Goal: Task Accomplishment & Management: Use online tool/utility

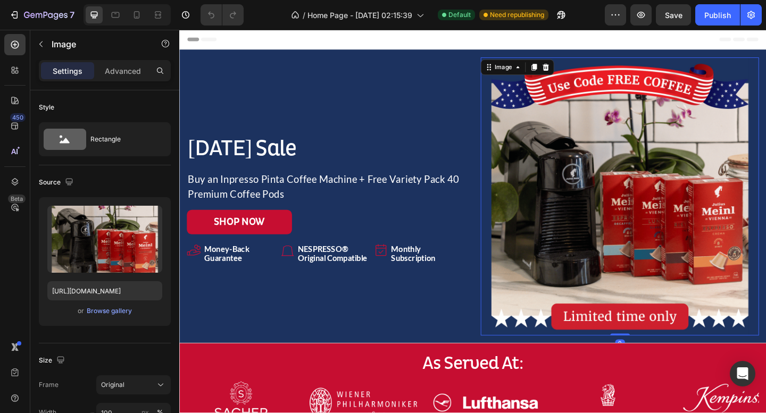
click at [612, 187] on img at bounding box center [658, 211] width 303 height 303
click at [103, 315] on div "Browse gallery" at bounding box center [109, 311] width 45 height 10
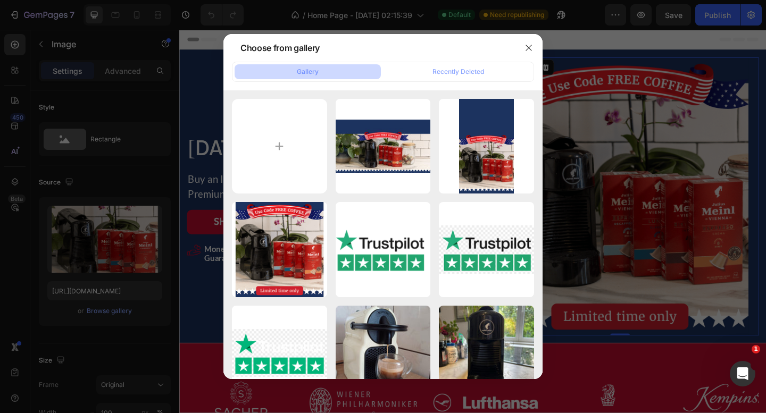
type input "C:\fakepath\hero new [DATE] desktop (2).jpg"
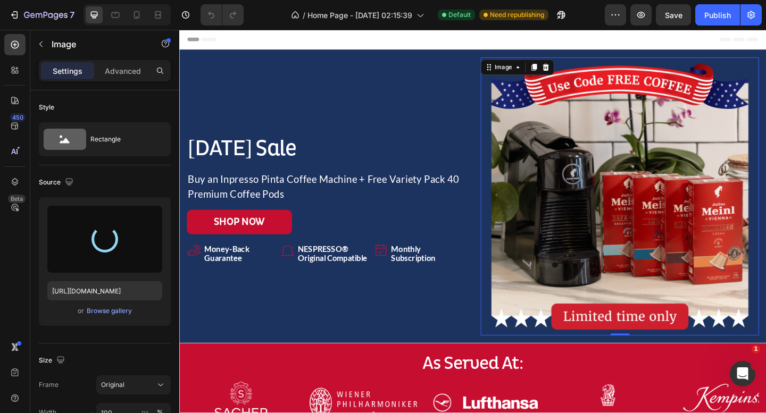
type input "[URL][DOMAIN_NAME]"
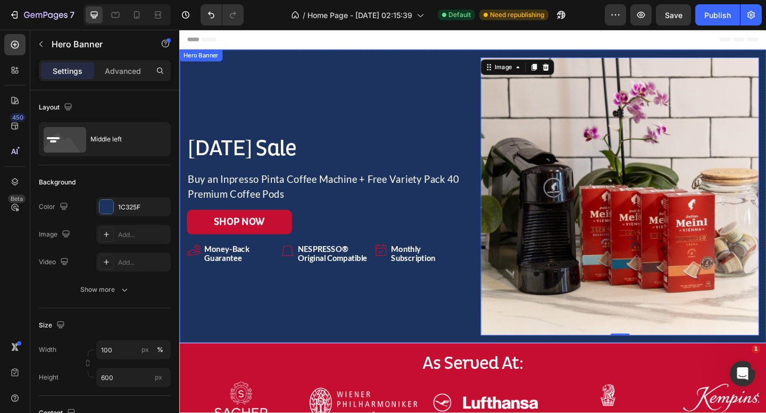
click at [400, 70] on div "[DATE] Sale Heading Buy an Inpresso Pinta Coffee Machine + Free Variety Pack 40…" at bounding box center [338, 211] width 303 height 303
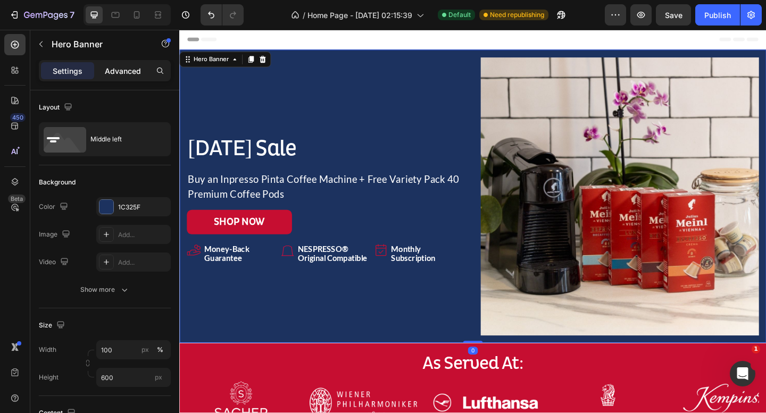
click at [126, 71] on p "Advanced" at bounding box center [123, 70] width 36 height 11
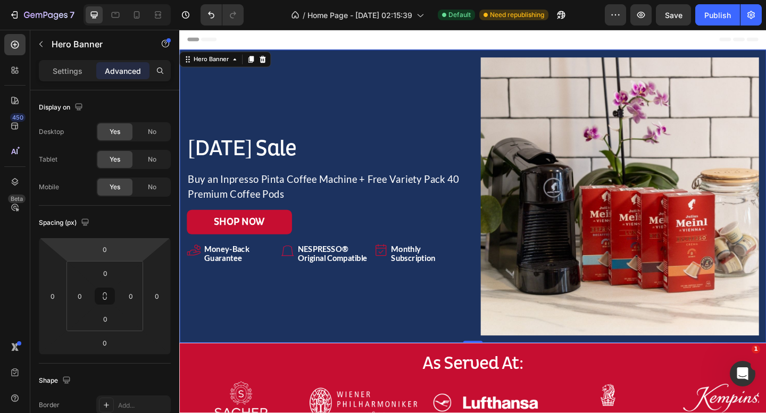
click at [75, 74] on p "Settings" at bounding box center [68, 70] width 30 height 11
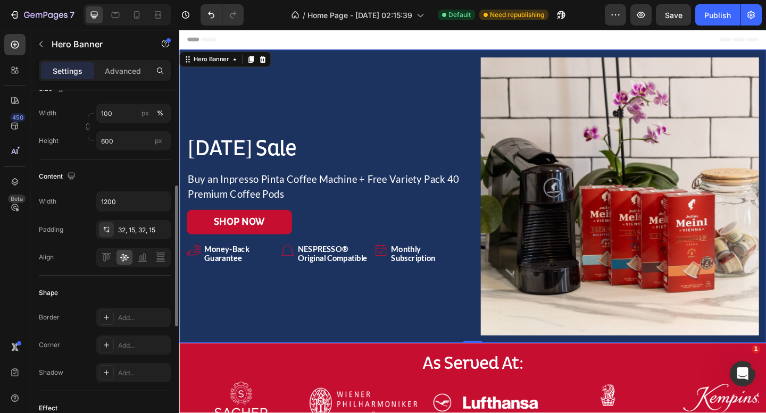
scroll to position [241, 0]
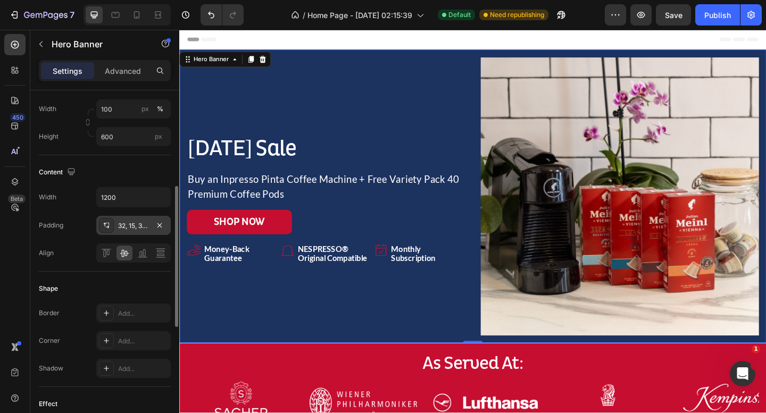
click at [150, 221] on div "32, 15, 32, 15" at bounding box center [133, 225] width 74 height 19
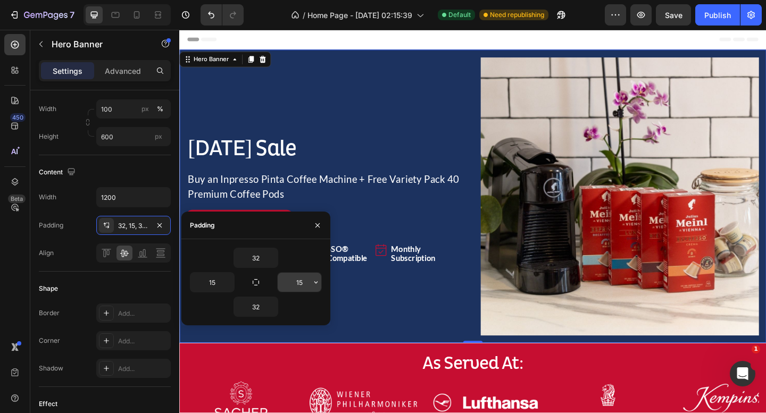
click at [303, 284] on input "15" at bounding box center [300, 282] width 44 height 19
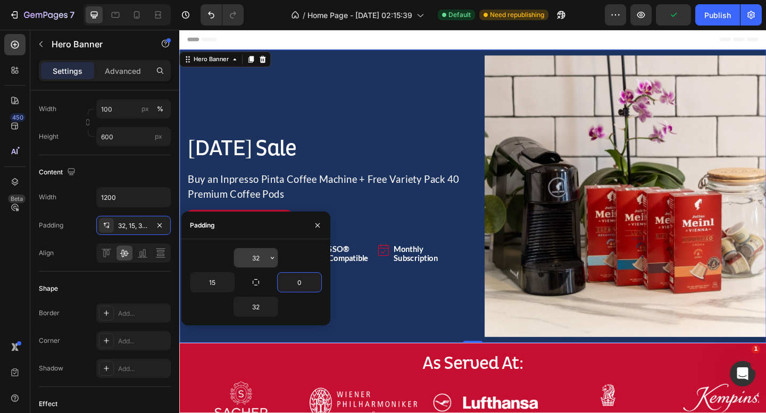
type input "0"
click at [257, 259] on input "32" at bounding box center [256, 257] width 44 height 19
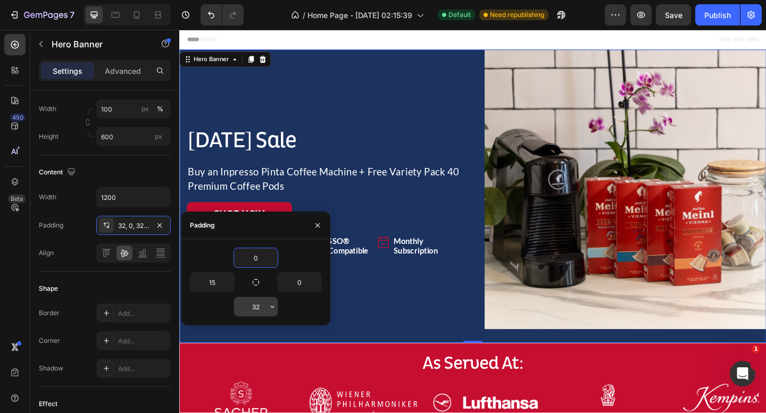
type input "0"
click at [263, 301] on input "32" at bounding box center [256, 306] width 44 height 19
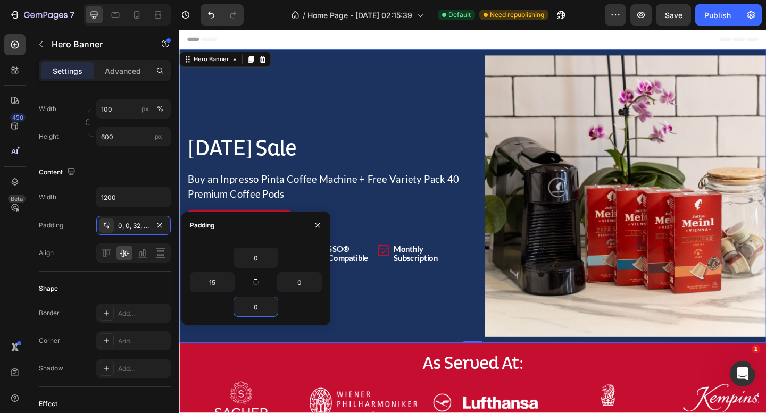
type input "0"
click at [584, 55] on div "Background Image" at bounding box center [498, 211] width 638 height 319
click at [443, 97] on div "[DATE] Sale Heading Buy an Inpresso Pinta Coffee Machine + Free Variety Pack 40…" at bounding box center [340, 211] width 307 height 307
click at [224, 65] on div "Hero Banner" at bounding box center [214, 62] width 43 height 10
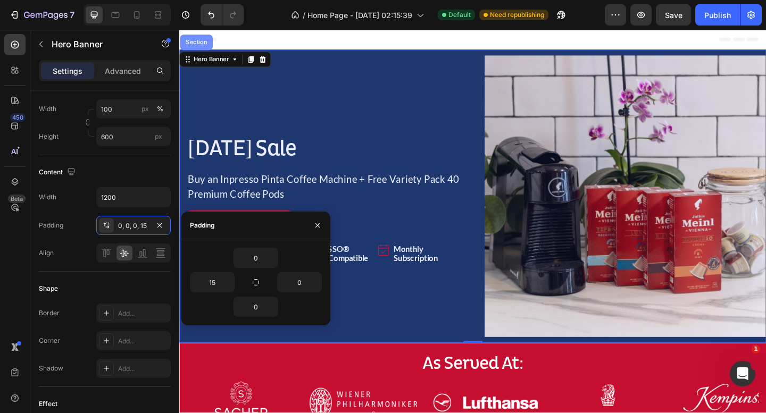
click at [199, 46] on div "Section" at bounding box center [197, 43] width 27 height 6
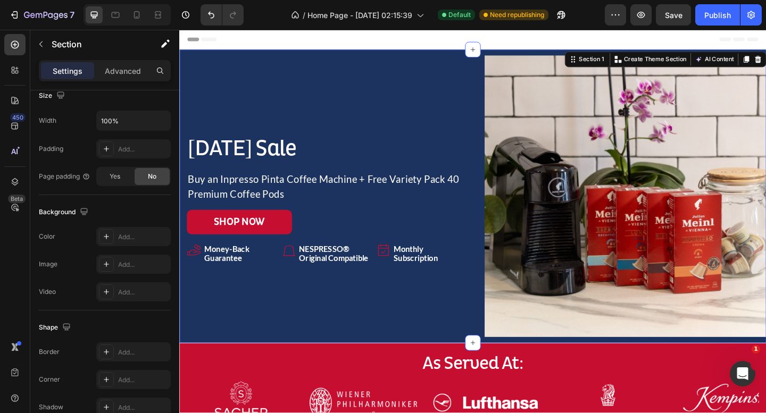
scroll to position [0, 0]
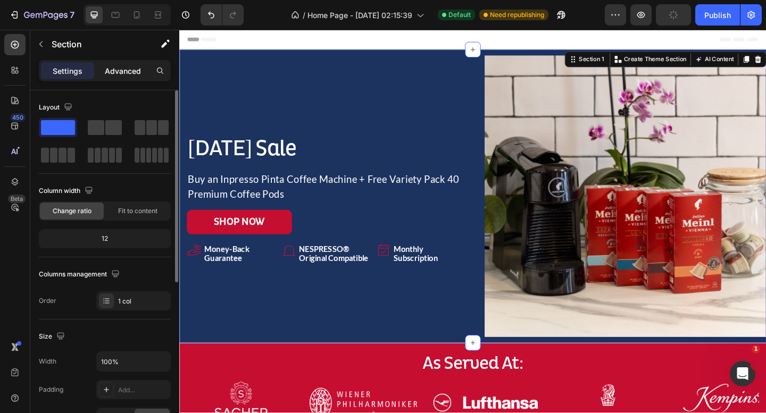
click at [121, 74] on p "Advanced" at bounding box center [123, 70] width 36 height 11
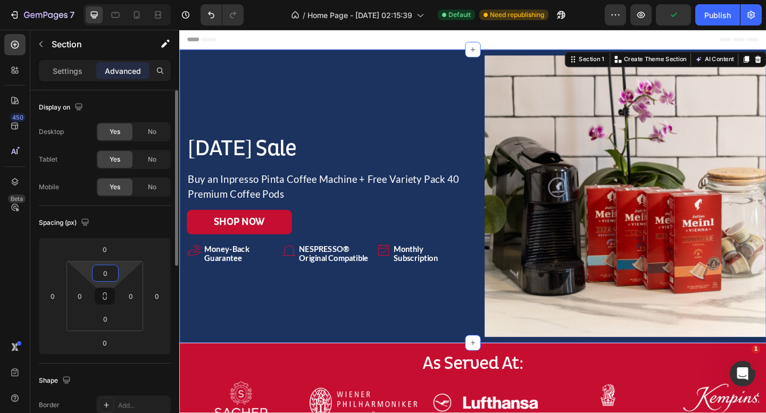
click at [110, 267] on input "0" at bounding box center [105, 273] width 21 height 16
click at [111, 322] on input "0" at bounding box center [105, 319] width 21 height 16
click at [107, 273] on input "0" at bounding box center [105, 273] width 21 height 16
click at [107, 322] on input "0" at bounding box center [105, 319] width 21 height 16
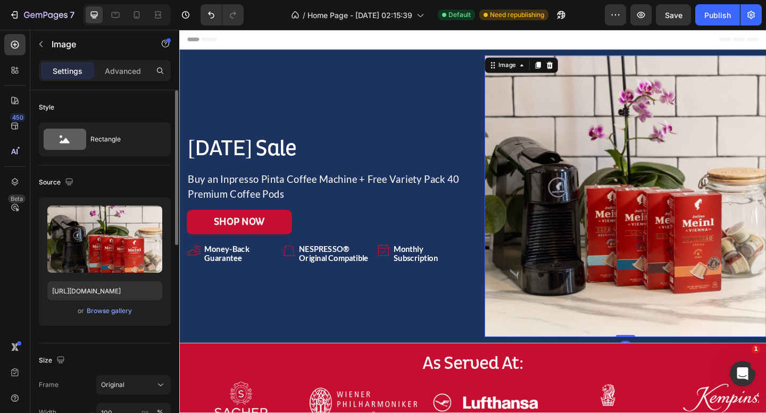
click at [631, 130] on img at bounding box center [664, 211] width 307 height 307
click at [124, 71] on p "Advanced" at bounding box center [123, 70] width 36 height 11
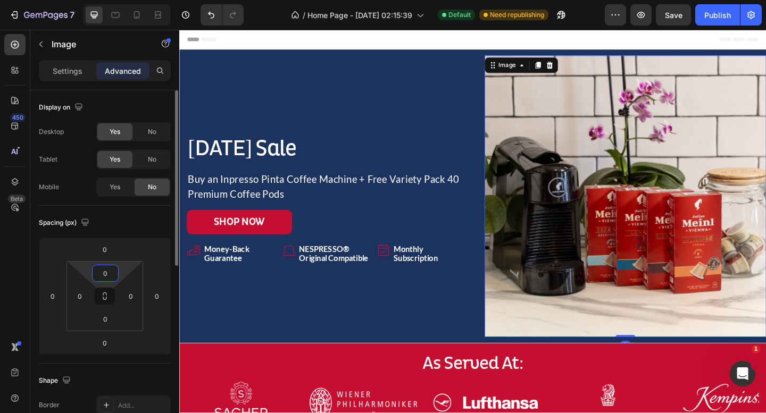
click at [109, 0] on html "7 Version history / Home Page - [DATE] 02:15:39 Default Need republishing Previ…" at bounding box center [383, 0] width 766 height 0
click at [110, 254] on input "0" at bounding box center [104, 250] width 21 height 16
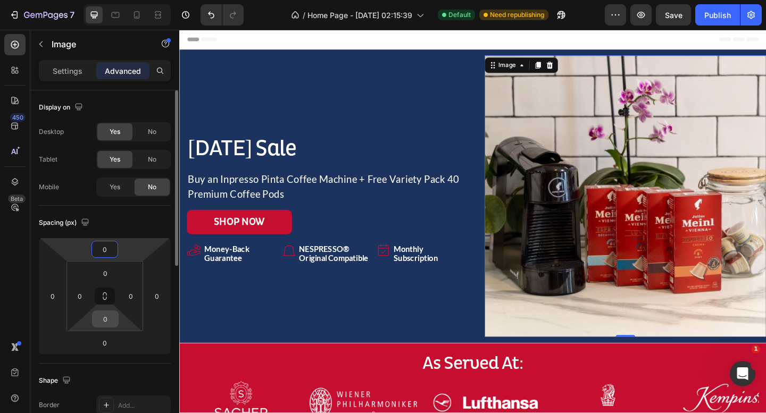
click at [109, 325] on input "0" at bounding box center [105, 319] width 21 height 16
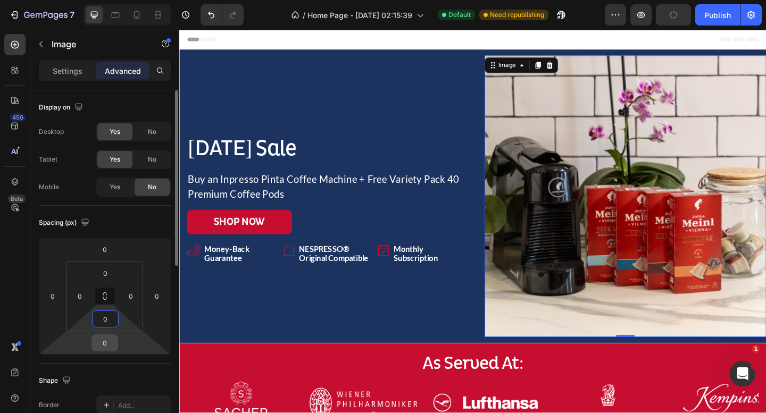
click at [109, 345] on input "0" at bounding box center [104, 343] width 21 height 16
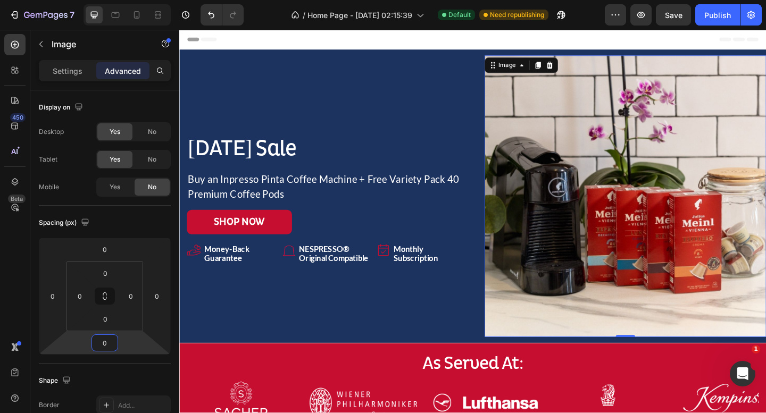
click at [550, 169] on img at bounding box center [664, 211] width 307 height 307
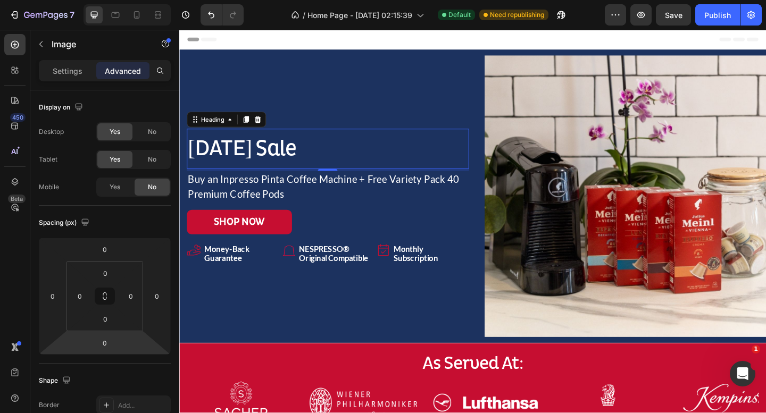
click at [484, 147] on h2 "[DATE] Sale" at bounding box center [340, 159] width 307 height 31
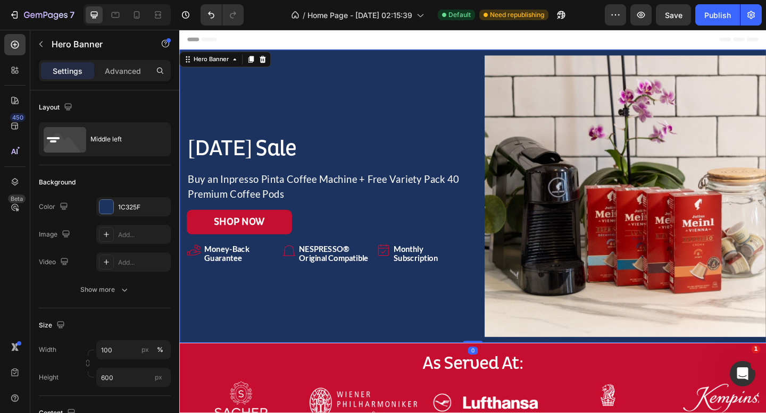
click at [453, 346] on div "[DATE] Sale Heading Buy an Inpresso Pinta Coffee Machine + Free Variety Pack 40…" at bounding box center [340, 211] width 307 height 307
click at [43, 42] on icon "button" at bounding box center [41, 44] width 9 height 9
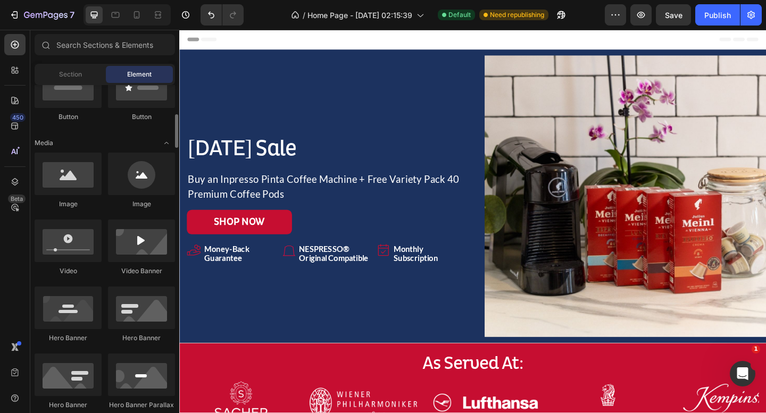
scroll to position [289, 0]
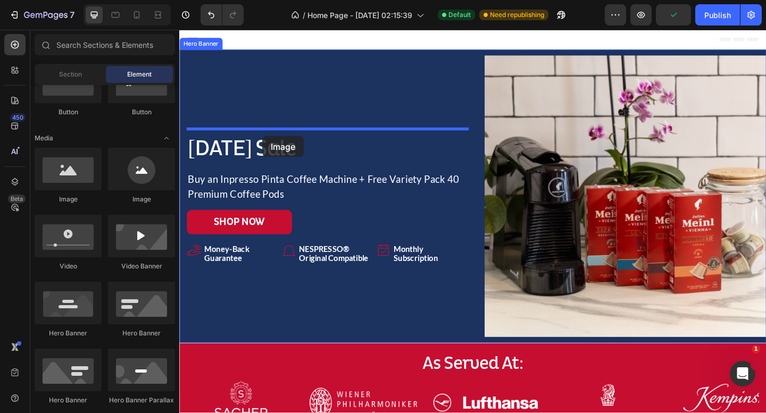
drag, startPoint x: 260, startPoint y: 203, endPoint x: 270, endPoint y: 146, distance: 58.3
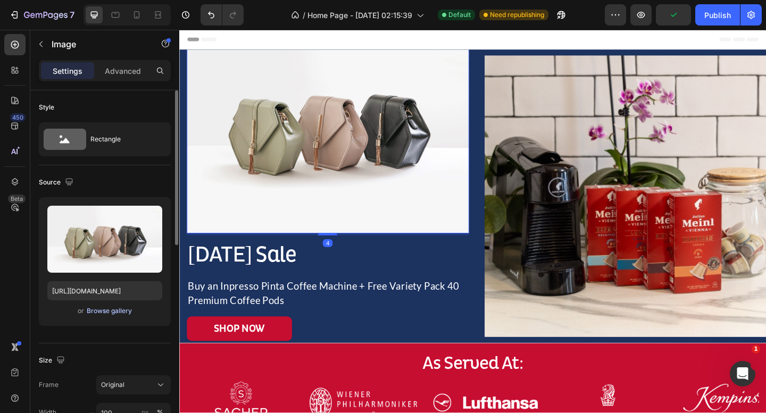
click at [119, 311] on div "Browse gallery" at bounding box center [109, 311] width 45 height 10
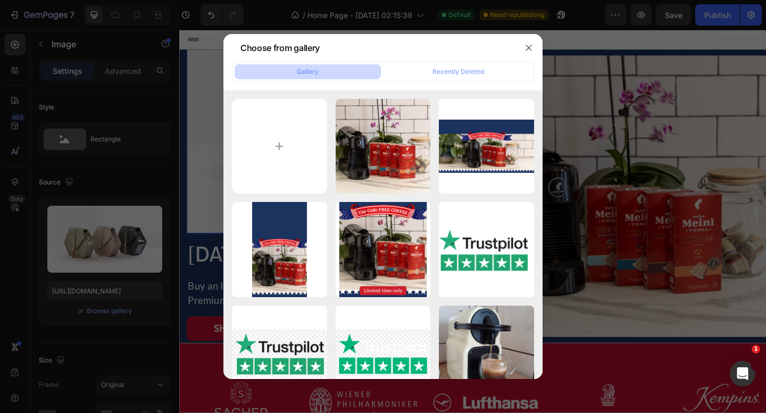
type input "C:\fakepath\code free coffee.png"
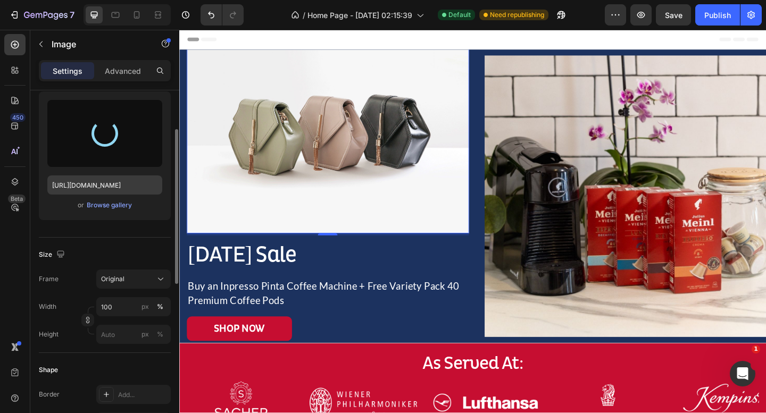
type input "[URL][DOMAIN_NAME]"
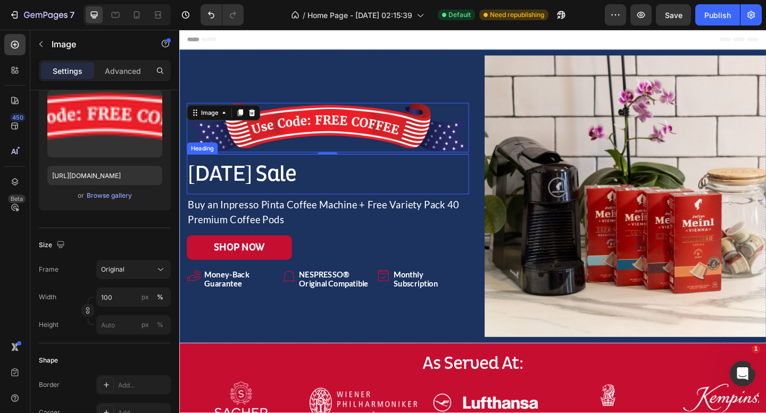
click at [399, 188] on h2 "[DATE] Sale" at bounding box center [340, 187] width 307 height 31
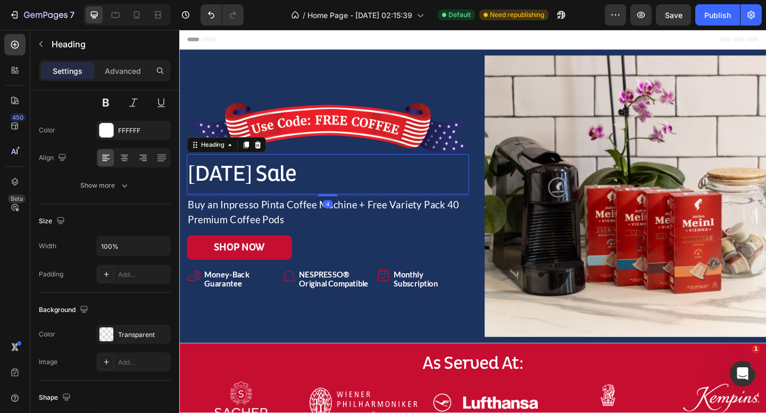
scroll to position [0, 0]
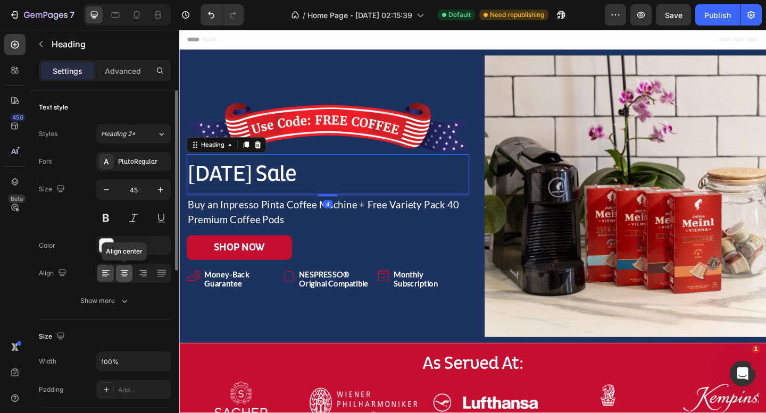
click at [121, 272] on icon at bounding box center [124, 273] width 11 height 11
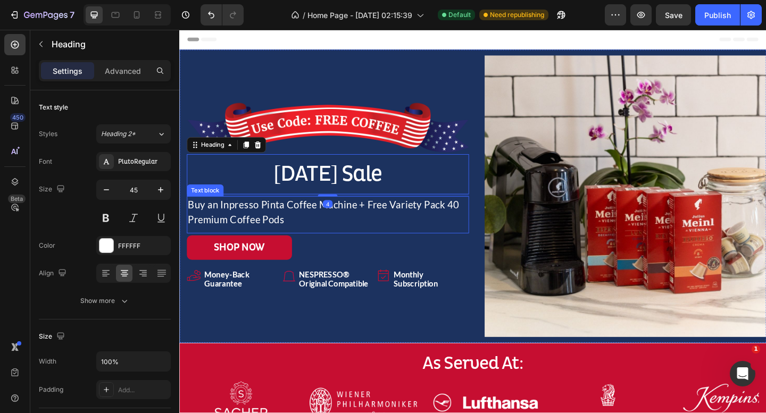
click at [366, 218] on p "Buy an Inpresso Pinta Coffee Machine + Free Variety Pack 40 Premium Coffee Pods" at bounding box center [340, 228] width 305 height 32
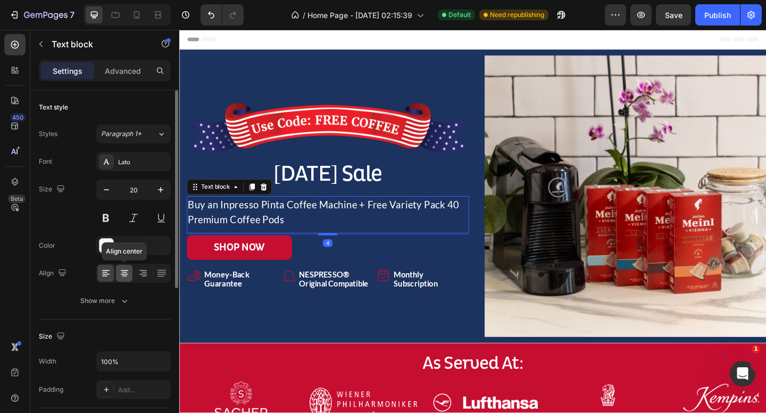
click at [121, 273] on icon at bounding box center [124, 273] width 11 height 11
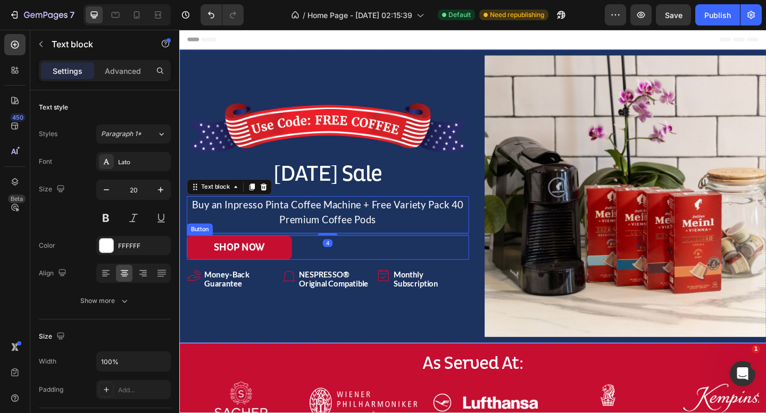
click at [393, 267] on div "SHOP NOW Button" at bounding box center [340, 267] width 307 height 27
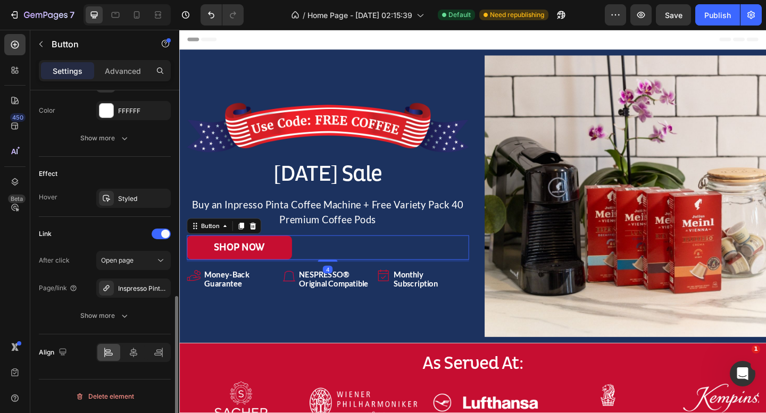
scroll to position [492, 0]
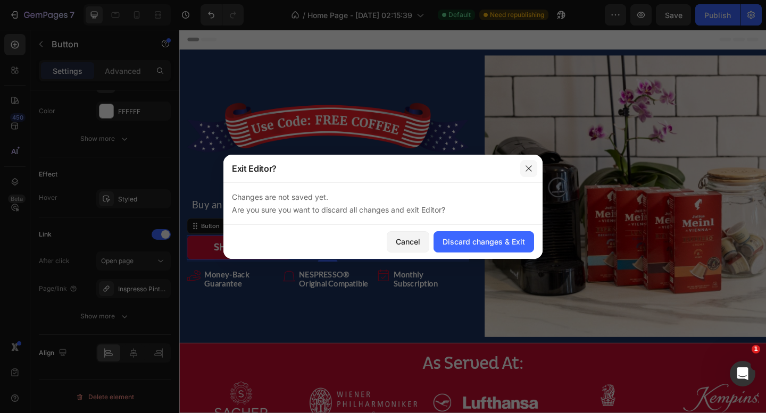
click at [531, 168] on icon "button" at bounding box center [529, 168] width 9 height 9
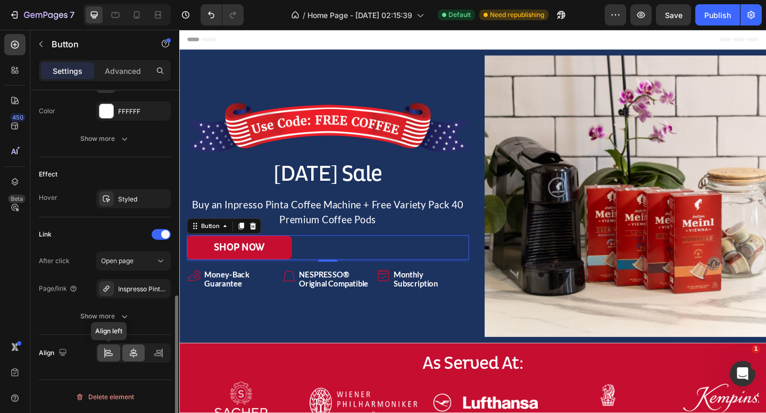
click at [130, 358] on icon at bounding box center [133, 353] width 11 height 11
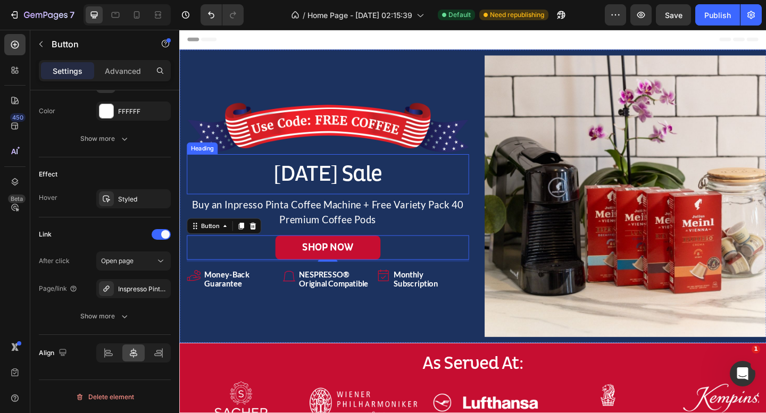
click at [401, 182] on h2 "[DATE] Sale" at bounding box center [340, 187] width 307 height 31
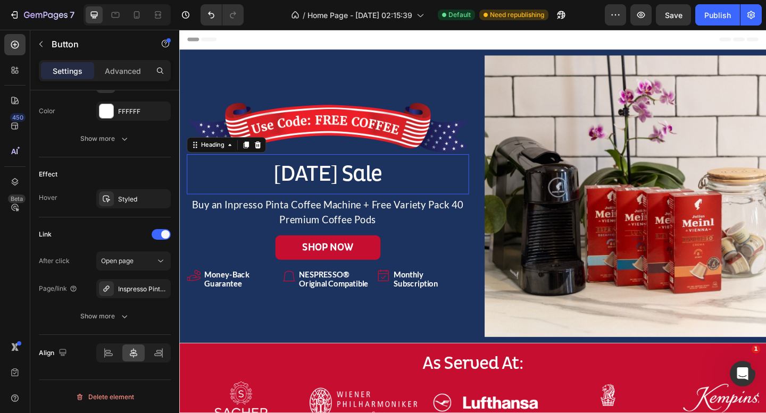
scroll to position [0, 0]
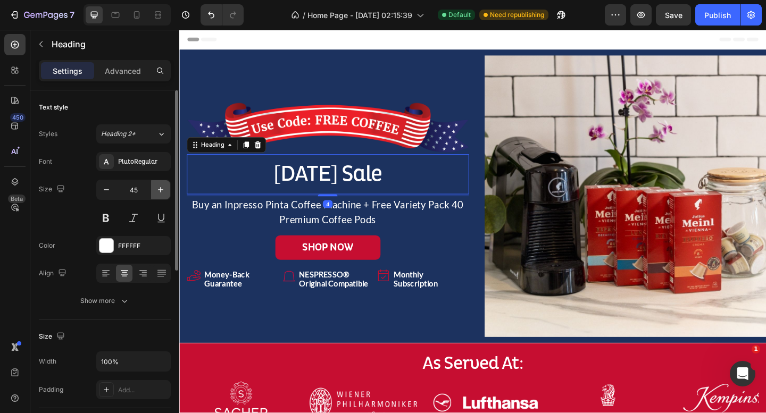
click at [161, 192] on icon "button" at bounding box center [160, 189] width 5 height 5
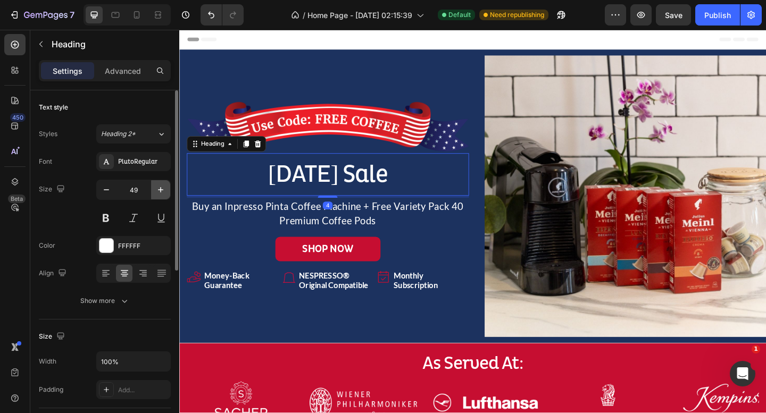
click at [161, 192] on icon "button" at bounding box center [160, 189] width 5 height 5
click at [102, 192] on icon "button" at bounding box center [106, 190] width 11 height 11
type input "50"
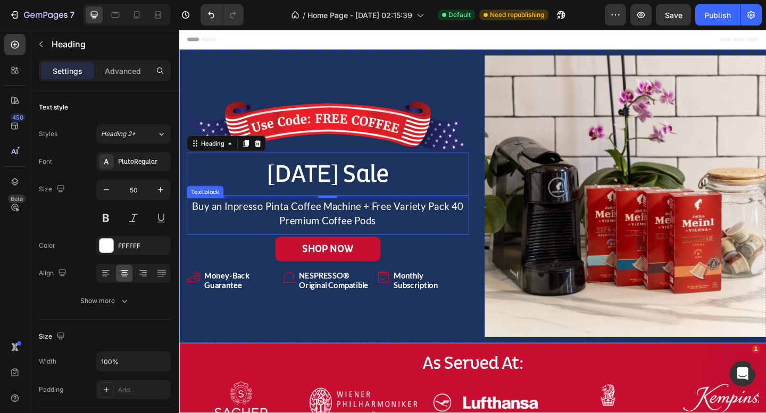
click at [409, 232] on p "Buy an Inpresso Pinta Coffee Machine + Free Variety Pack 40 Premium Coffee Pods" at bounding box center [340, 230] width 305 height 32
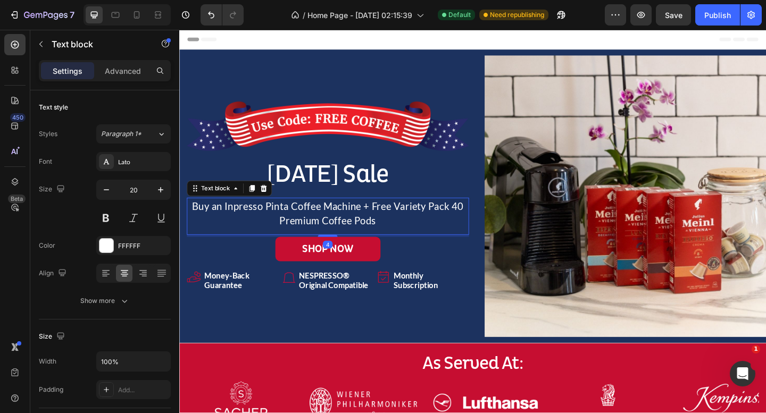
click at [405, 226] on p "Buy an Inpresso Pinta Coffee Machine + Free Variety Pack 40 Premium Coffee Pods" at bounding box center [340, 230] width 305 height 32
click at [437, 260] on div "SHOP NOW Button" at bounding box center [340, 268] width 307 height 27
click at [438, 227] on p "Buy an Inpresso Pinta Coffee Machine + FREE Variety Pack 40 Premium Coffee Pods" at bounding box center [340, 230] width 305 height 32
click at [514, 165] on img at bounding box center [664, 211] width 307 height 307
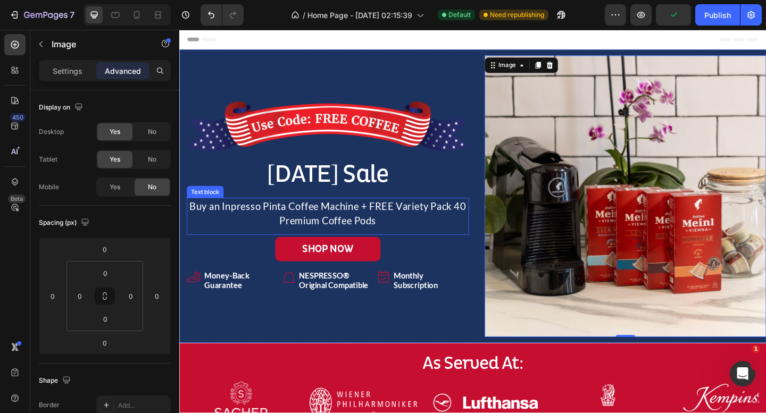
click at [365, 218] on p "Buy an Inpresso Pinta Coffee Machine + FREE Variety Pack 40 Premium Coffee Pods" at bounding box center [340, 230] width 305 height 32
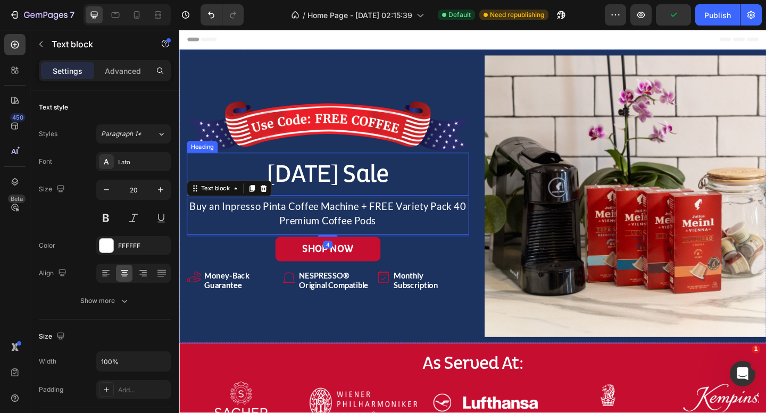
click at [371, 187] on h2 "[DATE] Sale" at bounding box center [340, 187] width 307 height 34
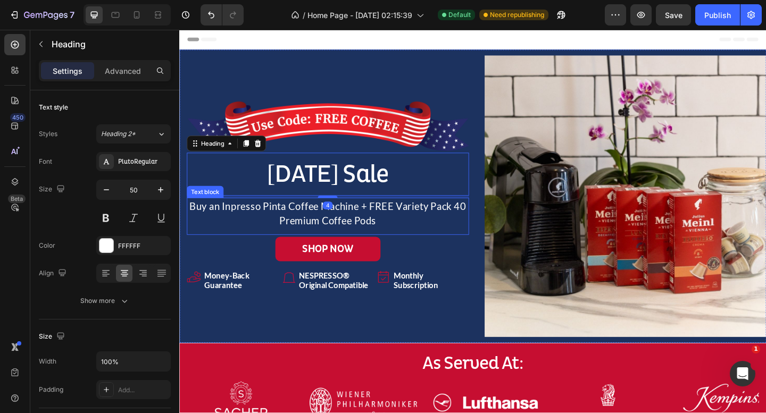
click at [297, 221] on p "Buy an Inpresso Pinta Coffee Machine + FREE Variety Pack 40 Premium Coffee Pods" at bounding box center [340, 230] width 305 height 32
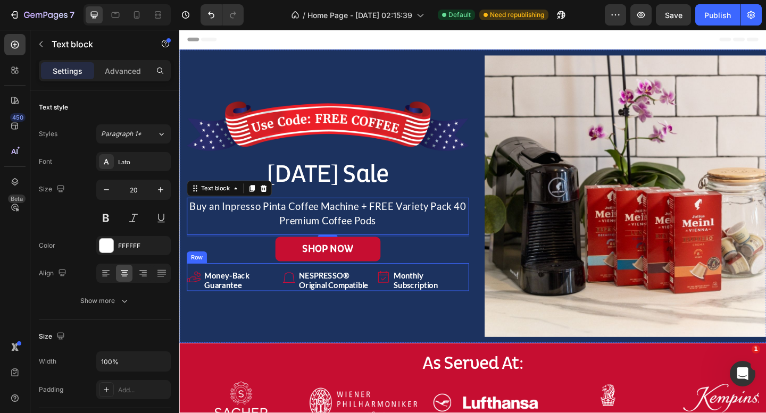
click at [390, 288] on div "Icon Money-Back Guarantee Heading Icon NESPRESSO® Original Compatible Heading I…" at bounding box center [340, 299] width 307 height 30
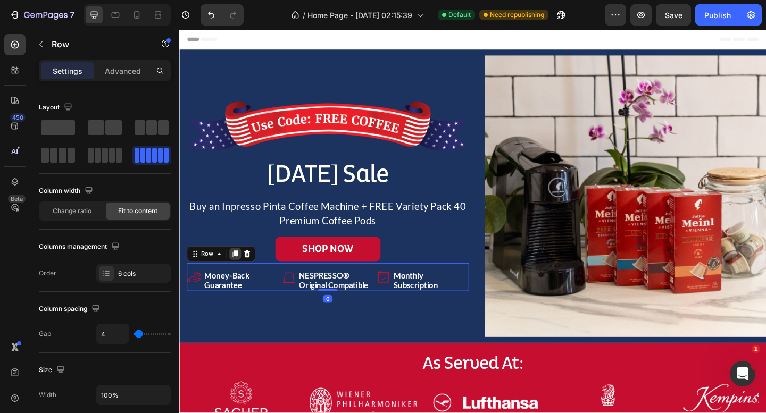
click at [237, 277] on icon at bounding box center [240, 273] width 6 height 7
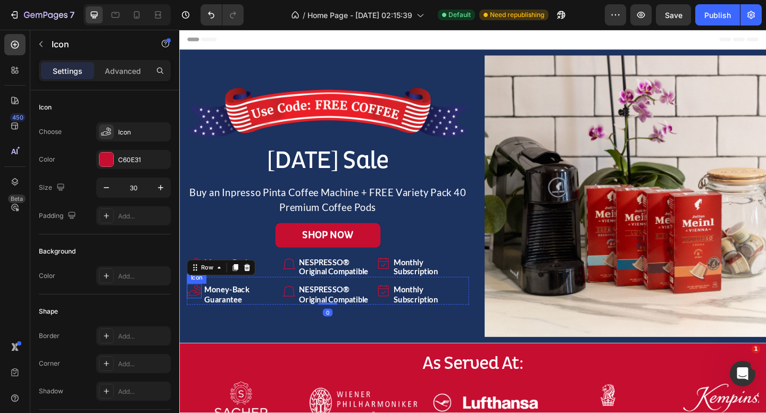
click at [194, 315] on icon at bounding box center [195, 314] width 16 height 16
click at [259, 296] on div at bounding box center [252, 296] width 13 height 13
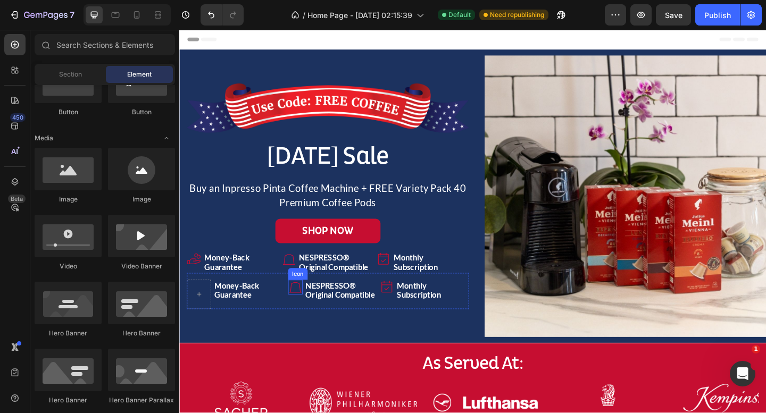
click at [313, 313] on div "Money-Back Guarantee Heading Icon NESPRESSO® Original Compatible Heading Icon M…" at bounding box center [340, 314] width 307 height 39
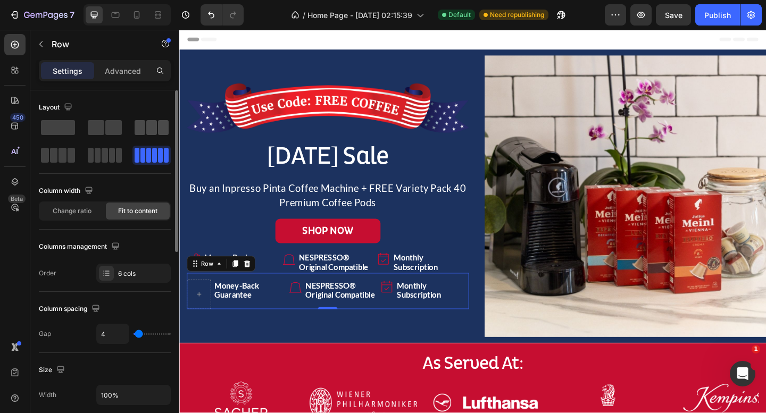
click at [145, 133] on span at bounding box center [140, 127] width 11 height 15
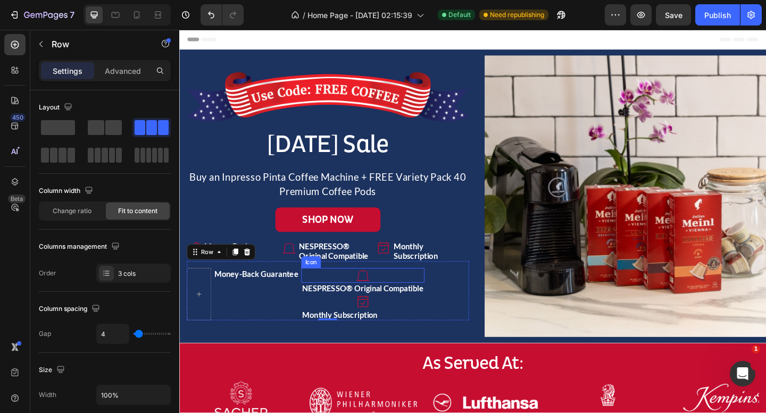
click at [391, 300] on div "Icon" at bounding box center [379, 297] width 134 height 16
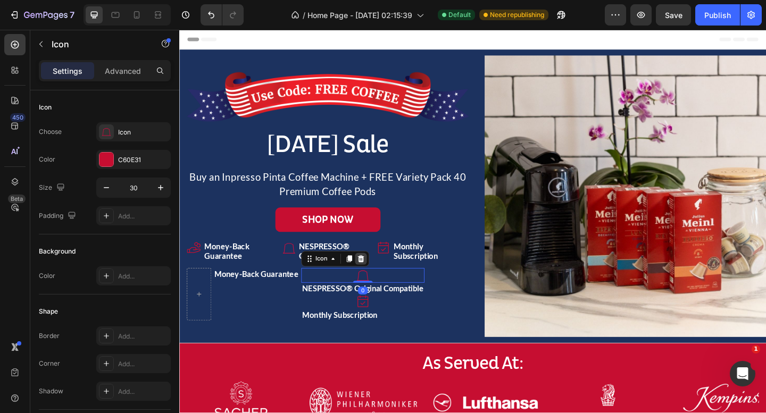
click at [377, 280] on icon at bounding box center [376, 279] width 9 height 9
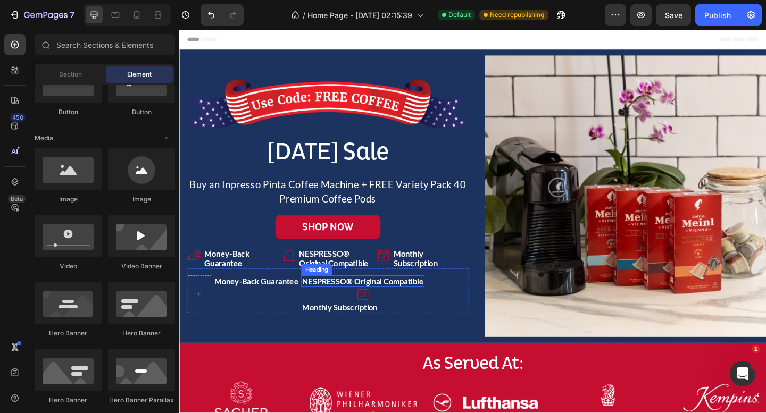
click at [376, 302] on h2 "NESPRESSO® Original Compatible" at bounding box center [379, 303] width 134 height 12
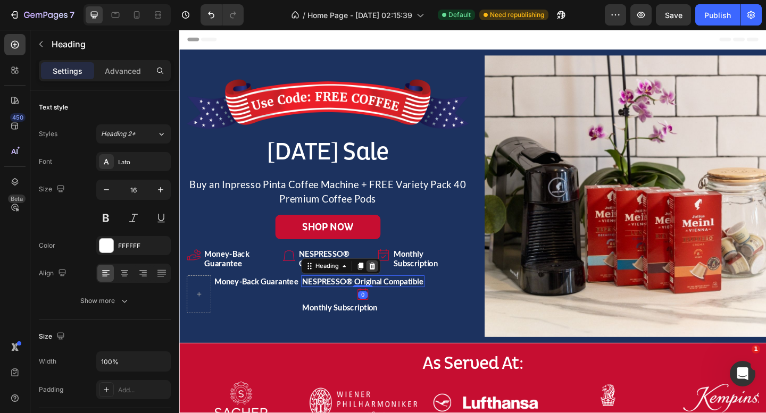
click at [391, 292] on div at bounding box center [389, 287] width 13 height 13
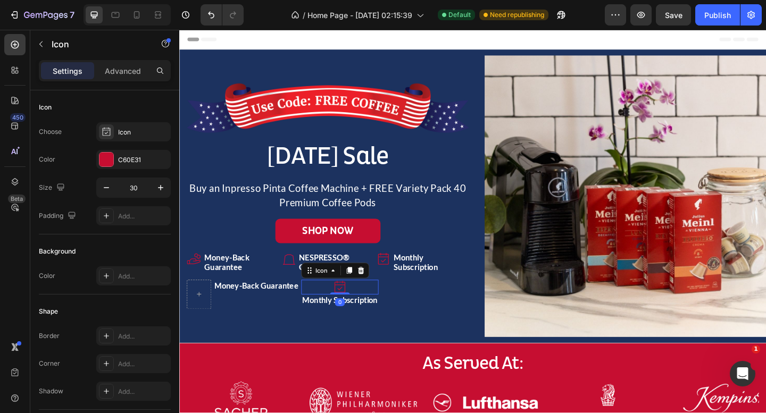
click at [364, 311] on div "Icon 0" at bounding box center [354, 310] width 84 height 16
click at [381, 289] on icon at bounding box center [376, 292] width 9 height 9
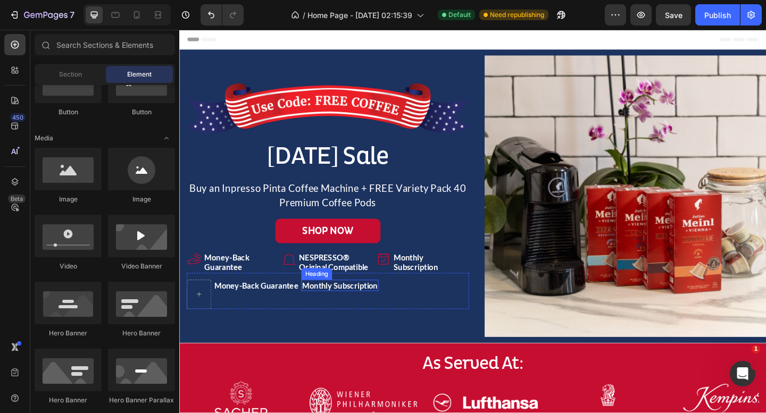
click at [383, 308] on h2 "Monthly Subscription" at bounding box center [354, 308] width 84 height 12
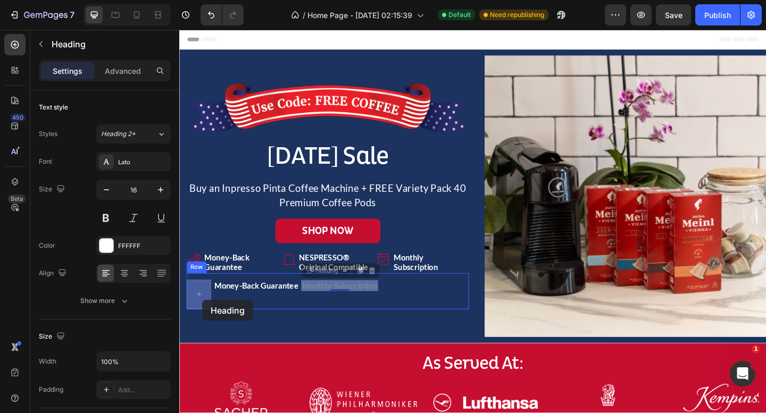
drag, startPoint x: 256, startPoint y: 309, endPoint x: 202, endPoint y: 322, distance: 55.9
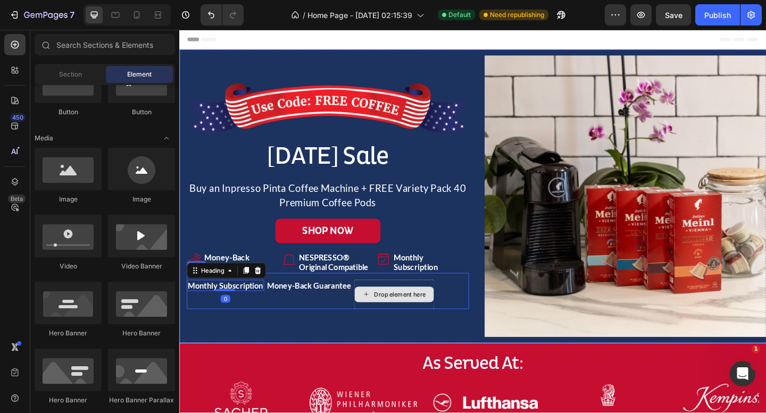
click at [387, 318] on icon at bounding box center [382, 317] width 9 height 9
click at [360, 320] on div "Money-Back Guarantee Heading" at bounding box center [320, 318] width 94 height 32
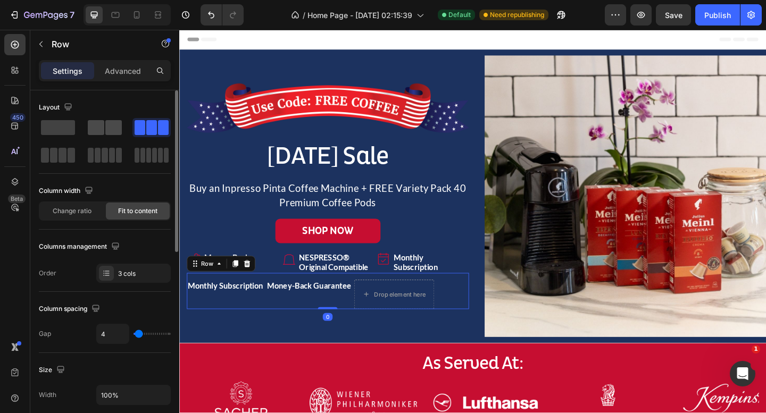
click at [102, 130] on span at bounding box center [96, 127] width 16 height 15
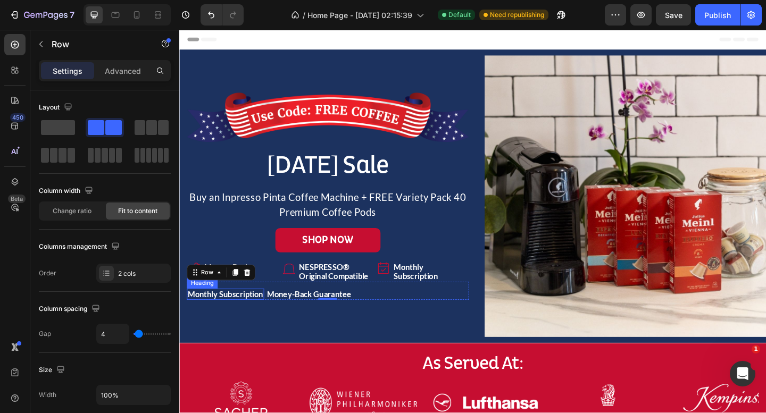
click at [253, 319] on h2 "Monthly Subscription" at bounding box center [229, 318] width 84 height 12
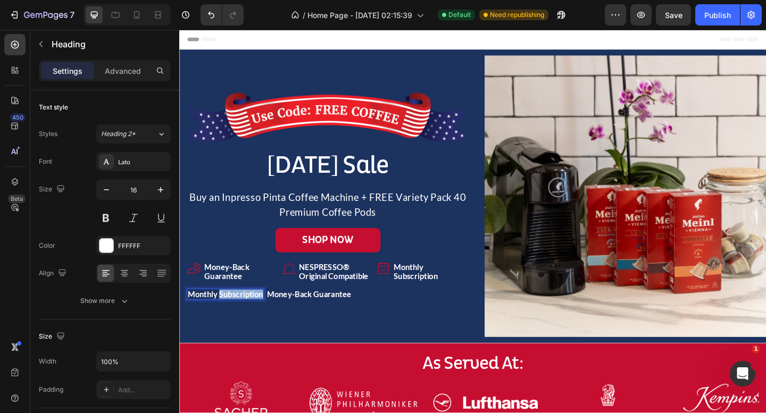
click at [253, 319] on h2 "Monthly Subscription" at bounding box center [229, 318] width 84 height 12
click at [253, 319] on p "Monthly Subscription" at bounding box center [229, 318] width 82 height 10
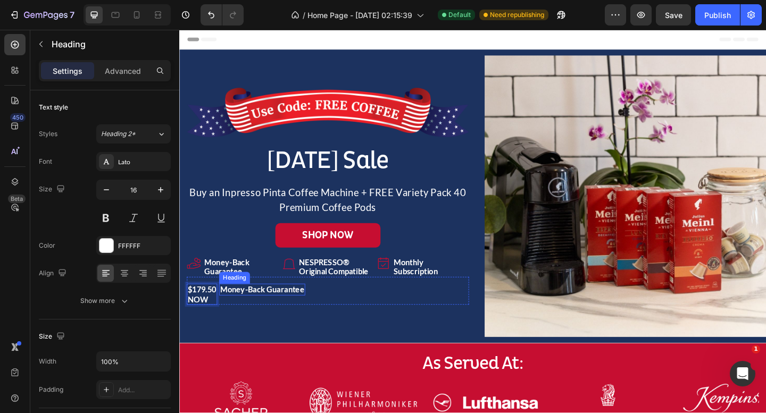
click at [258, 315] on h2 "Money-Back Guarantee" at bounding box center [269, 312] width 94 height 12
click at [284, 312] on p "Money-135 Guarantee" at bounding box center [266, 313] width 87 height 10
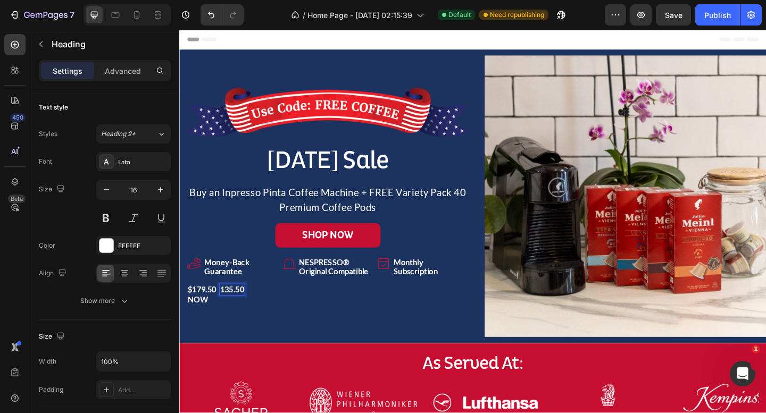
click at [226, 315] on p "135.50" at bounding box center [236, 313] width 26 height 10
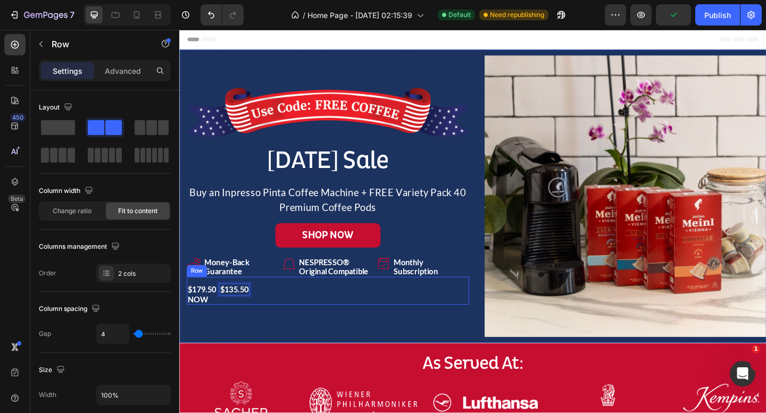
click at [285, 313] on div "$179.50 NOW Heading $135.50 Heading 0 Row" at bounding box center [340, 314] width 307 height 30
click at [234, 310] on p "$135.50" at bounding box center [238, 313] width 31 height 10
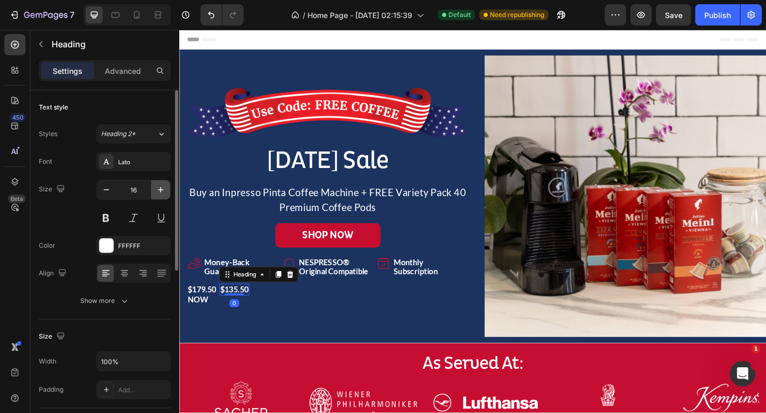
click at [161, 189] on icon "button" at bounding box center [160, 189] width 5 height 5
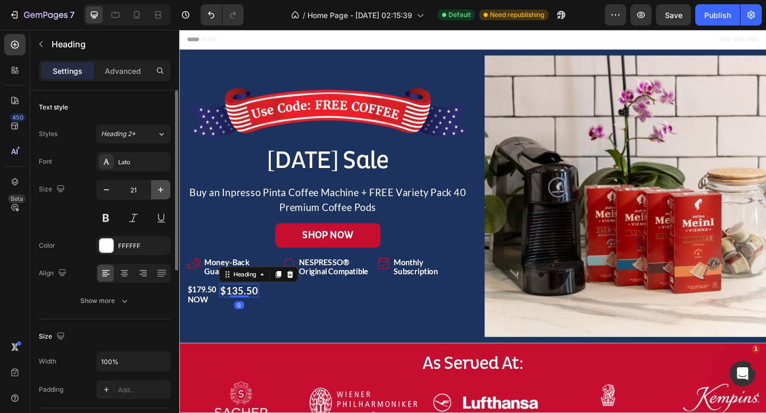
click at [161, 189] on icon "button" at bounding box center [160, 189] width 5 height 5
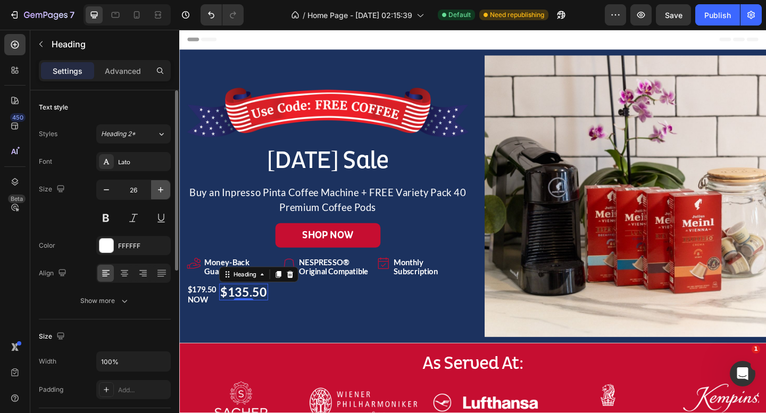
click at [161, 189] on icon "button" at bounding box center [160, 189] width 5 height 5
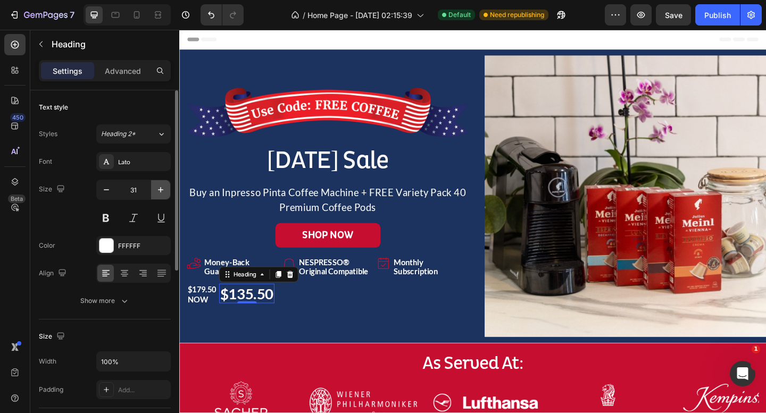
click at [161, 189] on icon "button" at bounding box center [160, 189] width 5 height 5
type input "34"
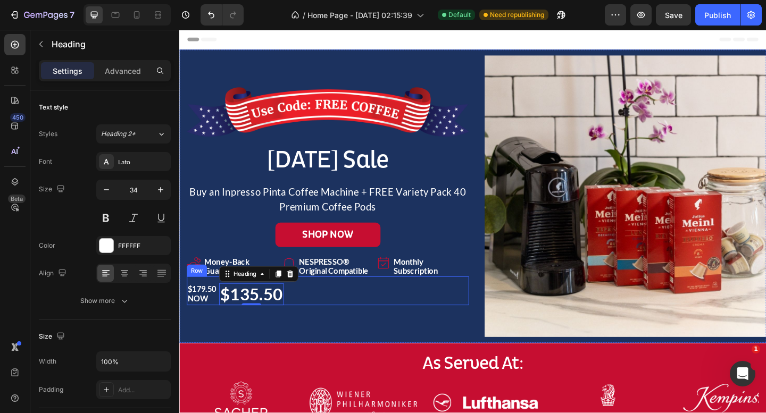
click at [206, 322] on p "$179.50 NOW" at bounding box center [203, 317] width 31 height 20
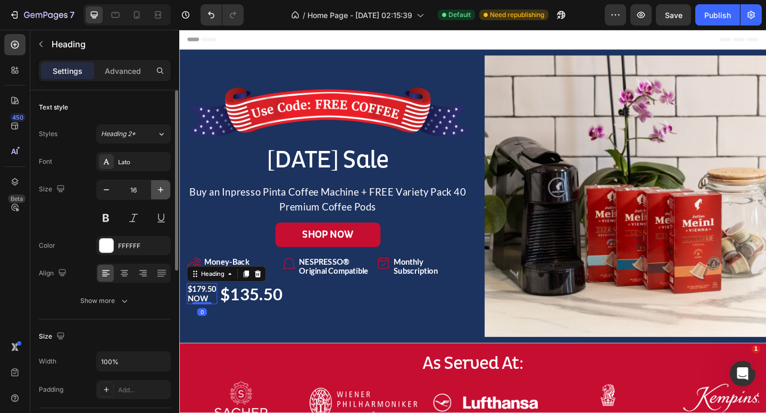
click at [159, 191] on icon "button" at bounding box center [160, 190] width 11 height 11
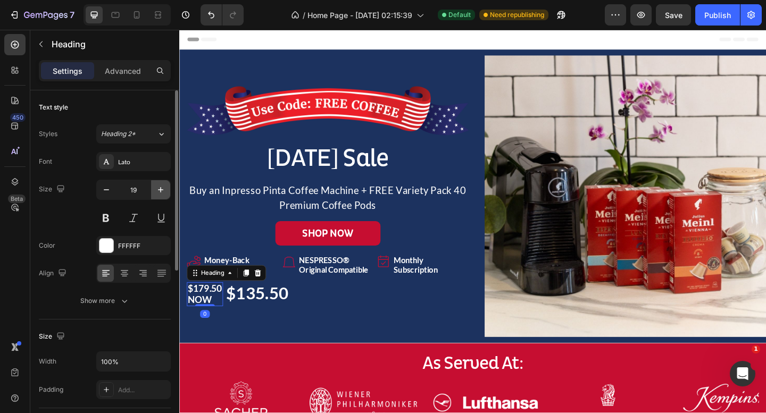
click at [159, 191] on icon "button" at bounding box center [160, 190] width 11 height 11
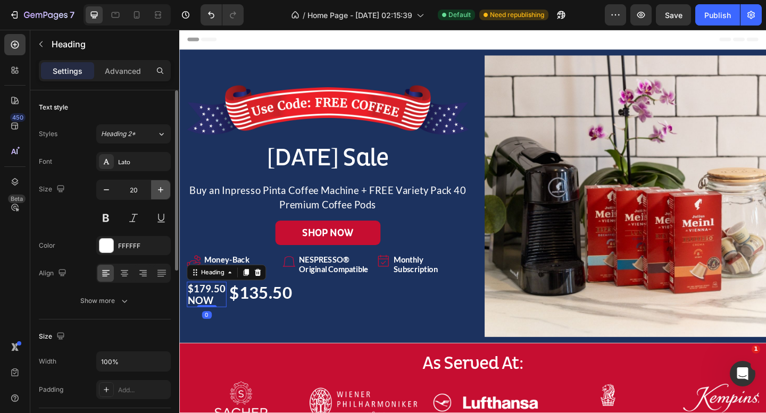
click at [159, 191] on icon "button" at bounding box center [160, 190] width 11 height 11
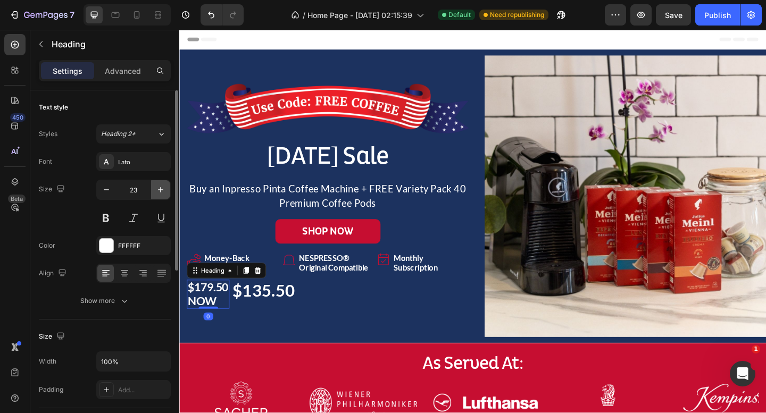
click at [159, 191] on icon "button" at bounding box center [160, 190] width 11 height 11
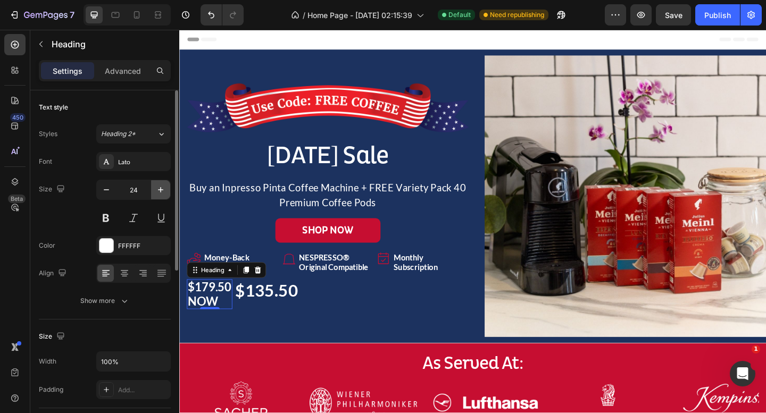
click at [159, 191] on icon "button" at bounding box center [160, 190] width 11 height 11
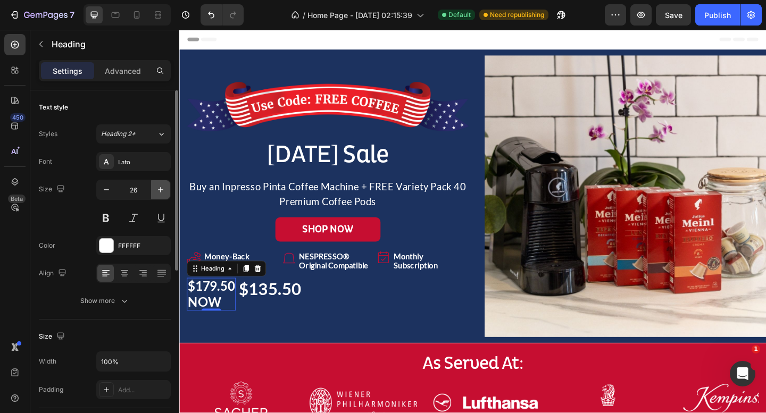
click at [159, 191] on icon "button" at bounding box center [160, 190] width 11 height 11
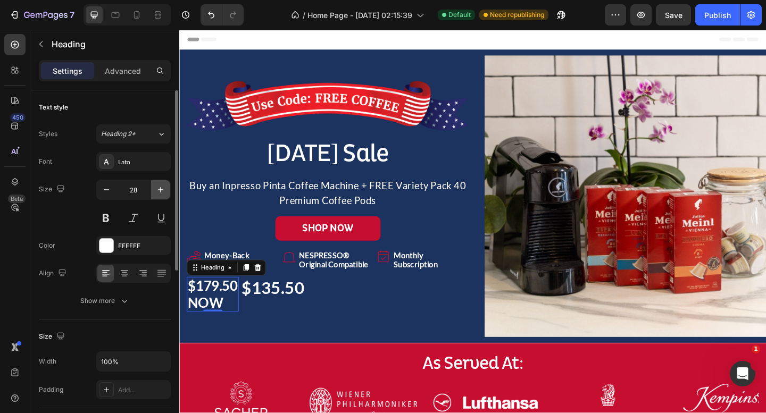
click at [159, 191] on icon "button" at bounding box center [160, 190] width 11 height 11
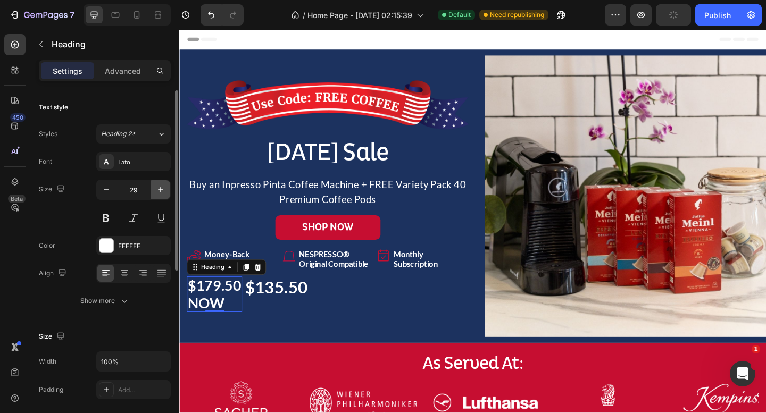
type input "30"
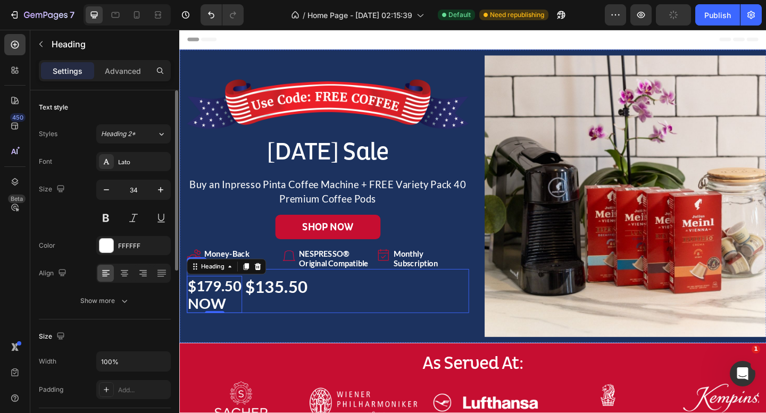
click at [294, 313] on p "$135.50" at bounding box center [285, 310] width 68 height 22
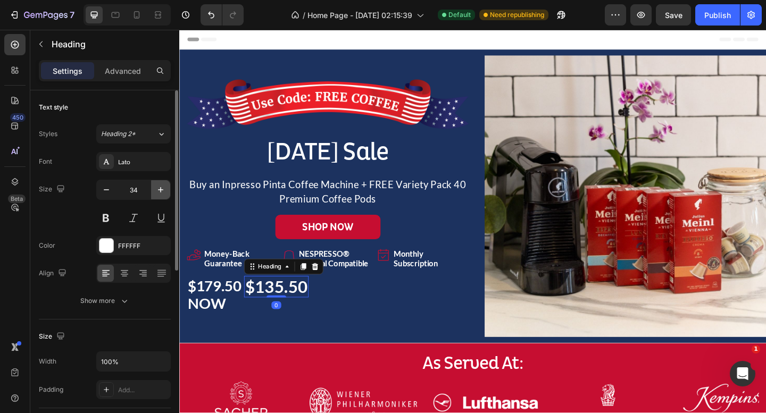
click at [160, 187] on icon "button" at bounding box center [160, 190] width 11 height 11
type input "35"
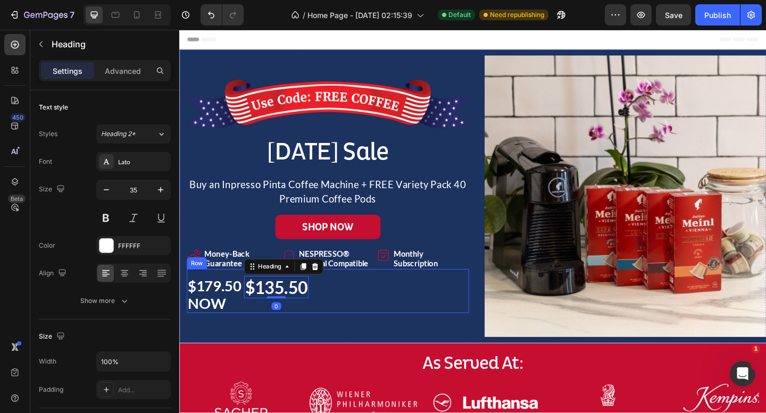
click at [267, 336] on div "$135.50 Heading 0" at bounding box center [285, 318] width 70 height 40
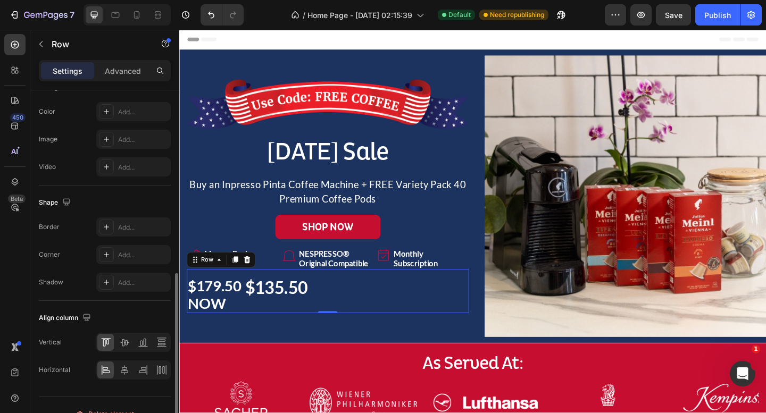
scroll to position [417, 0]
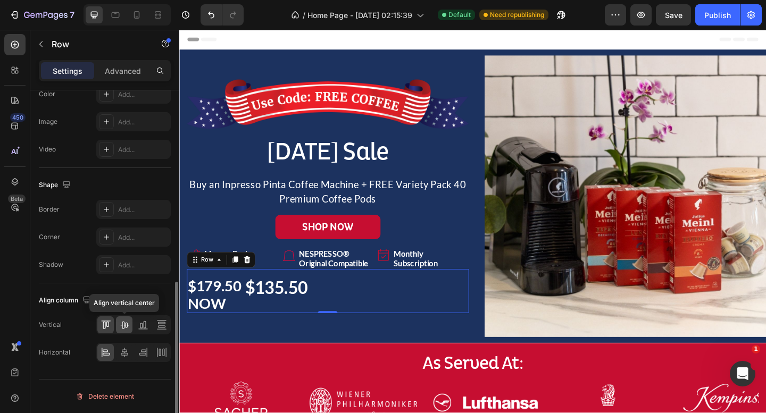
click at [124, 327] on icon at bounding box center [124, 325] width 9 height 7
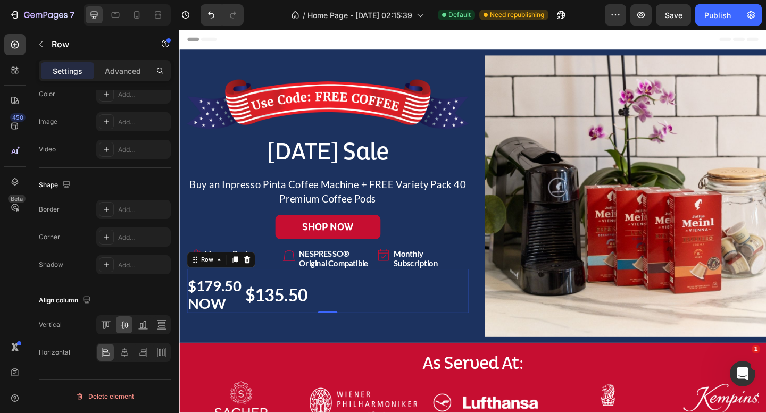
click at [259, 333] on div "$135.50 Heading" at bounding box center [285, 318] width 70 height 40
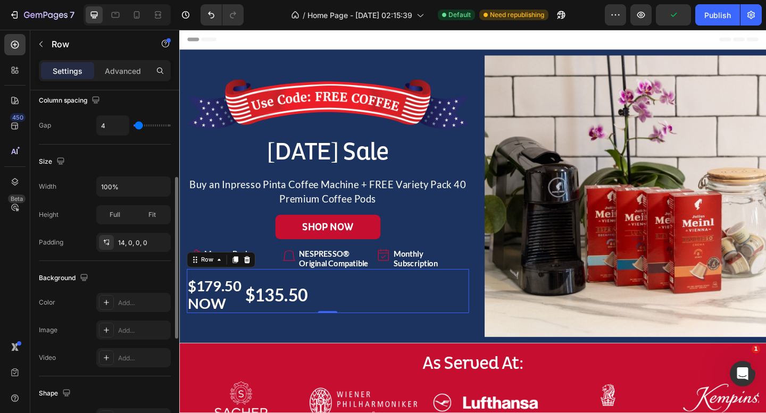
scroll to position [203, 0]
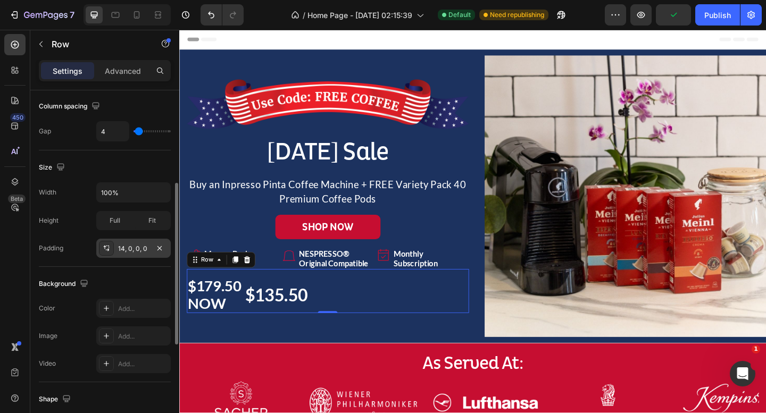
click at [109, 247] on icon at bounding box center [109, 247] width 1 height 1
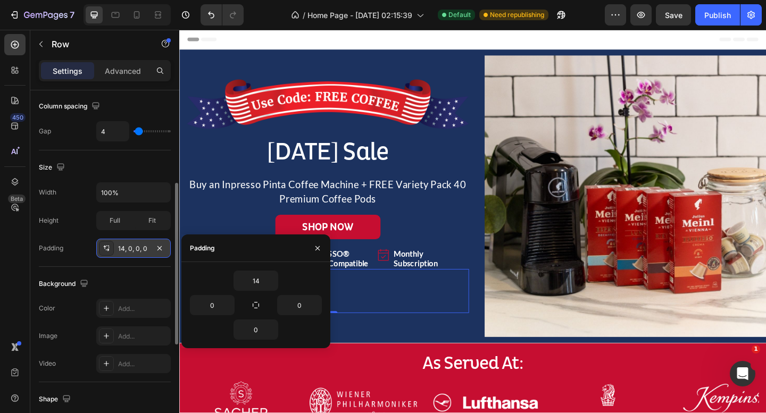
click at [97, 247] on div "14, 0, 0, 0" at bounding box center [133, 248] width 74 height 19
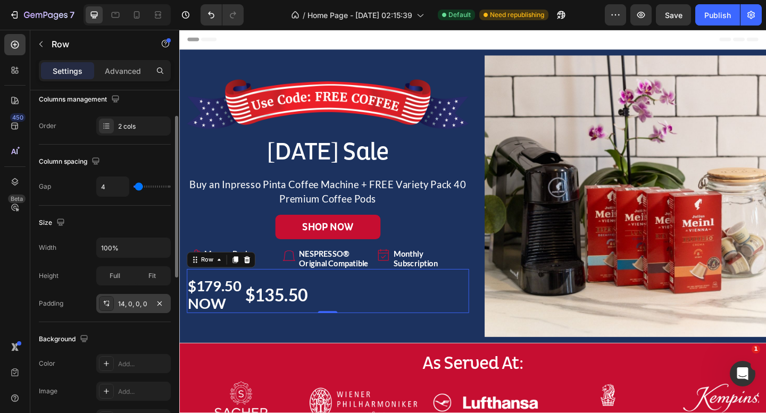
scroll to position [102, 0]
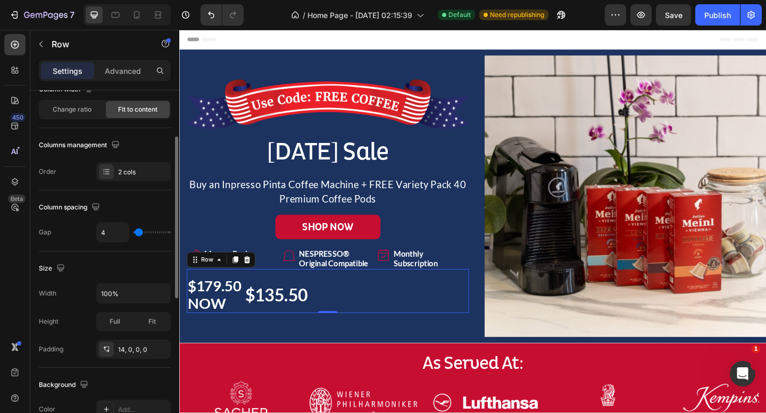
type input "16"
type input "18"
type input "20"
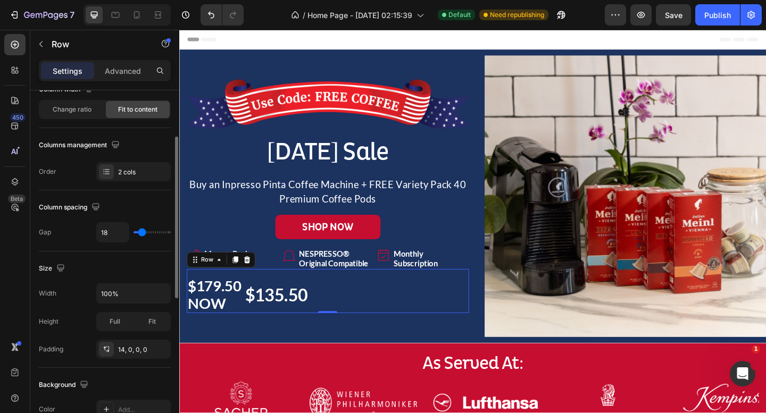
type input "20"
type input "22"
type input "24"
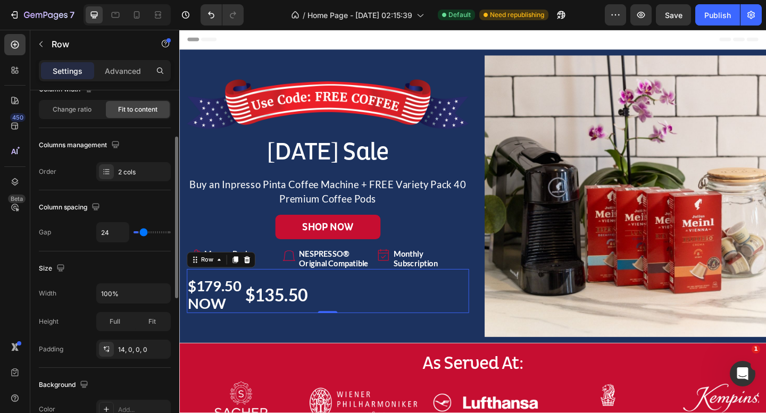
type input "25"
type input "27"
type input "31"
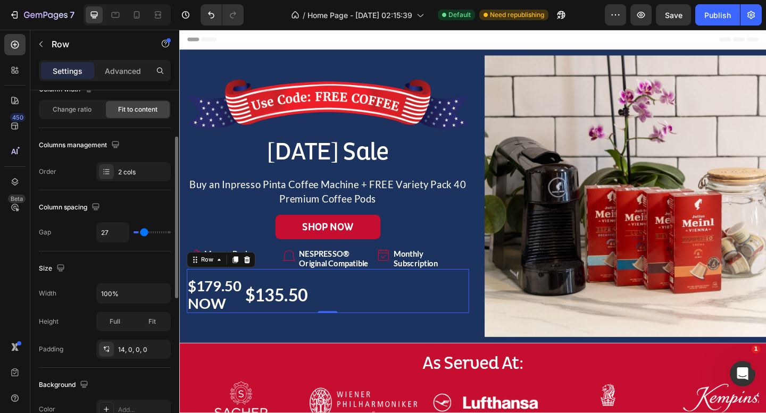
type input "31"
type input "33"
type input "35"
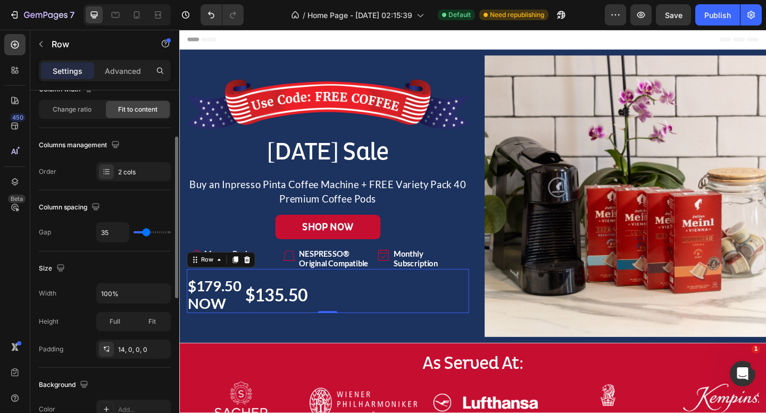
type input "38"
type input "39"
type input "42"
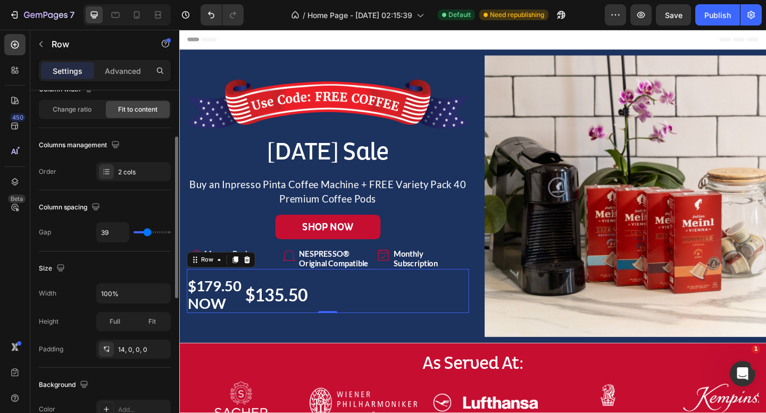
type input "42"
type input "43"
type input "44"
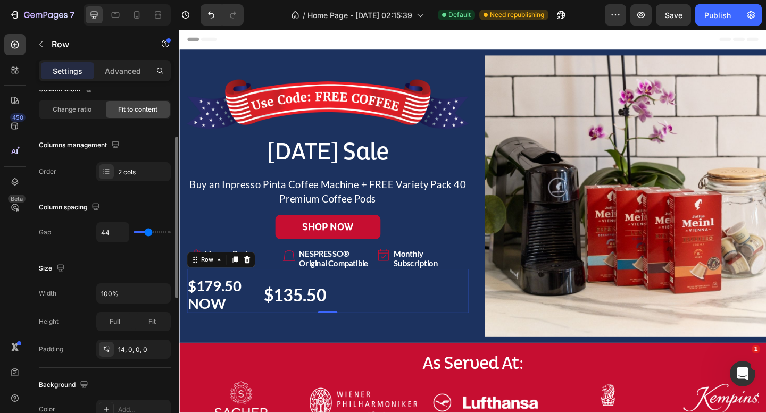
type input "45"
type input "44"
type input "43"
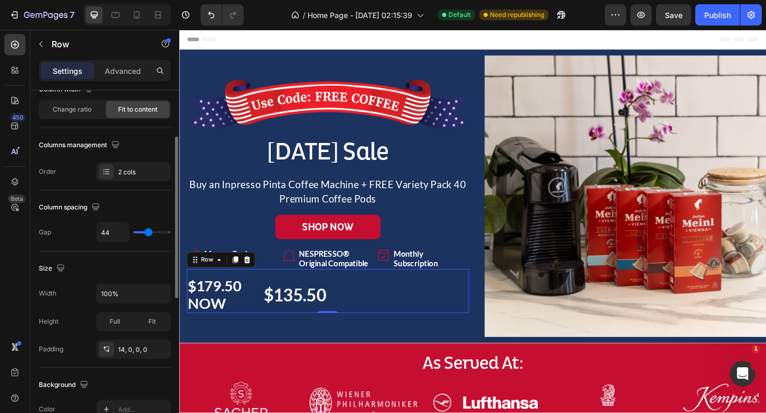
type input "43"
type input "42"
type input "41"
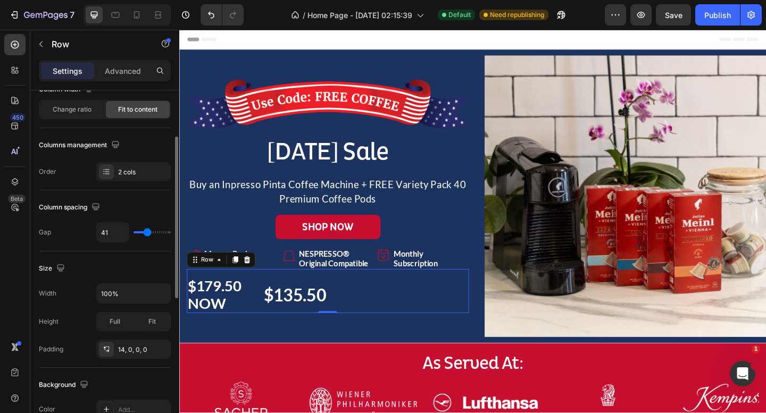
type input "39"
type input "36"
type input "34"
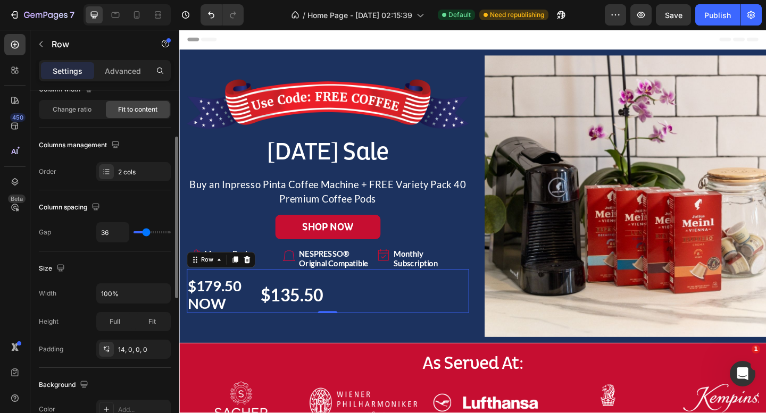
type input "34"
type input "31"
type input "29"
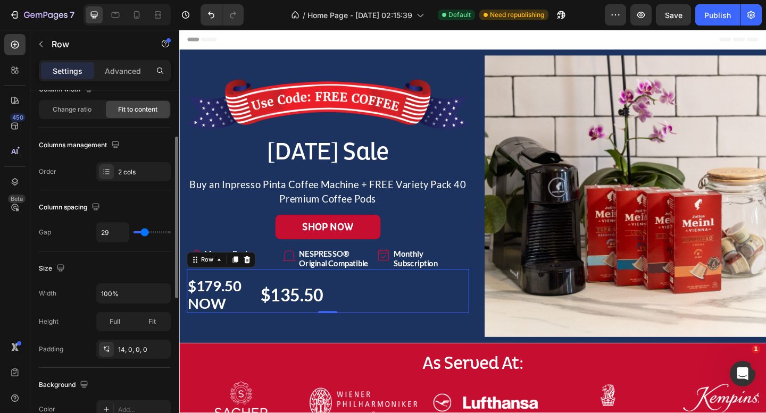
type input "25"
type input "23"
type input "22"
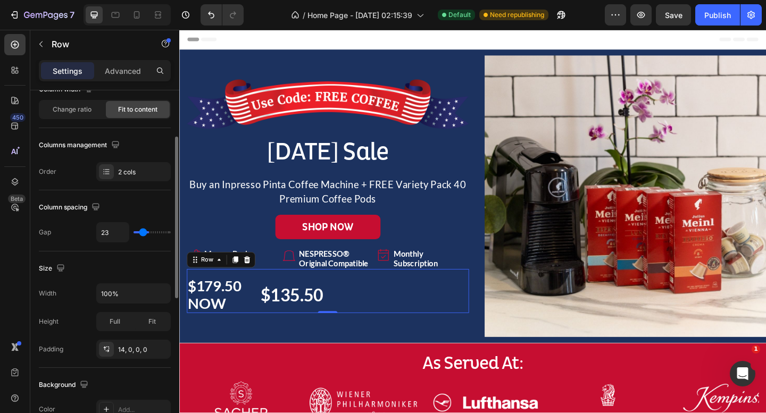
type input "22"
type input "20"
type input "18"
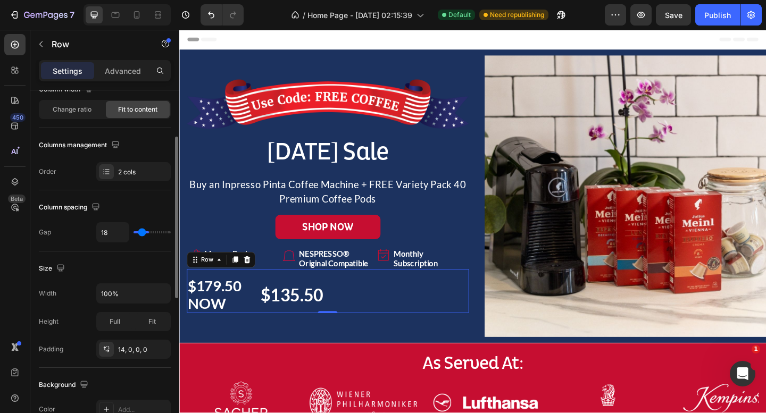
type input "17"
type input "16"
type input "15"
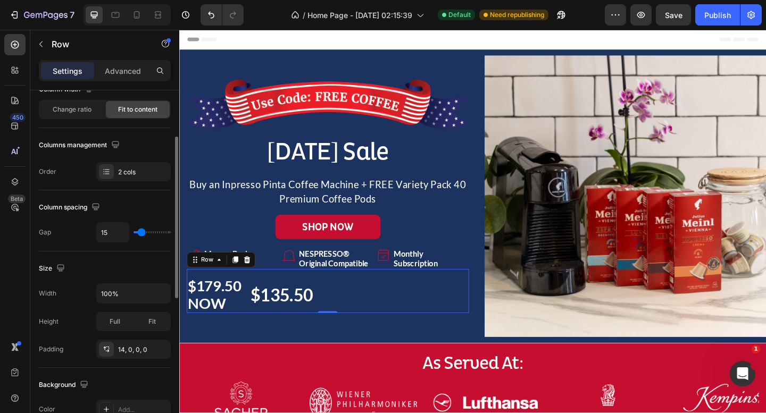
type input "15"
click at [141, 232] on input "range" at bounding box center [152, 232] width 37 height 2
click at [143, 277] on div "Size Width 100% Height Full Fit Padding 14, 0, 0, 0" at bounding box center [105, 310] width 132 height 117
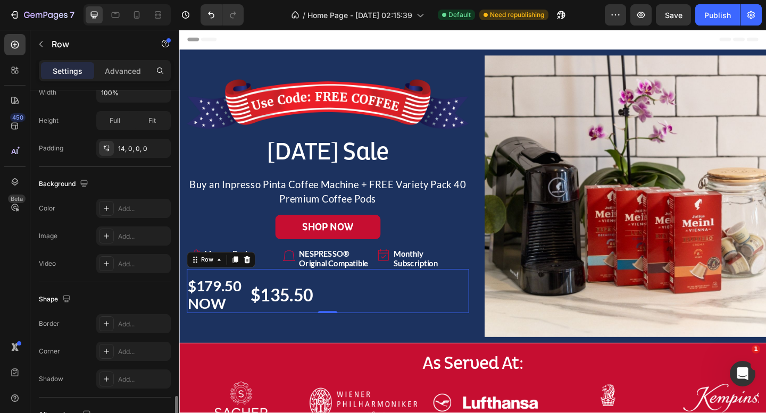
scroll to position [417, 0]
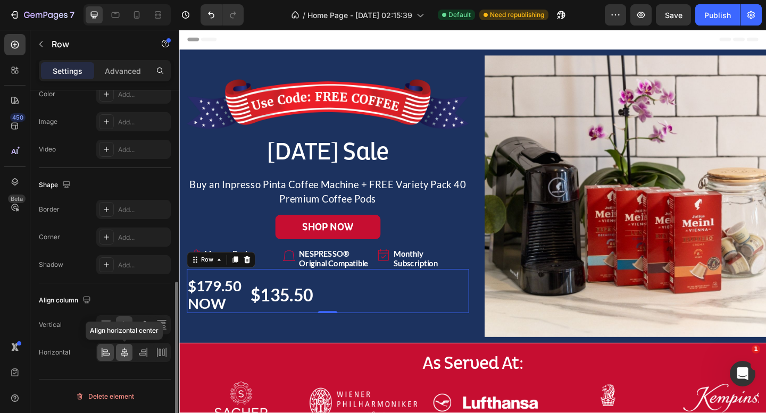
click at [127, 356] on icon at bounding box center [124, 352] width 11 height 11
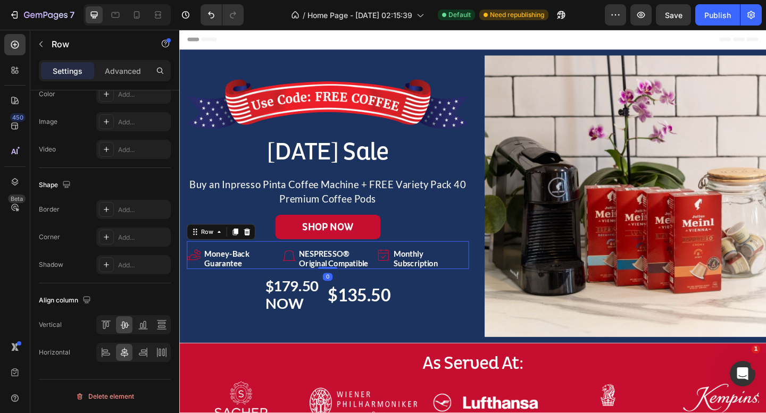
click at [392, 264] on div "Icon Money-Back Guarantee Heading Icon NESPRESSO® Original Compatible Heading I…" at bounding box center [340, 275] width 307 height 30
click at [253, 251] on icon at bounding box center [253, 249] width 7 height 7
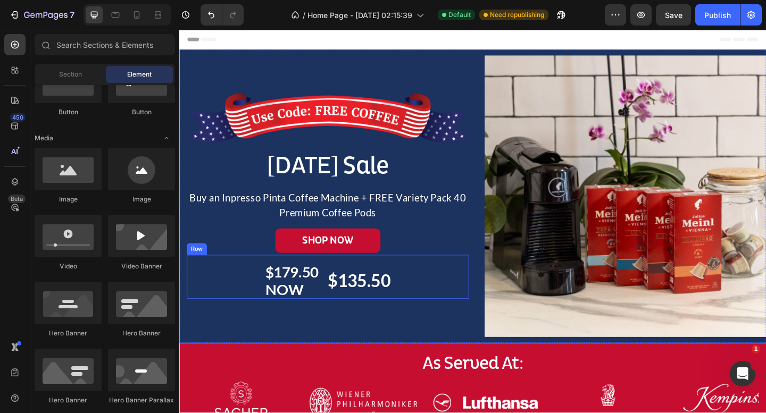
click at [368, 320] on div "$135.50 Heading" at bounding box center [374, 303] width 70 height 40
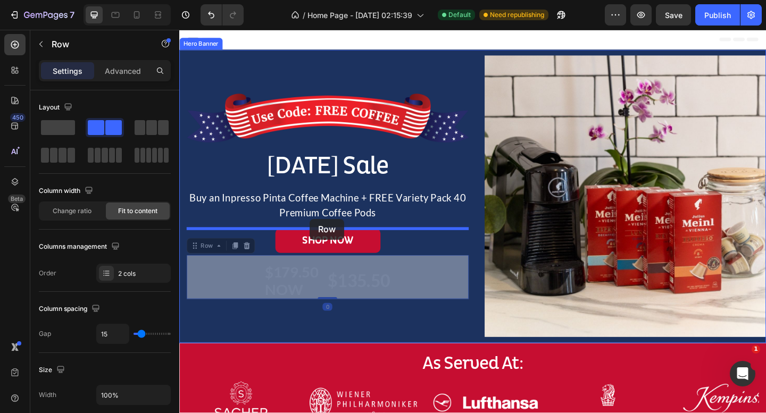
drag, startPoint x: 215, startPoint y: 261, endPoint x: 320, endPoint y: 234, distance: 108.4
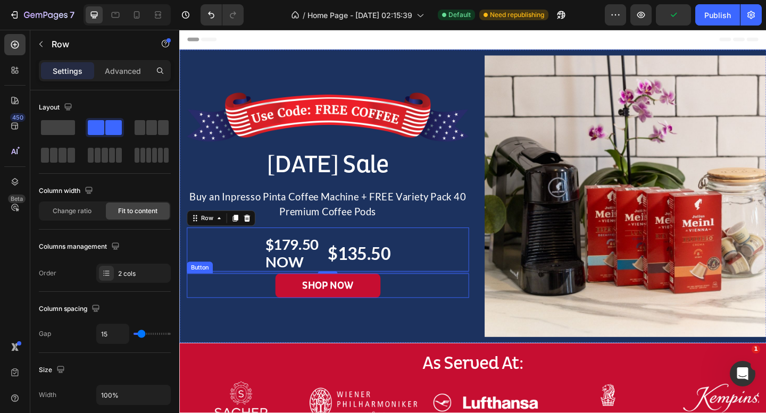
click at [454, 312] on div "SHOP NOW Button" at bounding box center [340, 308] width 307 height 27
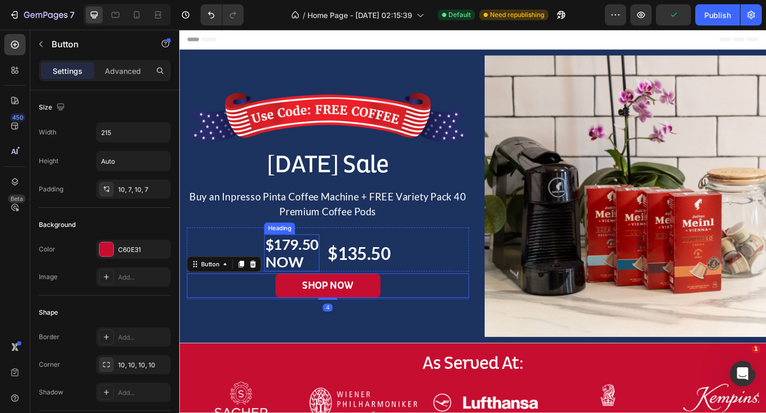
click at [296, 258] on p "$179.50 NOW" at bounding box center [301, 273] width 58 height 38
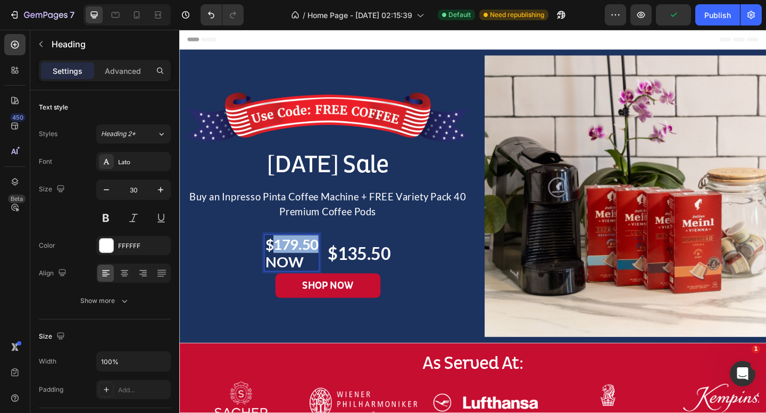
click at [294, 264] on p "$179.50 NOW" at bounding box center [301, 273] width 58 height 38
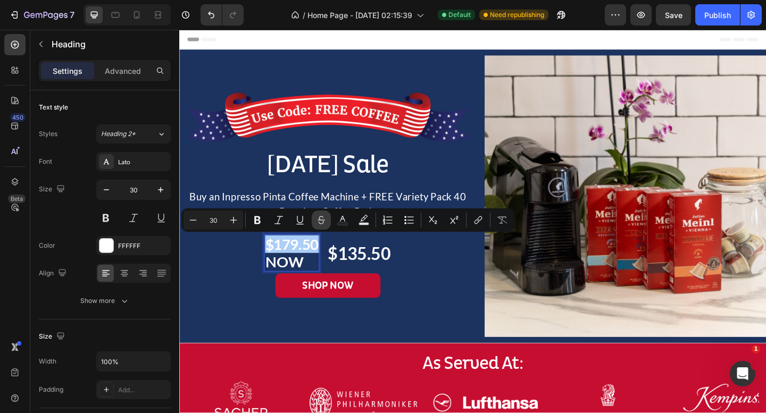
click at [320, 222] on icon "Editor contextual toolbar" at bounding box center [321, 220] width 11 height 11
click at [241, 276] on div "$179.50 NOW Heading 0 $135.50 Heading Row" at bounding box center [340, 269] width 307 height 48
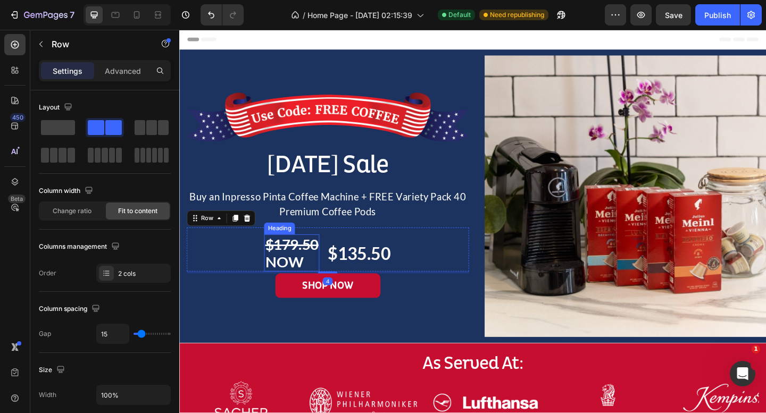
click at [300, 263] on s "$179.50" at bounding box center [301, 263] width 58 height 19
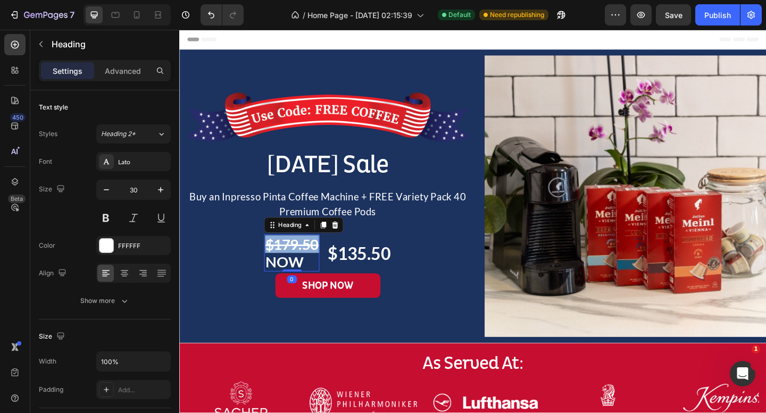
click at [300, 263] on s "$179.50" at bounding box center [301, 263] width 58 height 19
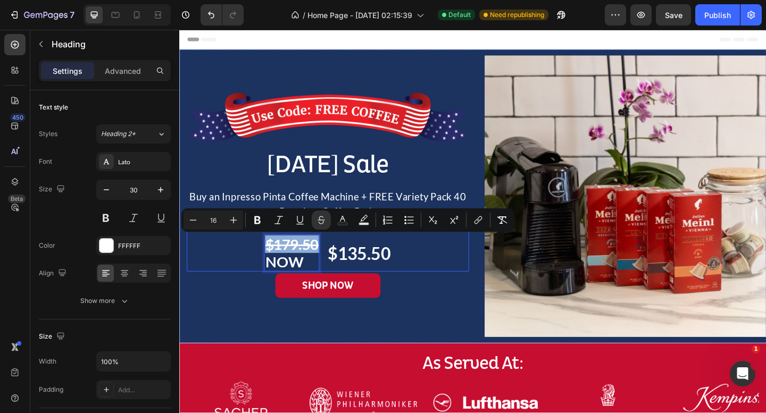
click at [252, 265] on div "$179.50 NOW Heading 0 $135.50 Heading Row" at bounding box center [340, 269] width 307 height 48
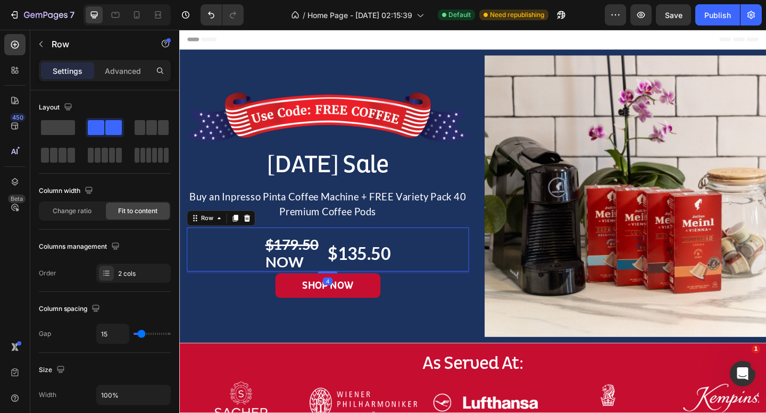
click at [337, 278] on div "⁠⁠⁠⁠⁠⁠⁠ $179.50 NOW Heading $135.50 Heading Row 4" at bounding box center [340, 269] width 307 height 48
click at [315, 275] on p "⁠⁠⁠⁠⁠⁠⁠ $179.50 NOW" at bounding box center [301, 273] width 58 height 38
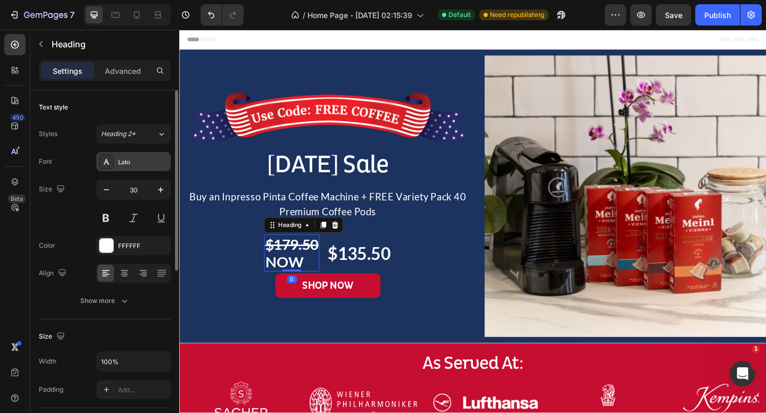
click at [138, 167] on div "Lato" at bounding box center [133, 161] width 74 height 19
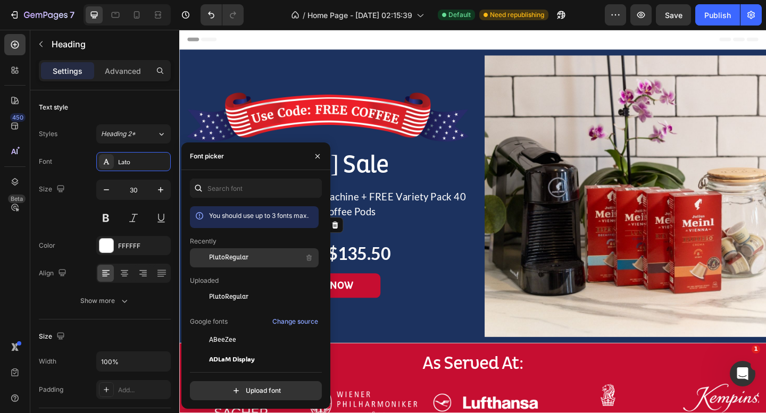
click at [243, 255] on span "PlutoRegular" at bounding box center [228, 258] width 39 height 10
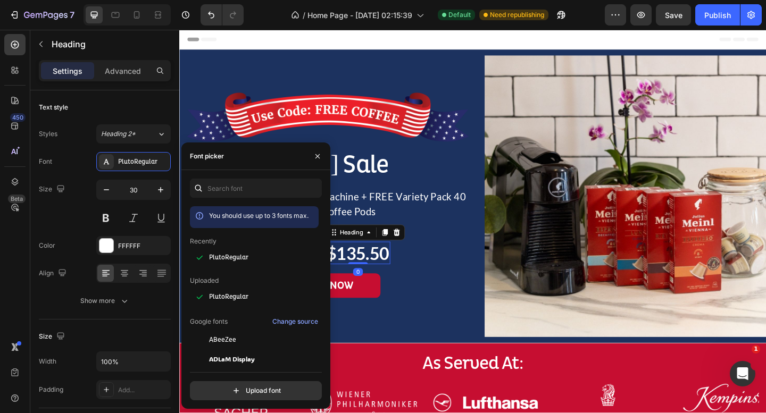
click at [375, 273] on p "$135.50" at bounding box center [373, 273] width 68 height 22
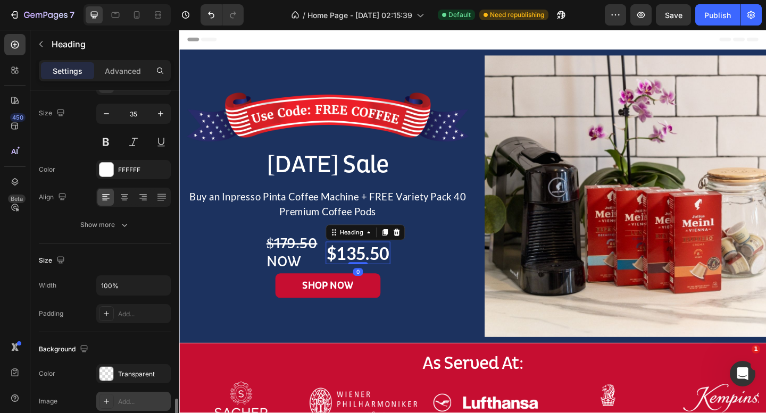
scroll to position [0, 0]
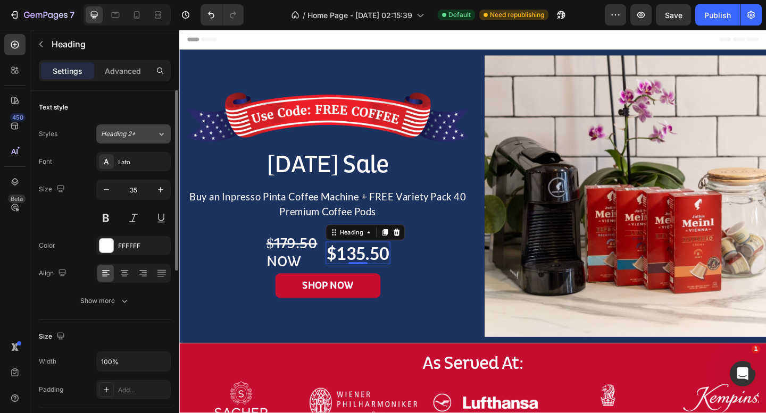
click at [130, 134] on span "Heading 2*" at bounding box center [118, 134] width 35 height 10
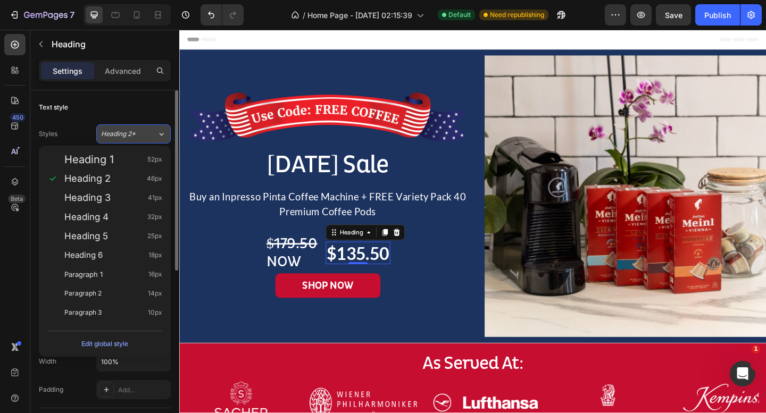
click at [130, 134] on span "Heading 2*" at bounding box center [118, 134] width 35 height 10
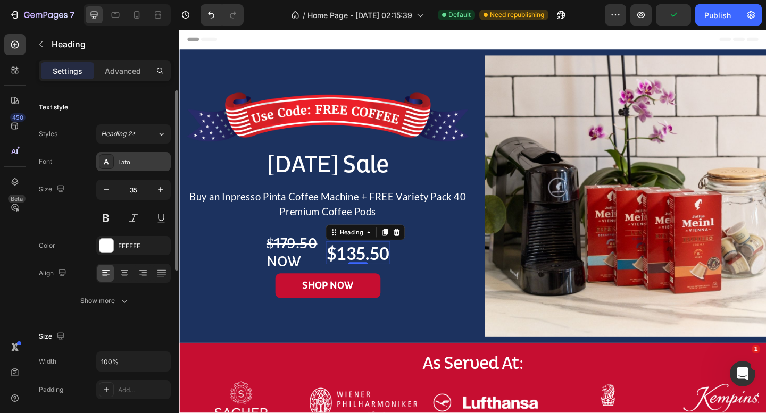
click at [145, 154] on div "Lato" at bounding box center [133, 161] width 74 height 19
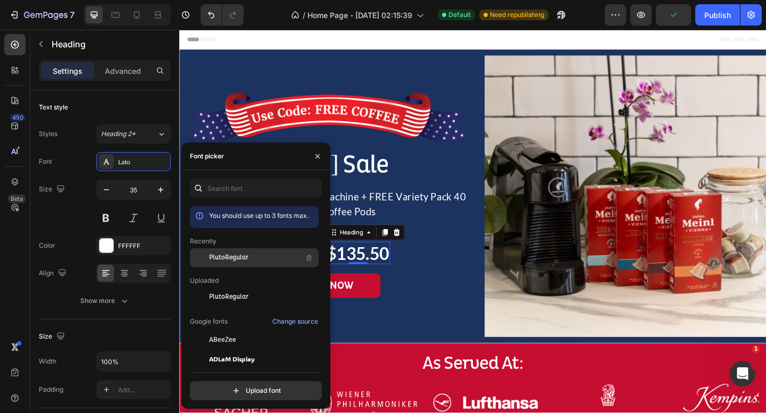
click at [223, 253] on span "PlutoRegular" at bounding box center [228, 258] width 39 height 10
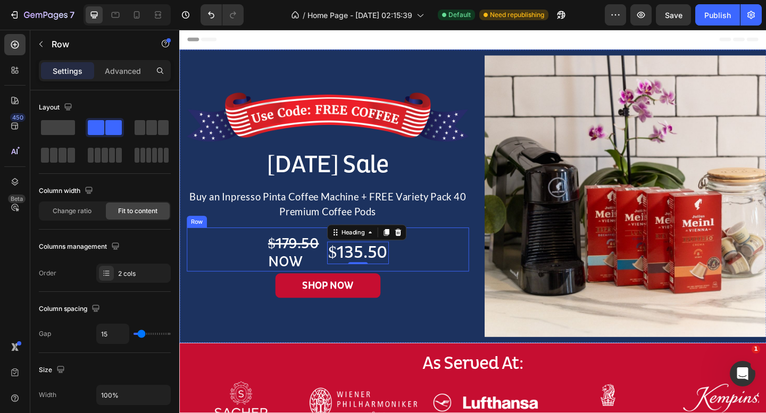
click at [460, 287] on div "⁠⁠⁠⁠⁠⁠⁠ $179.50 NOW Heading $135.50 Heading 0 Row" at bounding box center [340, 269] width 307 height 48
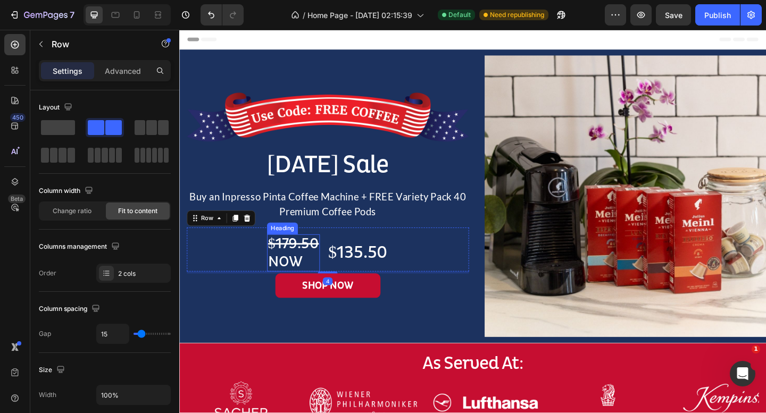
click at [296, 282] on p "⁠⁠⁠⁠⁠⁠⁠ $179.50 NOW" at bounding box center [303, 273] width 55 height 38
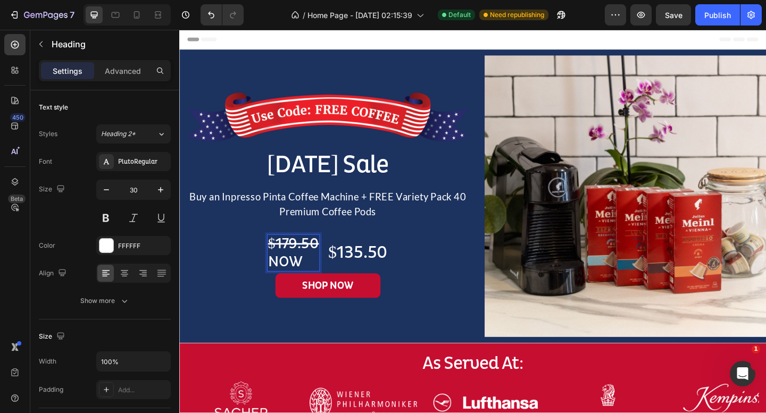
click at [296, 282] on p "$179.50 NOW" at bounding box center [303, 273] width 55 height 38
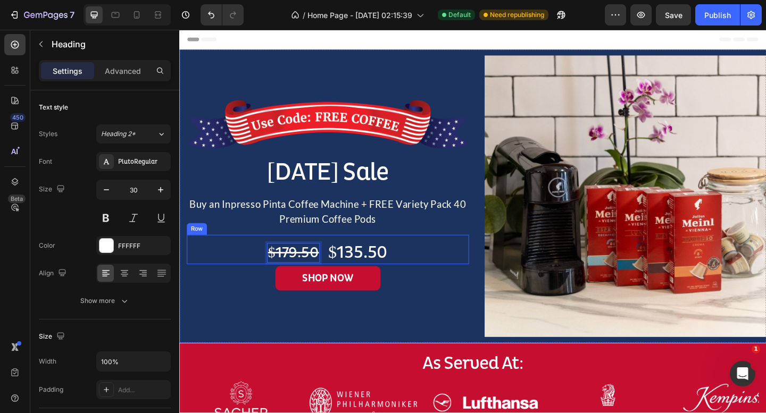
click at [454, 262] on div "$179.50 Heading 0 $135.50 Heading Row" at bounding box center [340, 269] width 307 height 32
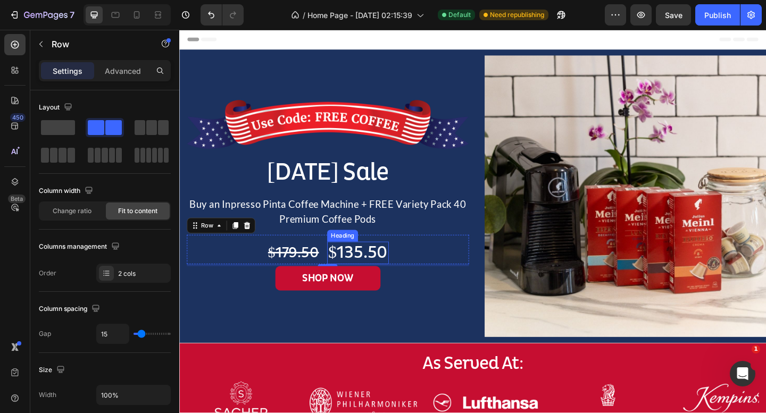
click at [366, 275] on p "$135.50" at bounding box center [373, 273] width 65 height 22
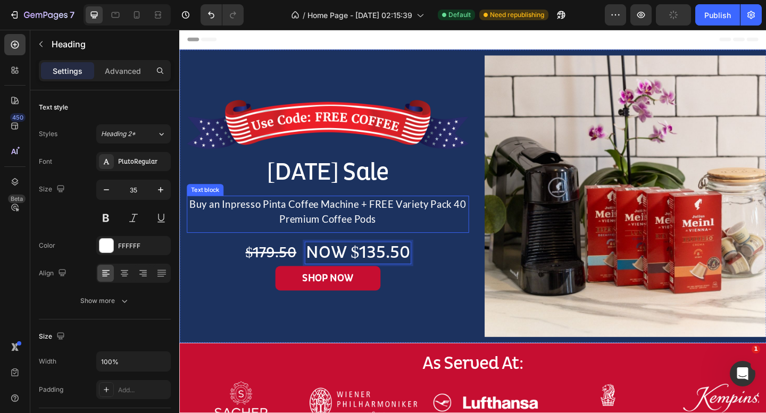
click at [455, 226] on p "Buy an Inpresso Pinta Coffee Machine + FREE Variety Pack 40 Premium Coffee Pods" at bounding box center [340, 228] width 305 height 32
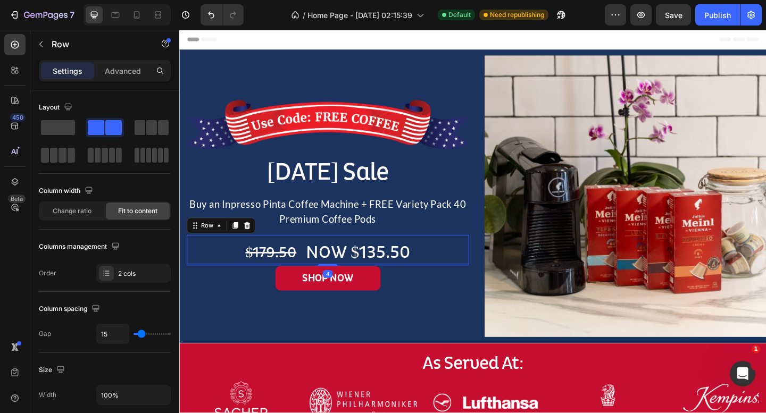
click at [462, 285] on div "⁠⁠⁠⁠⁠⁠⁠ $179.50 Heading NOW $135.50 Heading Row 4" at bounding box center [340, 269] width 307 height 32
click at [469, 303] on div "SHOP NOW Button" at bounding box center [340, 300] width 307 height 27
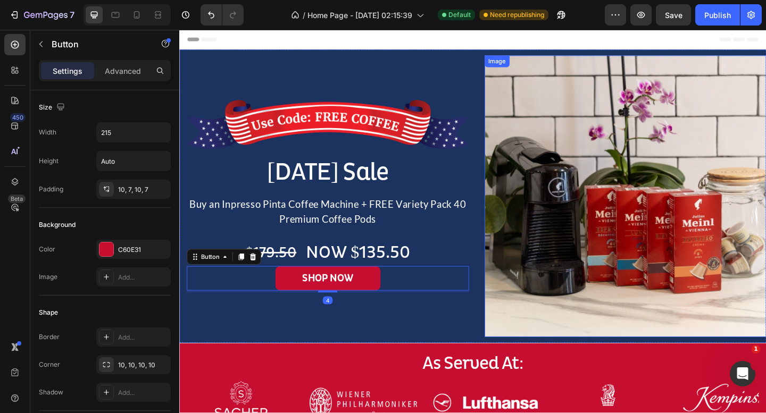
click at [534, 260] on img at bounding box center [664, 211] width 307 height 307
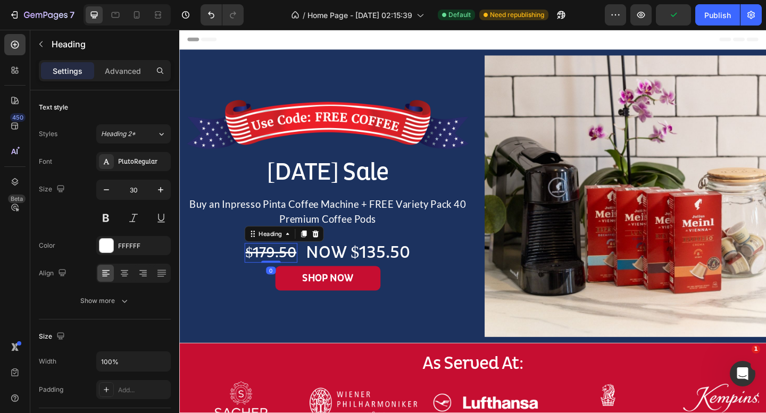
click at [275, 276] on s "$179.50" at bounding box center [278, 273] width 55 height 20
click at [143, 163] on div "PlutoRegular" at bounding box center [143, 162] width 50 height 10
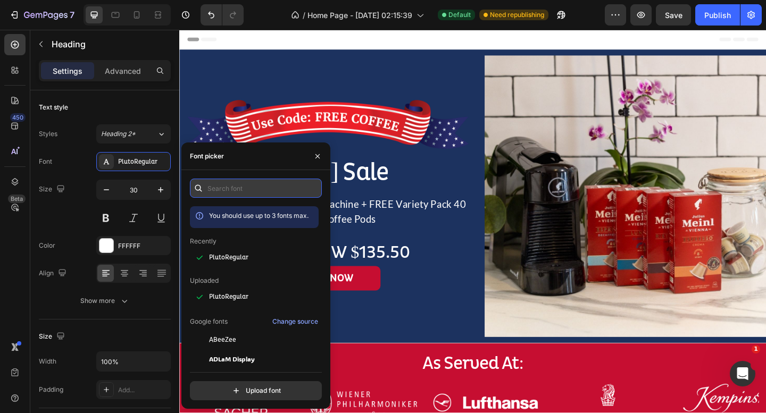
click at [235, 193] on input "text" at bounding box center [256, 188] width 132 height 19
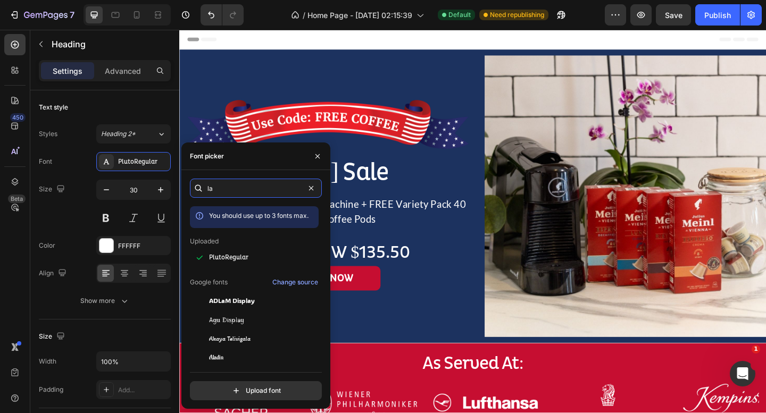
type input "l"
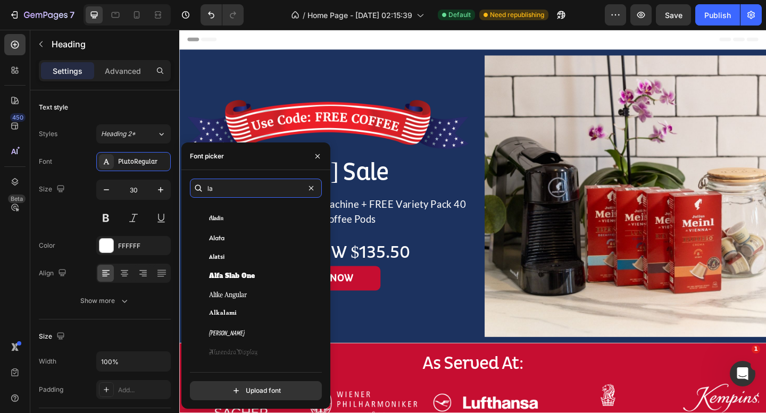
scroll to position [140, 0]
type input "la"
click at [320, 156] on icon "button" at bounding box center [317, 156] width 9 height 9
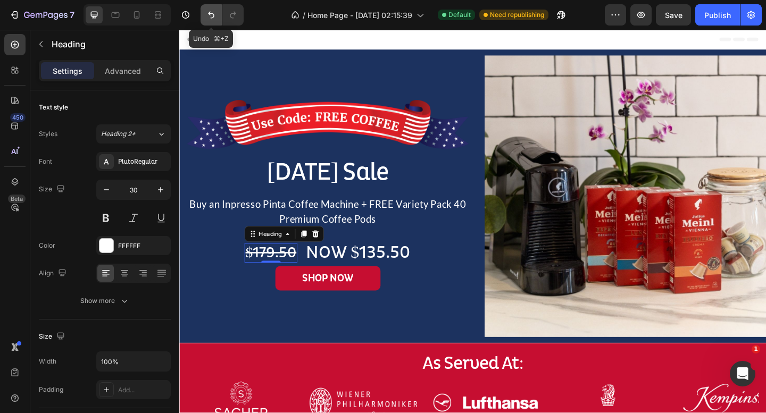
click at [213, 11] on icon "Undo/Redo" at bounding box center [211, 15] width 11 height 11
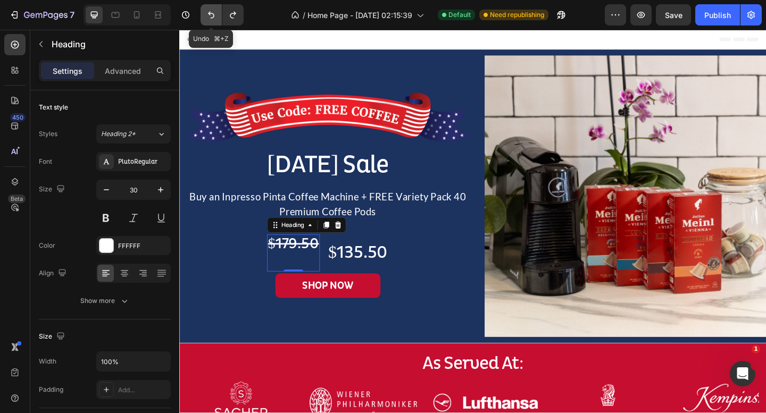
click at [214, 11] on icon "Undo/Redo" at bounding box center [211, 15] width 11 height 11
click at [214, 12] on icon "Undo/Redo" at bounding box center [211, 15] width 11 height 11
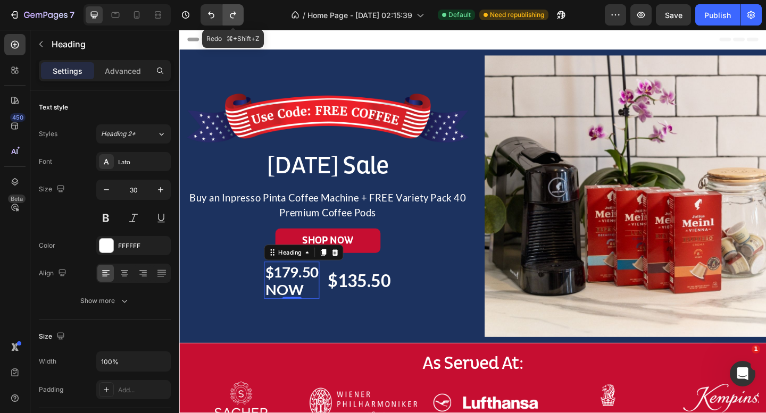
click at [237, 17] on icon "Undo/Redo" at bounding box center [233, 15] width 11 height 11
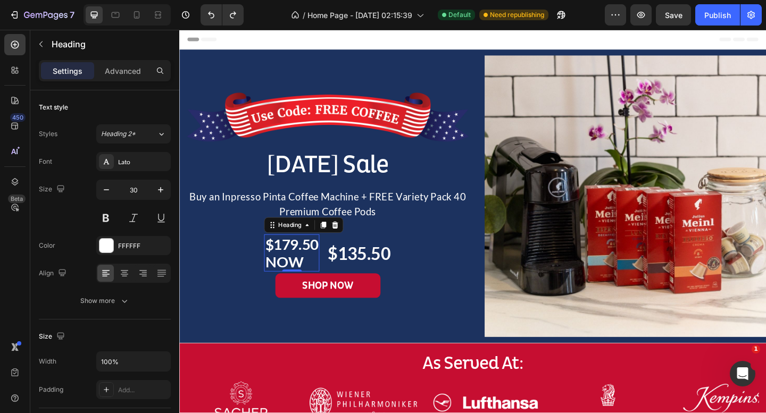
click at [297, 280] on h2 "$179.50 NOW" at bounding box center [301, 273] width 60 height 40
click at [297, 280] on p "$179.50 NOW" at bounding box center [301, 273] width 58 height 38
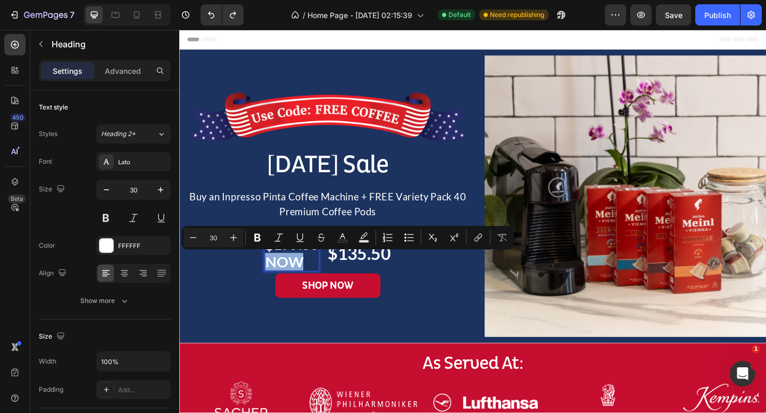
copy p "NOW"
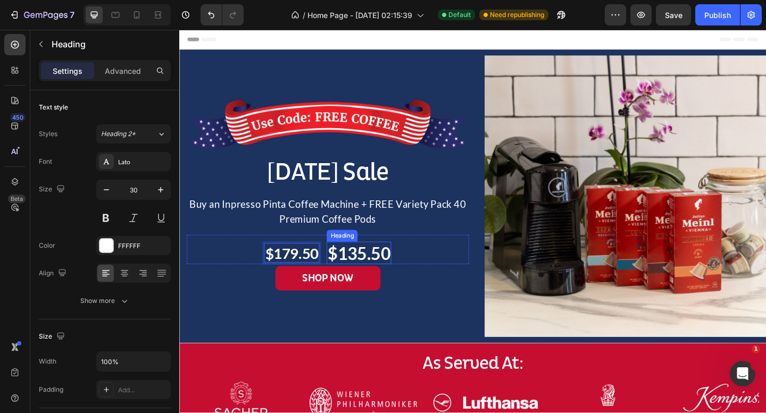
click at [350, 266] on h2 "$135.50" at bounding box center [374, 273] width 70 height 24
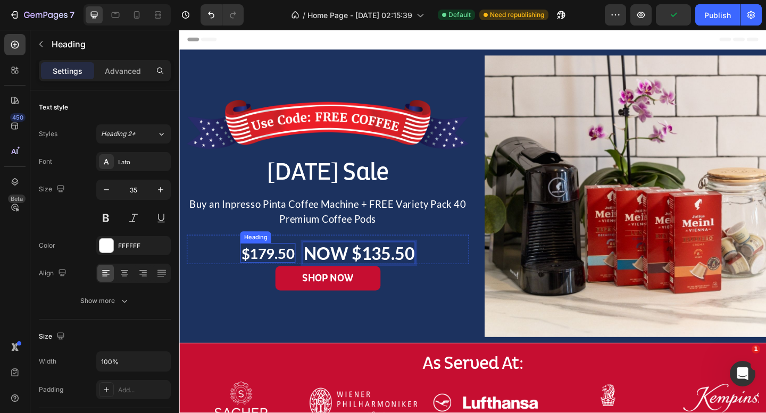
click at [300, 269] on p "$179.50" at bounding box center [275, 272] width 58 height 19
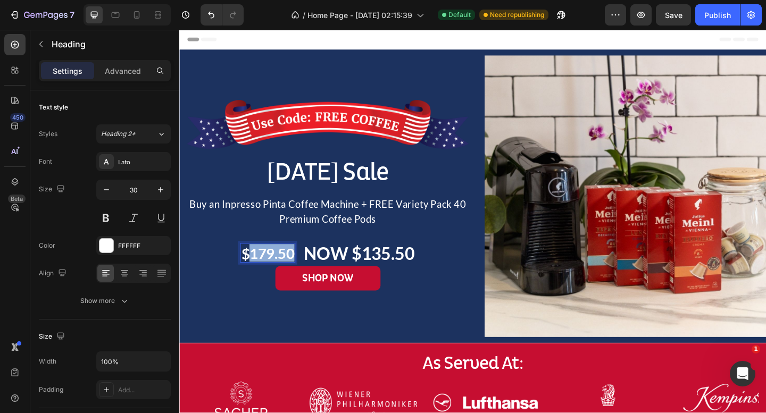
click at [271, 277] on p "$179.50" at bounding box center [275, 272] width 58 height 19
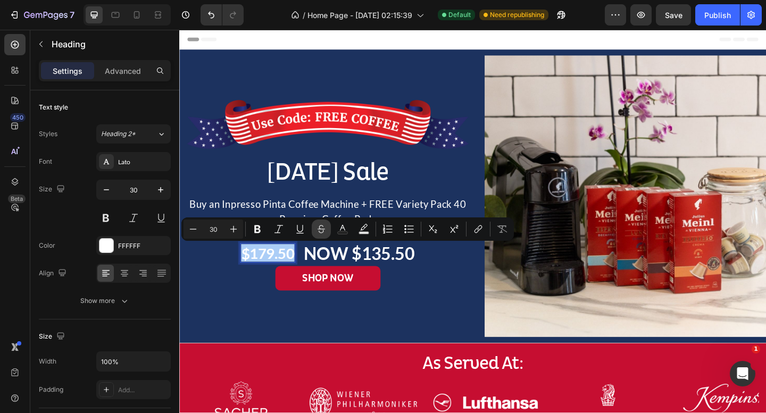
click at [326, 229] on icon "Editor contextual toolbar" at bounding box center [321, 229] width 11 height 11
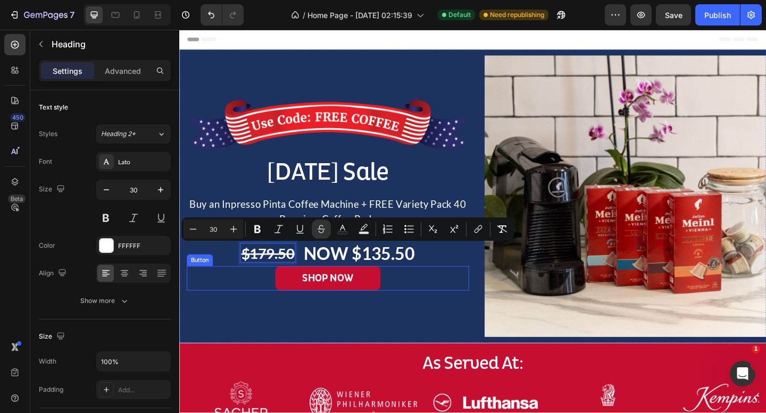
click at [254, 293] on div "SHOP NOW Button" at bounding box center [340, 300] width 307 height 27
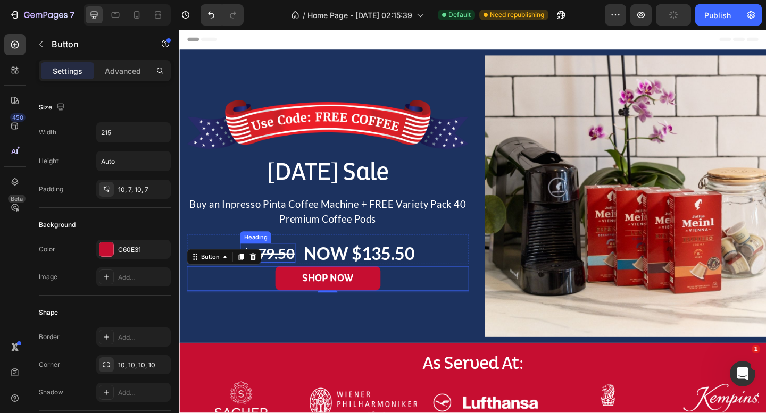
click at [305, 266] on h2 "⁠⁠⁠⁠⁠⁠⁠ $179.50" at bounding box center [275, 272] width 60 height 21
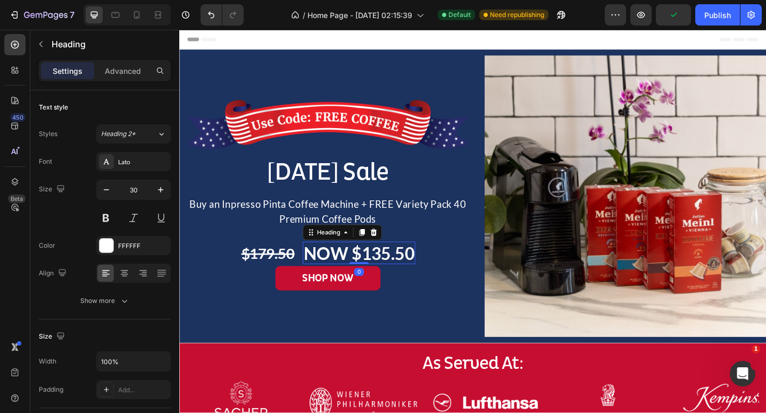
click at [405, 278] on p "NOW $135.50" at bounding box center [374, 273] width 120 height 22
click at [491, 234] on p "Buy an Inpresso Pinta Coffee Machine + FREE Variety Pack 40 Premium Coffee Pods" at bounding box center [340, 228] width 305 height 32
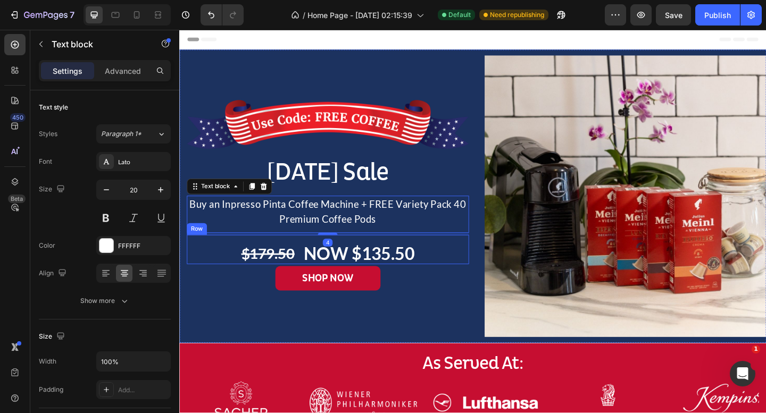
click at [470, 263] on div "⁠⁠⁠⁠⁠⁠⁠ $179.50 Heading NOW $135.50 Heading Row" at bounding box center [340, 269] width 307 height 32
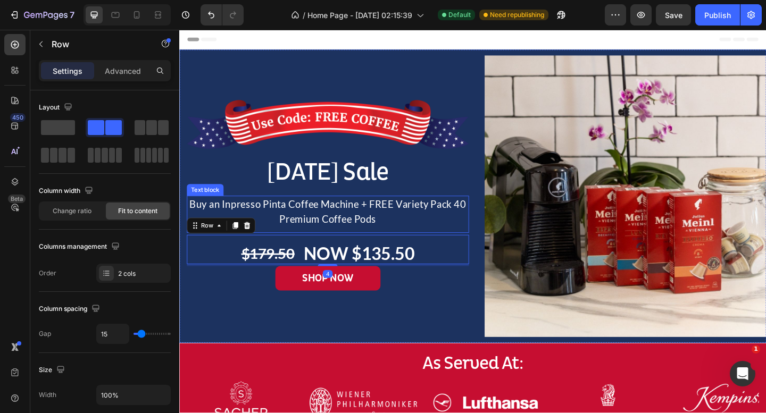
click at [342, 254] on div "⁠⁠⁠⁠⁠⁠⁠ $179.50 Heading NOW $135.50 Heading Row 4" at bounding box center [340, 269] width 307 height 32
click at [348, 244] on div "Buy an Inpresso Pinta Coffee Machine + FREE Variety Pack 40 Premium Coffee Pods" at bounding box center [340, 228] width 307 height 34
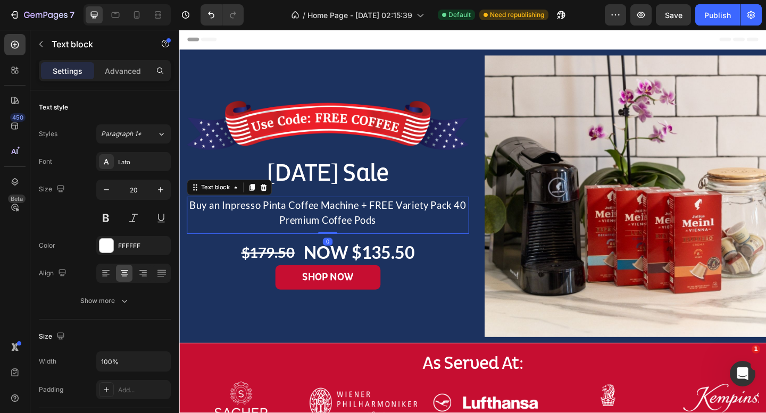
drag, startPoint x: 342, startPoint y: 253, endPoint x: 342, endPoint y: 247, distance: 5.9
click at [342, 247] on div "Buy an Inpresso Pinta Coffee Machine + FREE Variety Pack 40 Premium Coffee Pods…" at bounding box center [340, 232] width 307 height 40
click at [348, 277] on p "NOW $135.50" at bounding box center [374, 272] width 120 height 22
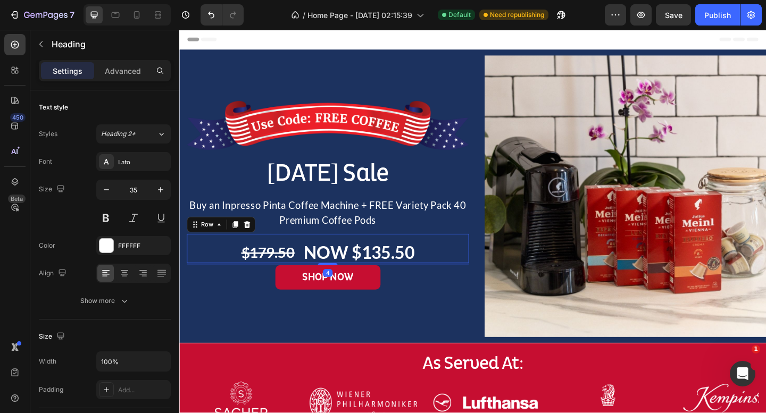
click at [472, 269] on div "⁠⁠⁠⁠⁠⁠⁠ $179.50 Heading NOW $135.50 Heading Row 4" at bounding box center [340, 268] width 307 height 32
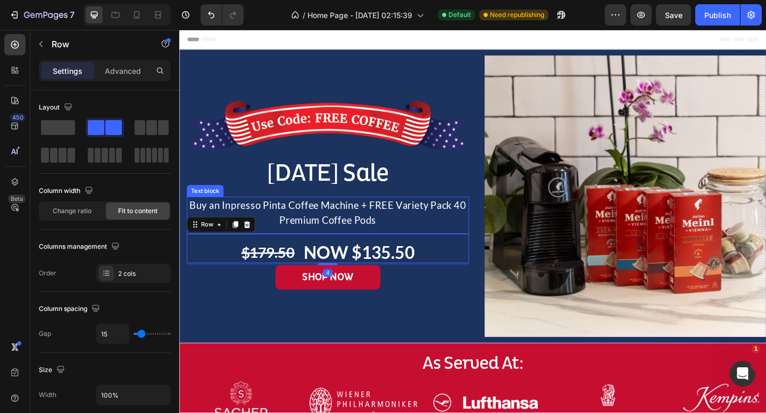
click at [421, 234] on p "Buy an Inpresso Pinta Coffee Machine + FREE Variety Pack 40 Premium Coffee Pods" at bounding box center [340, 229] width 305 height 32
click at [463, 261] on div "⁠⁠⁠⁠⁠⁠⁠ $179.50 Heading NOW $135.50 Heading Row" at bounding box center [340, 268] width 307 height 32
click at [130, 78] on div "Advanced" at bounding box center [122, 70] width 53 height 17
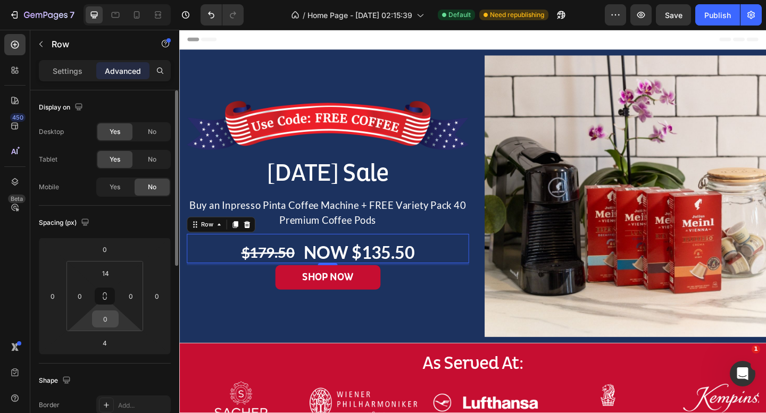
click at [107, 320] on input "0" at bounding box center [105, 319] width 21 height 16
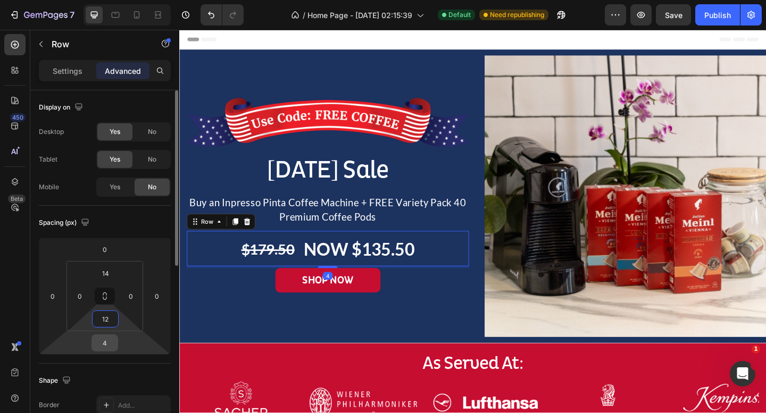
type input "12"
click at [108, 345] on input "4" at bounding box center [104, 343] width 21 height 16
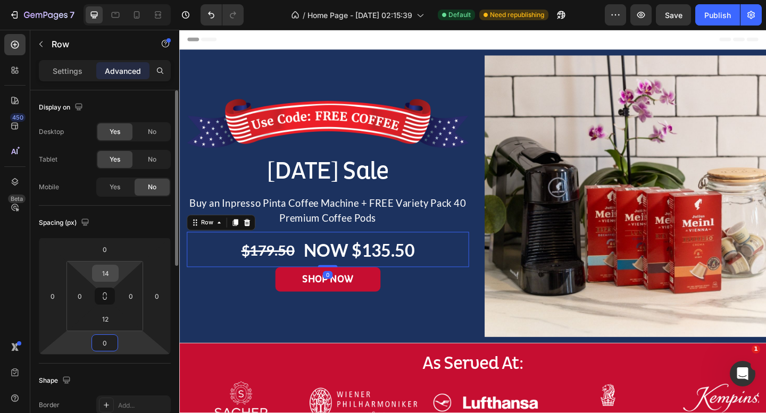
type input "0"
click at [106, 276] on input "14" at bounding box center [105, 273] width 21 height 16
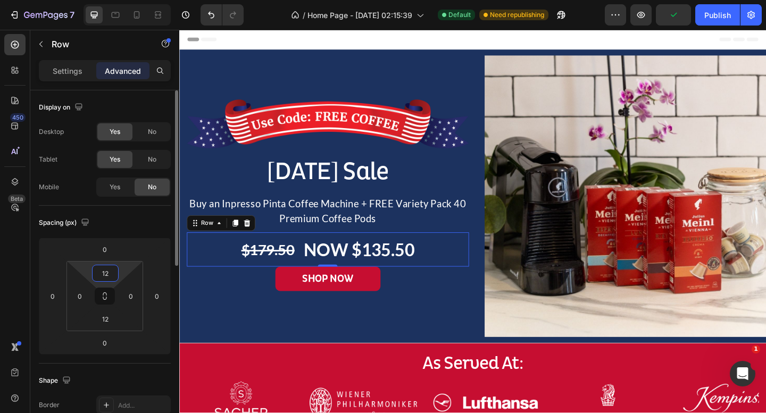
type input "1"
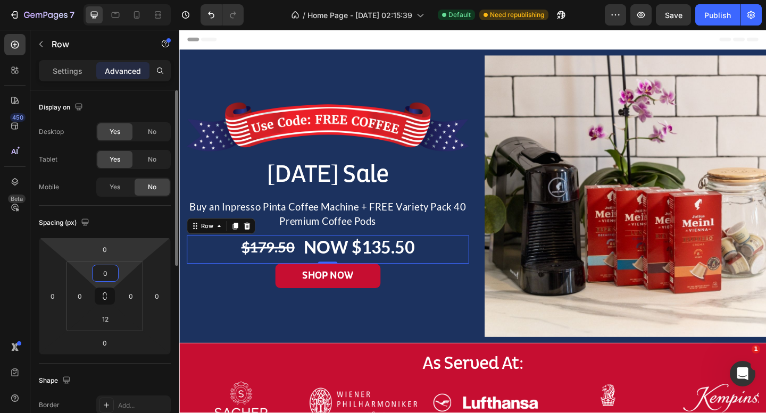
type input "0"
click at [0, 0] on div "Spacing (px) 0 0 0 0 0 0 12 0" at bounding box center [0, 0] width 0 height 0
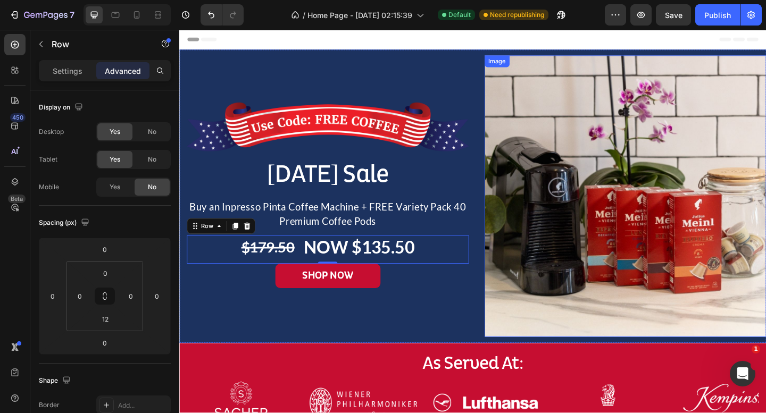
click at [513, 196] on img at bounding box center [664, 211] width 307 height 307
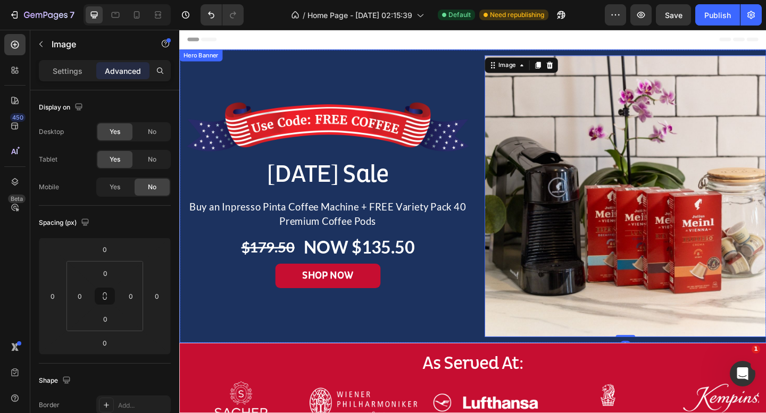
click at [452, 333] on div "Image [DATE] Sale Heading Buy an Inpresso Pinta Coffee Machine + FREE Variety P…" at bounding box center [340, 211] width 307 height 307
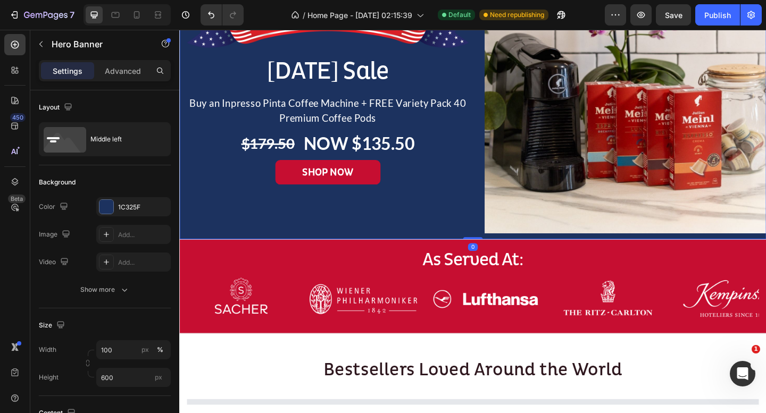
scroll to position [0, 0]
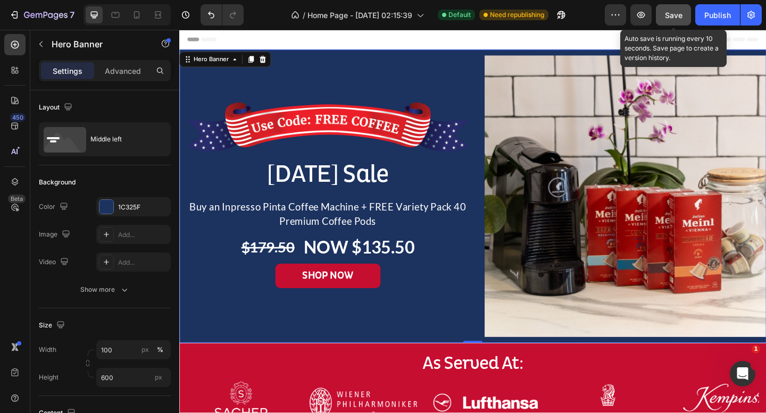
click at [675, 11] on span "Save" at bounding box center [674, 15] width 18 height 9
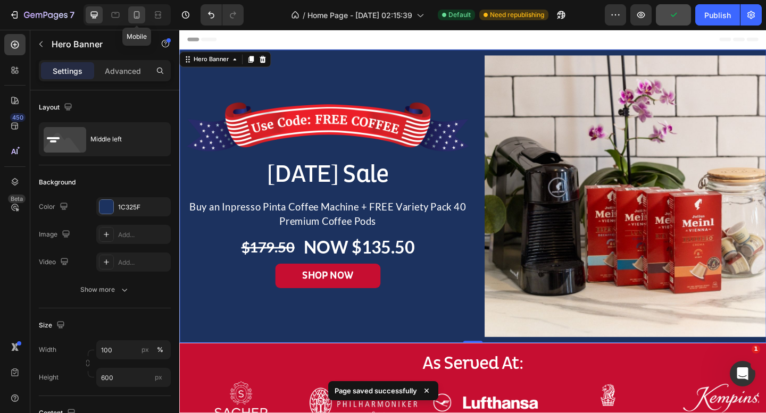
click at [134, 16] on icon at bounding box center [137, 14] width 6 height 7
type input "685"
type input "100%"
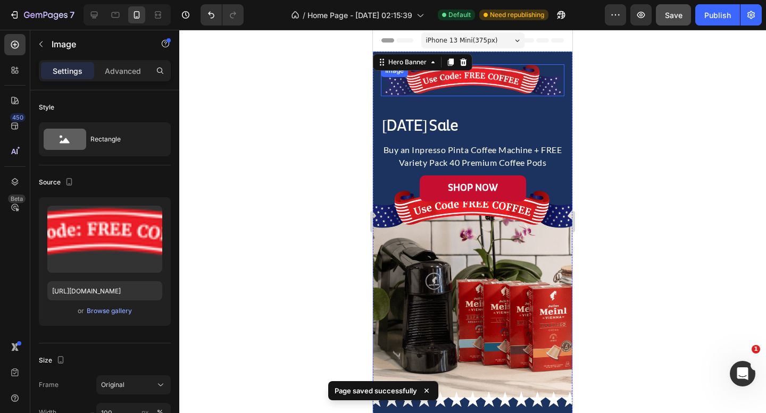
click at [503, 80] on img at bounding box center [473, 80] width 184 height 32
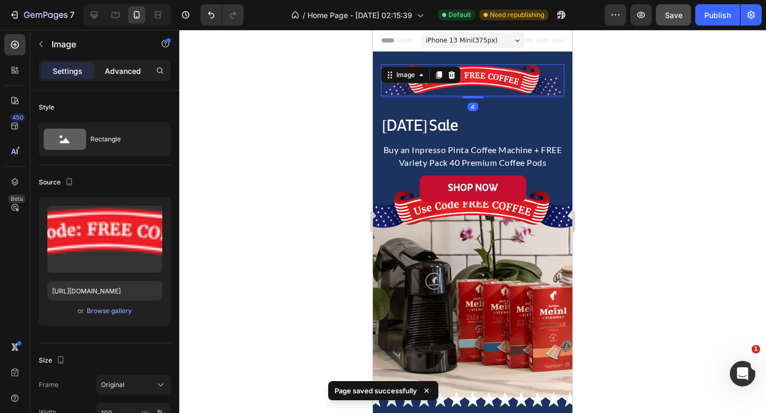
click at [117, 72] on p "Advanced" at bounding box center [123, 70] width 36 height 11
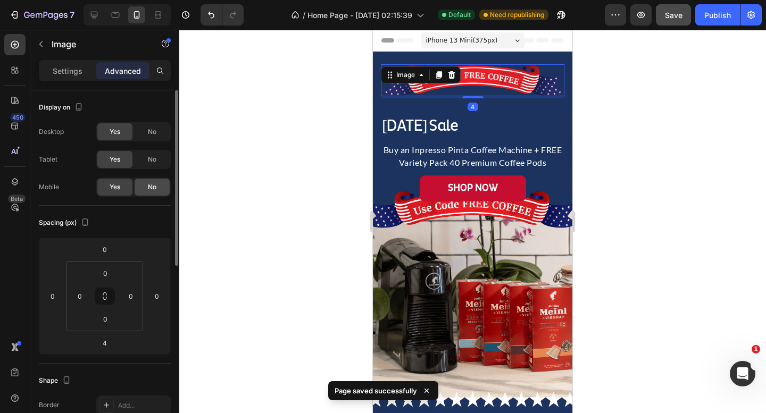
click at [148, 188] on span "No" at bounding box center [152, 187] width 9 height 10
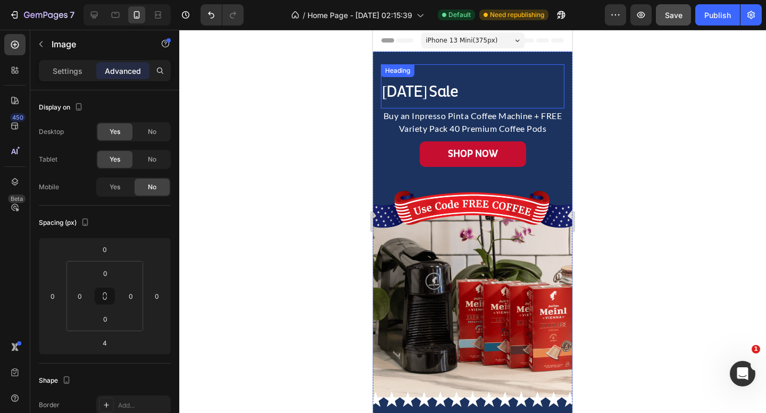
click at [487, 85] on h2 "[DATE] Sale" at bounding box center [473, 91] width 184 height 23
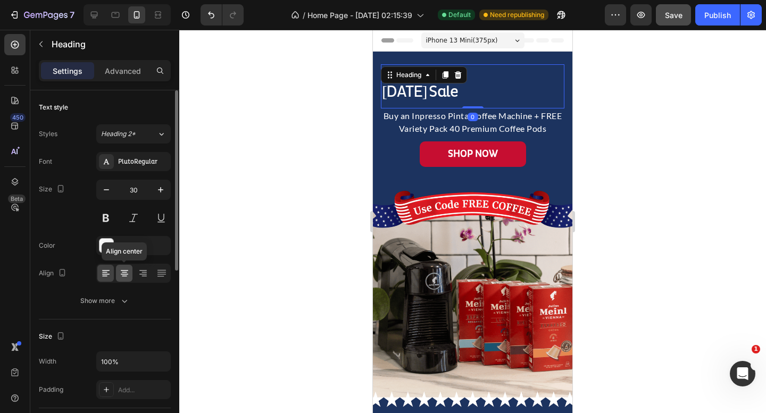
click at [128, 273] on icon at bounding box center [124, 273] width 11 height 11
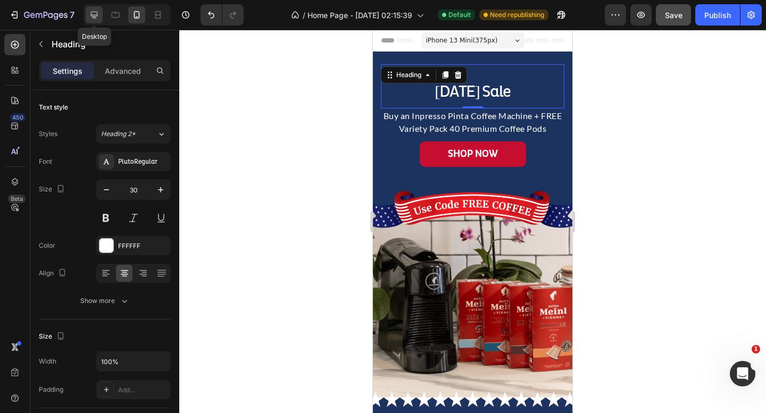
click at [97, 17] on icon at bounding box center [94, 15] width 11 height 11
type input "50"
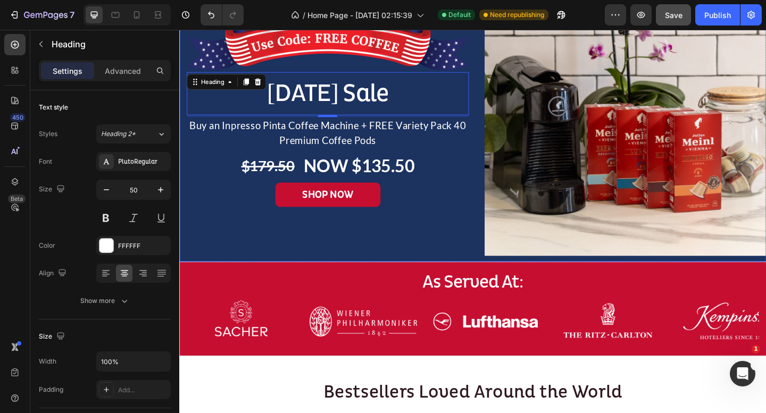
scroll to position [97, 0]
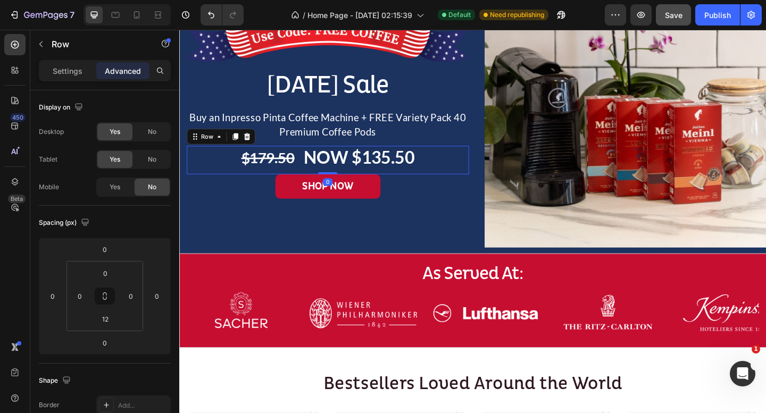
click at [455, 164] on div "⁠⁠⁠⁠⁠⁠⁠ $179.50 Heading NOW $135.50 Heading Row 0" at bounding box center [340, 171] width 307 height 31
click at [119, 189] on span "Yes" at bounding box center [115, 187] width 11 height 10
click at [136, 16] on icon at bounding box center [136, 15] width 11 height 11
type input "10"
type input "0"
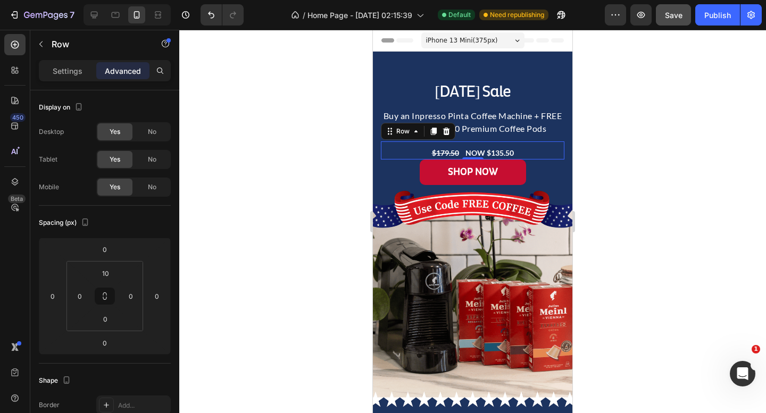
click at [535, 147] on div "⁠⁠⁠⁠⁠⁠⁠ $179.50 Heading NOW $135.50 Heading Row 0" at bounding box center [473, 151] width 184 height 18
click at [80, 70] on p "Settings" at bounding box center [68, 70] width 30 height 11
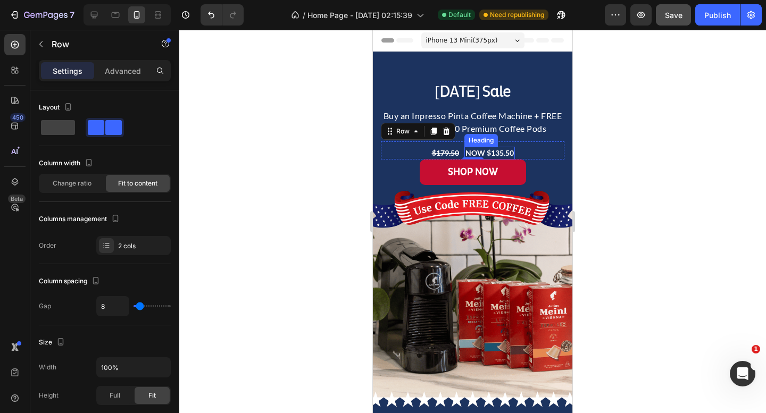
click at [499, 155] on p "NOW $135.50" at bounding box center [490, 153] width 48 height 11
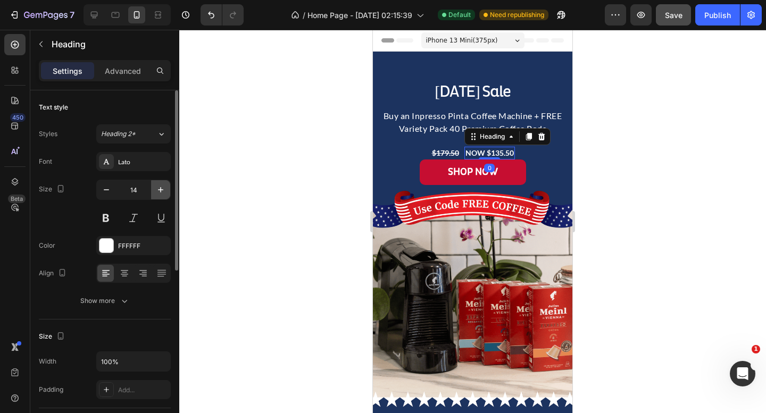
click at [157, 190] on icon "button" at bounding box center [160, 190] width 11 height 11
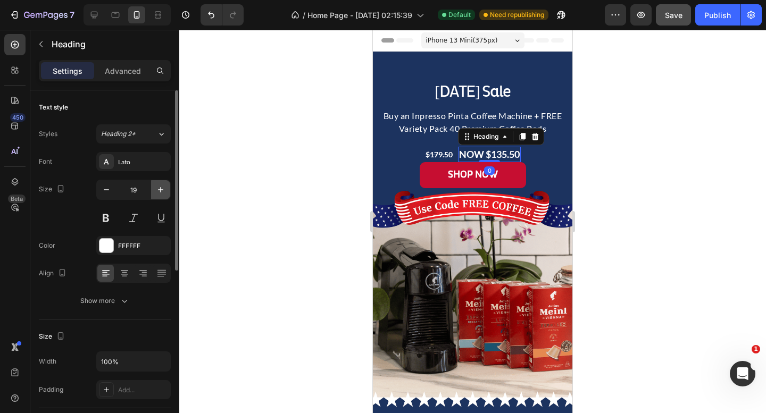
click at [157, 190] on icon "button" at bounding box center [160, 190] width 11 height 11
type input "20"
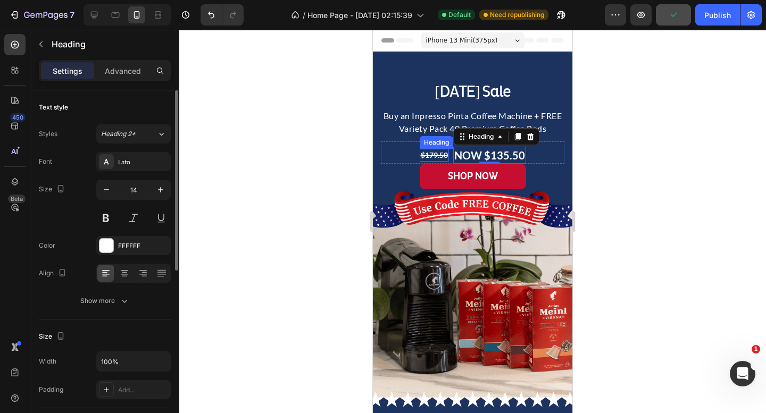
click at [437, 153] on s "$179.50" at bounding box center [434, 155] width 27 height 9
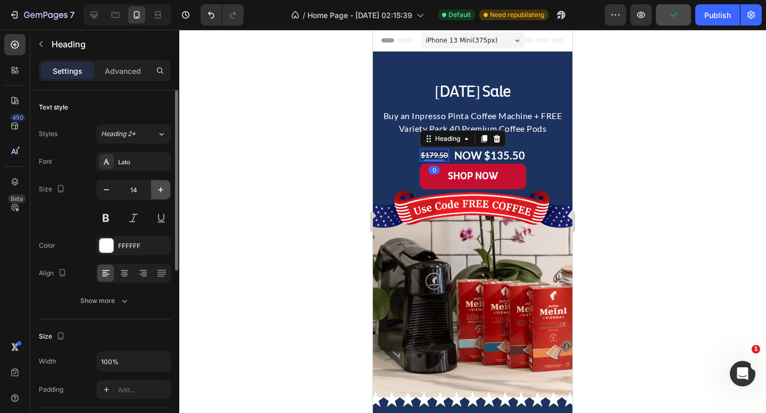
click at [157, 187] on icon "button" at bounding box center [160, 190] width 11 height 11
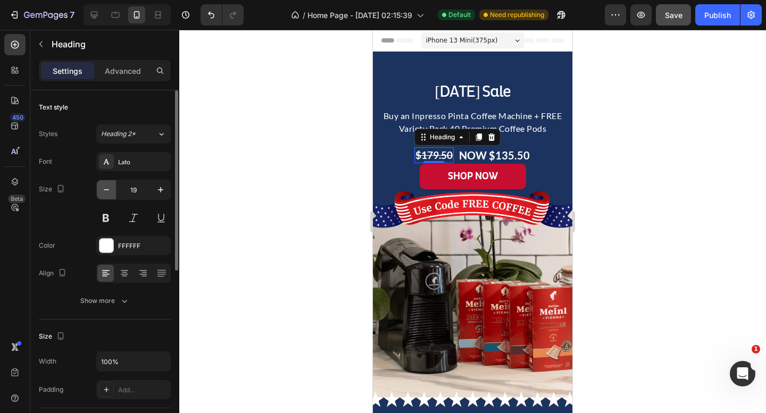
click at [103, 191] on icon "button" at bounding box center [106, 190] width 11 height 11
type input "18"
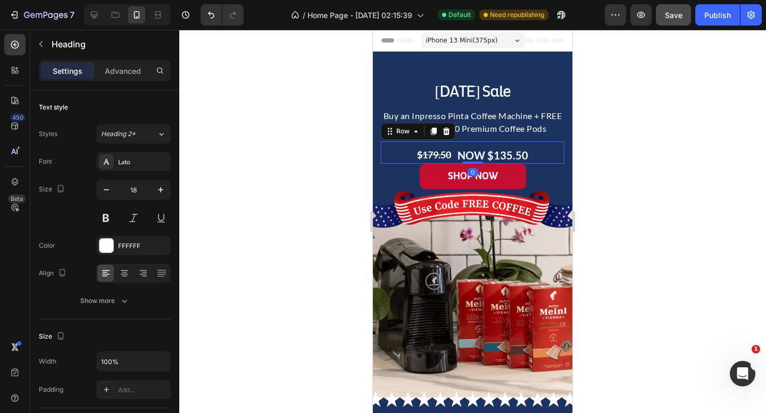
click at [542, 148] on div "⁠⁠⁠⁠⁠⁠⁠ $179.50 Heading NOW $135.50 Heading Row 0" at bounding box center [473, 153] width 184 height 22
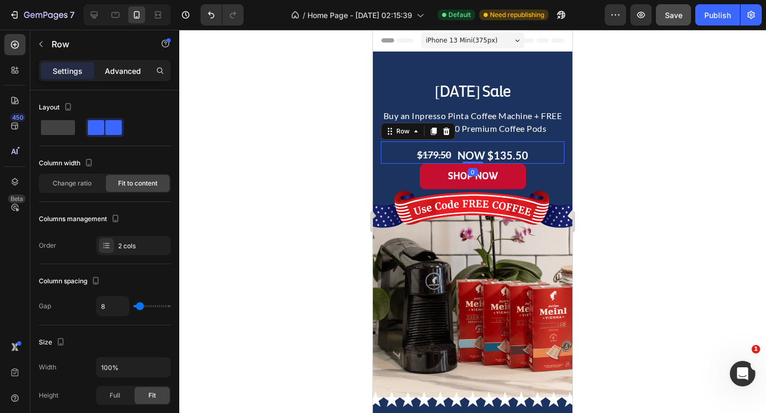
click at [127, 65] on p "Advanced" at bounding box center [123, 70] width 36 height 11
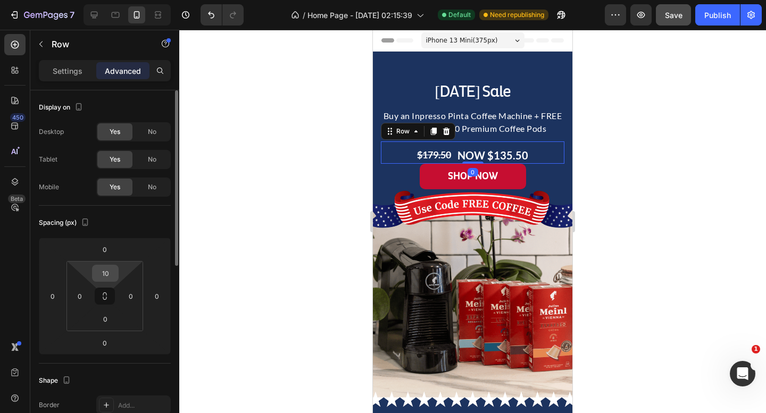
click at [115, 268] on input "10" at bounding box center [105, 273] width 21 height 16
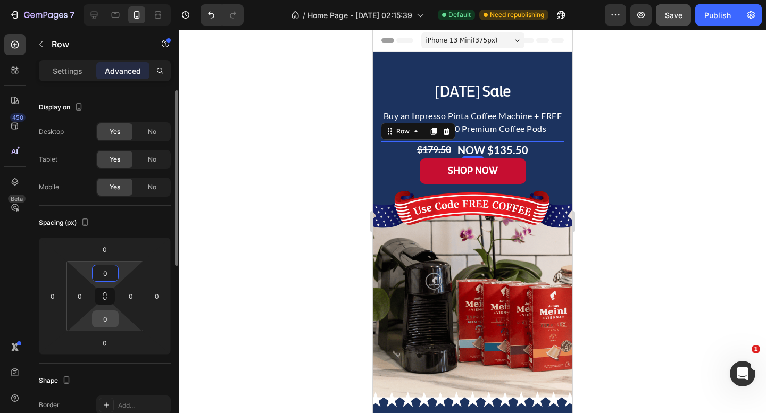
type input "0"
click at [105, 325] on input "0" at bounding box center [105, 319] width 21 height 16
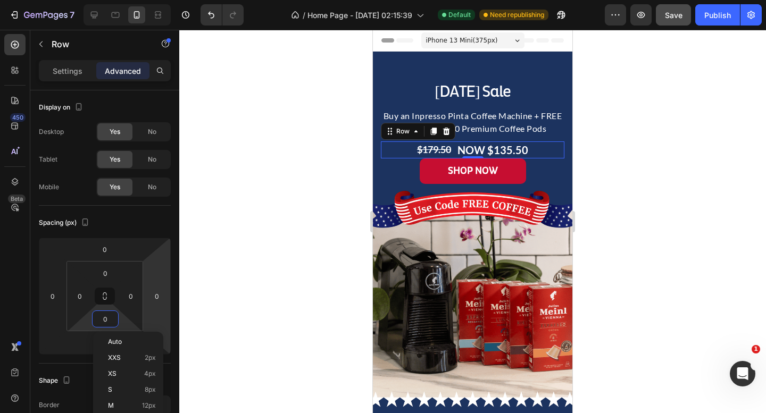
click at [496, 113] on p "Buy an Inpresso Pinta Coffee Machine + FREE Variety Pack 40 Premium Coffee Pods" at bounding box center [472, 123] width 181 height 26
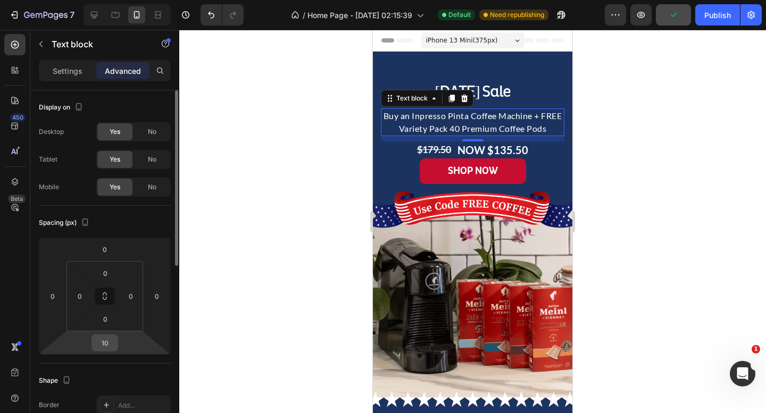
click at [109, 340] on input "10" at bounding box center [104, 343] width 21 height 16
type input "5"
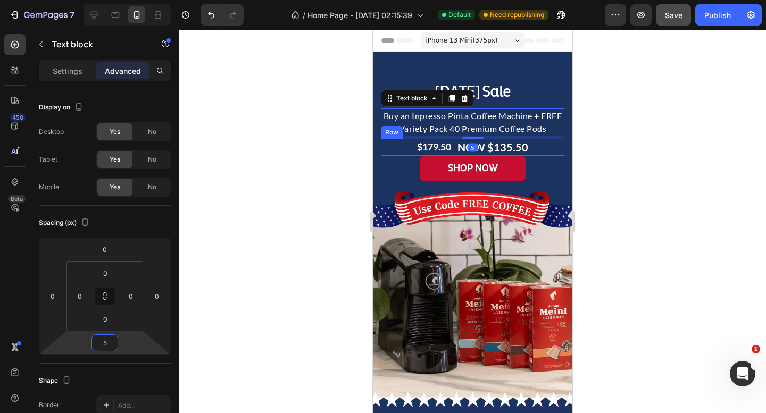
click at [540, 149] on div "⁠⁠⁠⁠⁠⁠⁠ $179.50 Heading NOW $135.50 Heading Row" at bounding box center [473, 147] width 184 height 17
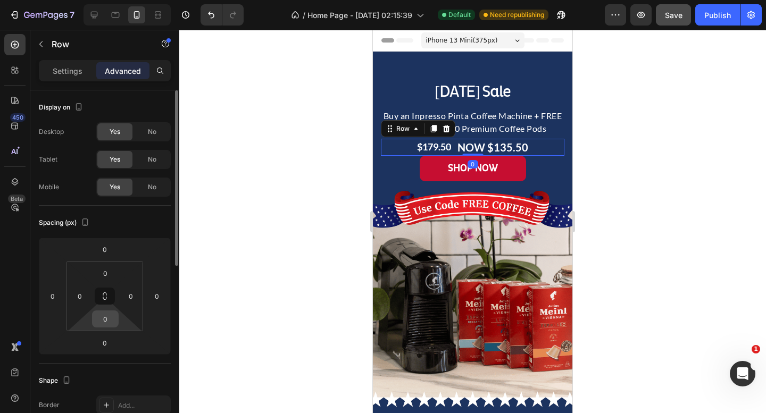
click at [104, 318] on input "0" at bounding box center [105, 319] width 21 height 16
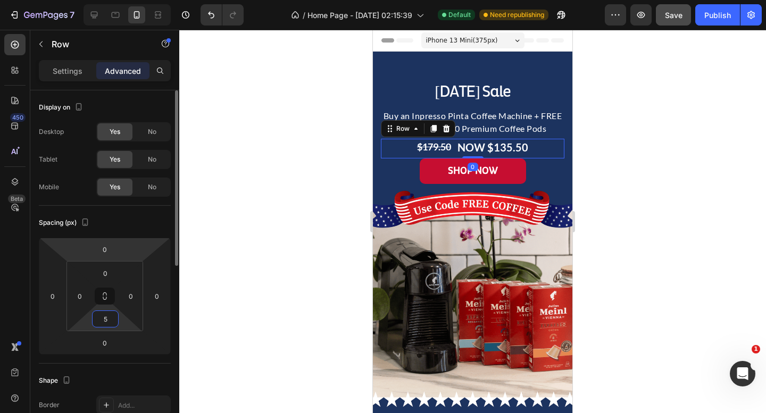
type input "5"
click at [141, 215] on div "Spacing (px)" at bounding box center [105, 222] width 132 height 17
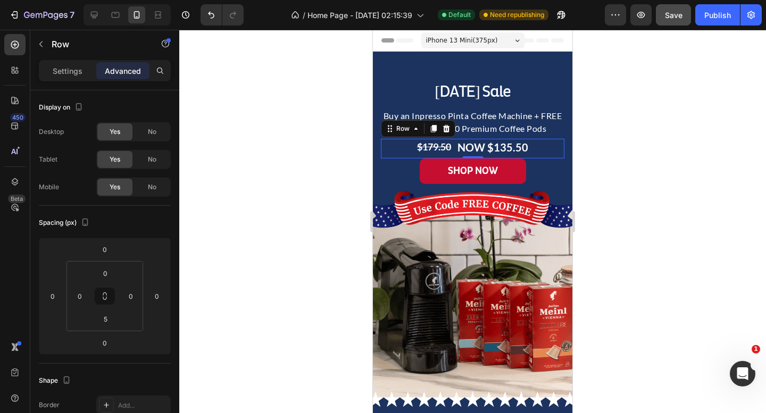
click at [755, 163] on div at bounding box center [472, 222] width 587 height 384
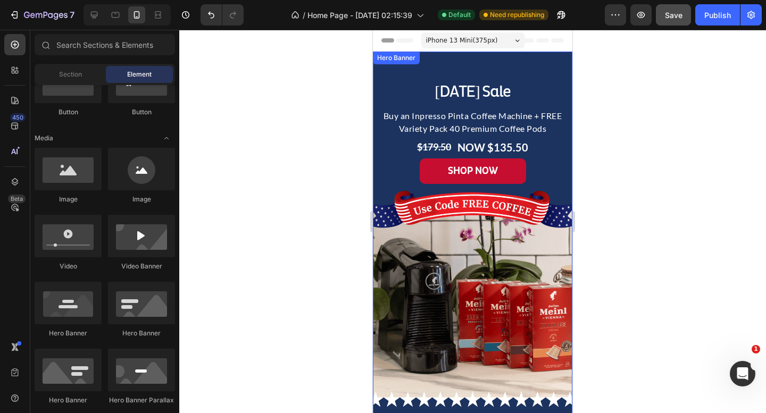
click at [527, 217] on div "Background Image" at bounding box center [473, 234] width 200 height 364
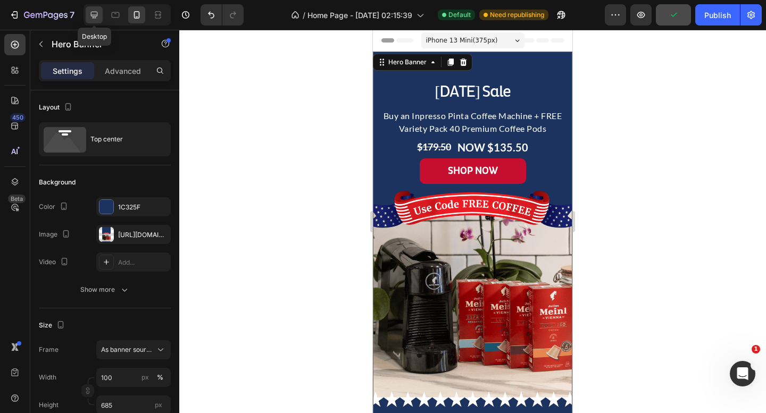
click at [89, 15] on icon at bounding box center [94, 15] width 11 height 11
type input "600"
type input "1200"
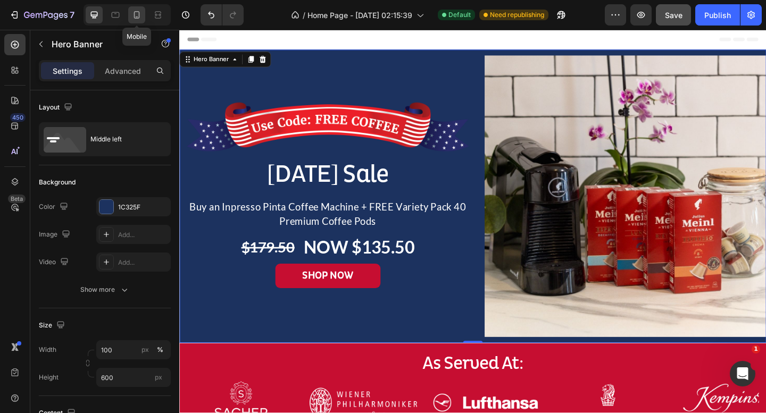
click at [139, 16] on icon at bounding box center [136, 15] width 11 height 11
type input "685"
type input "100%"
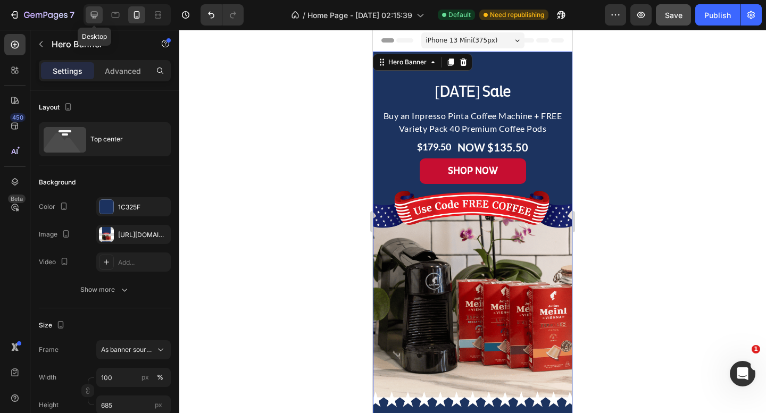
click at [98, 12] on icon at bounding box center [94, 15] width 11 height 11
type input "600"
type input "1200"
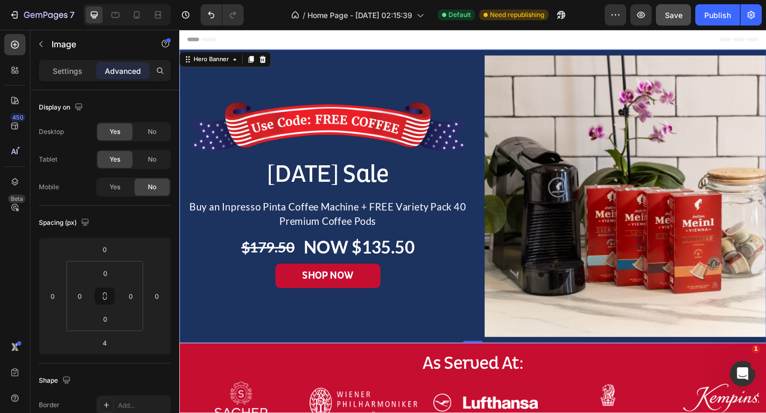
click at [376, 127] on img at bounding box center [340, 136] width 307 height 54
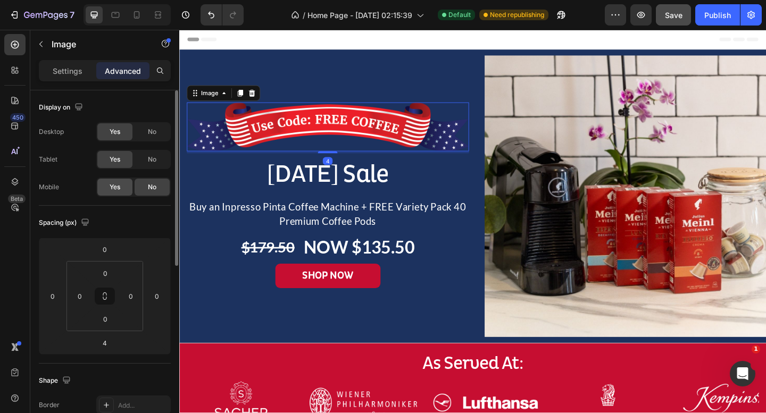
click at [121, 189] on div "Yes" at bounding box center [114, 187] width 35 height 17
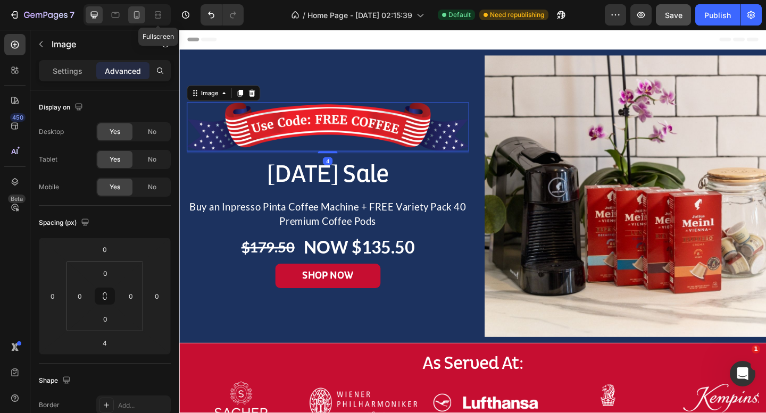
click at [140, 17] on icon at bounding box center [136, 15] width 11 height 11
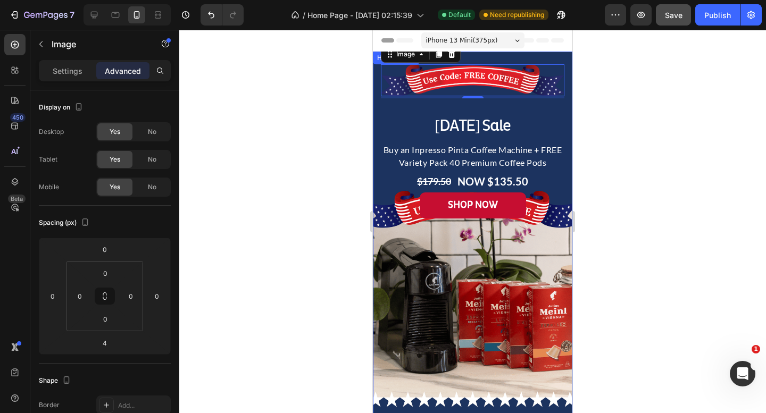
click at [443, 323] on div "Background Image" at bounding box center [473, 234] width 200 height 364
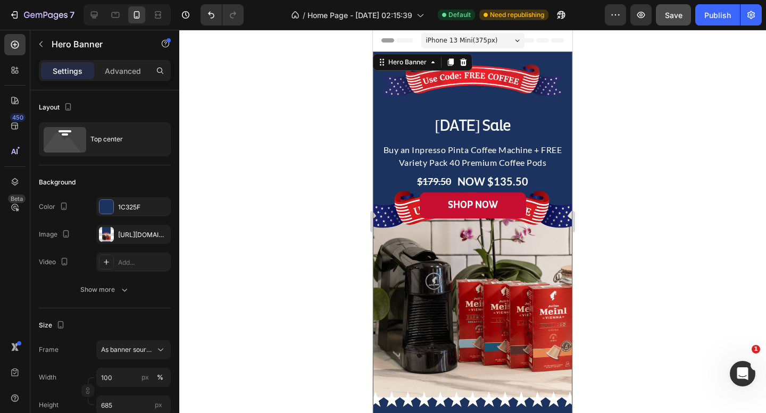
click at [508, 279] on div "Background Image" at bounding box center [473, 234] width 200 height 364
click at [468, 119] on h2 "[DATE] Sale" at bounding box center [473, 125] width 184 height 23
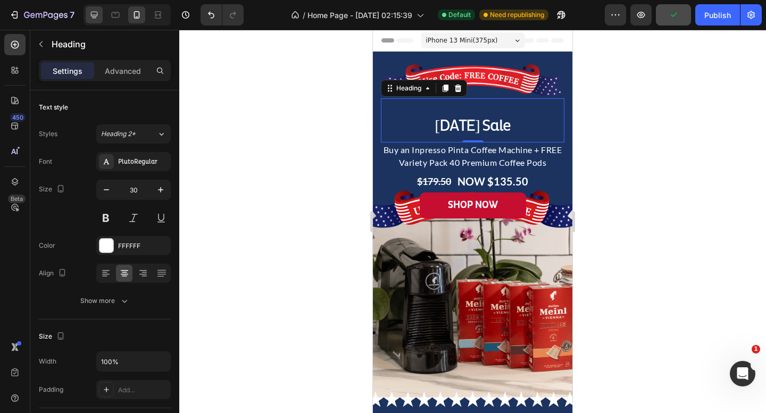
click at [89, 14] on icon at bounding box center [94, 15] width 11 height 11
type input "50"
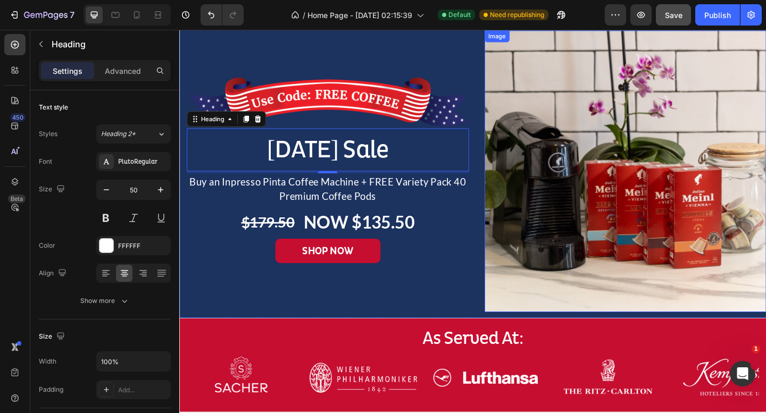
click at [614, 157] on img at bounding box center [664, 184] width 307 height 307
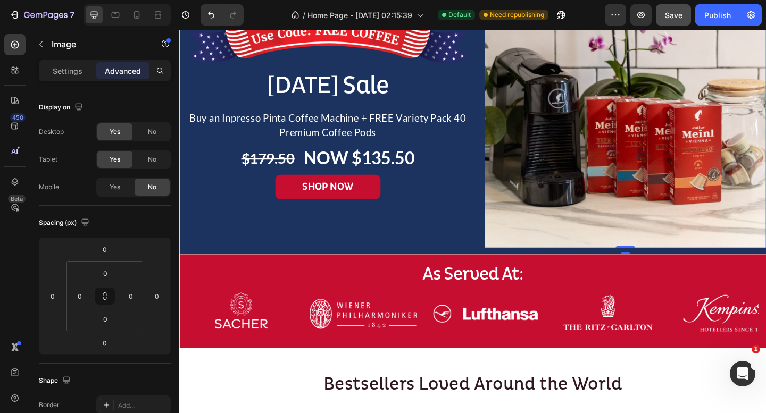
scroll to position [97, 0]
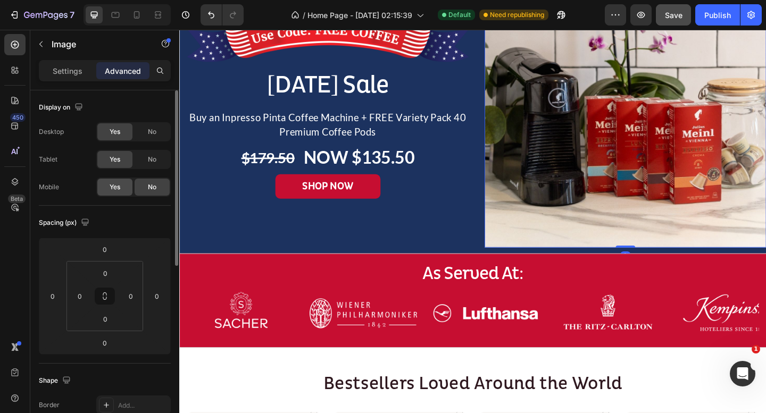
click at [118, 189] on span "Yes" at bounding box center [115, 187] width 11 height 10
click at [138, 13] on icon at bounding box center [136, 15] width 11 height 11
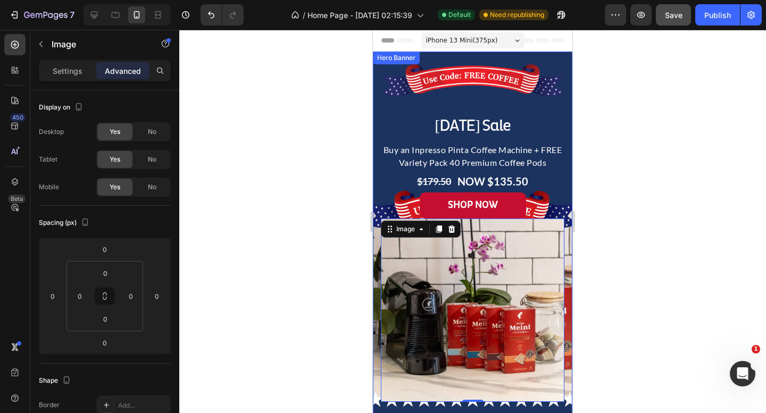
click at [384, 55] on div "Hero Banner" at bounding box center [396, 58] width 47 height 13
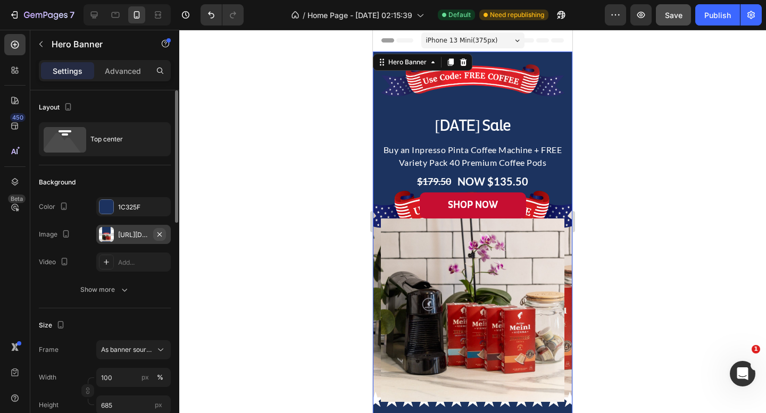
click at [158, 236] on icon "button" at bounding box center [159, 234] width 4 height 4
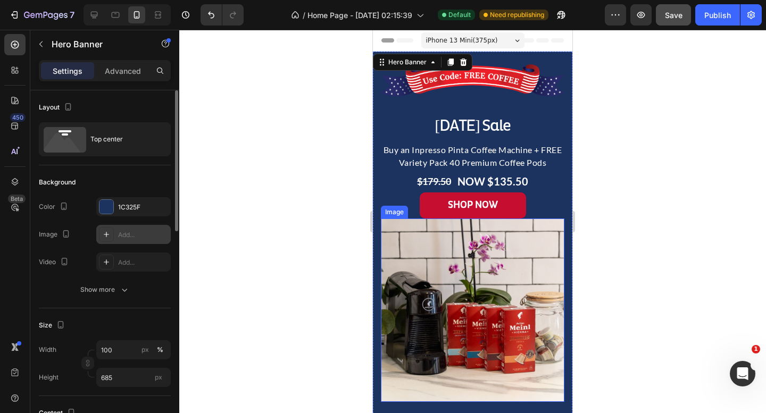
click at [533, 243] on img at bounding box center [473, 311] width 184 height 184
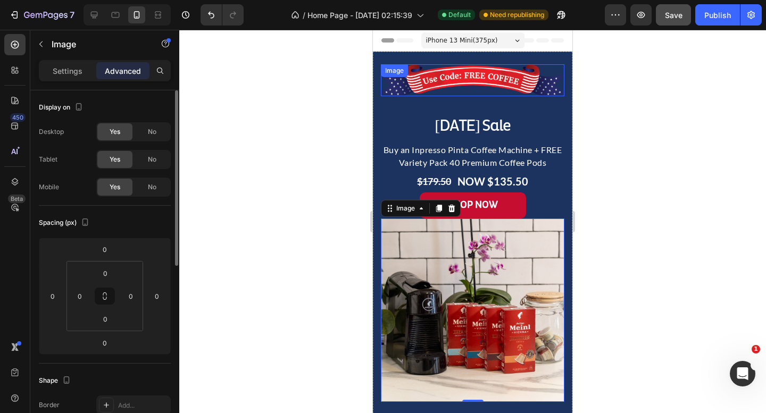
click at [518, 81] on img at bounding box center [473, 80] width 184 height 32
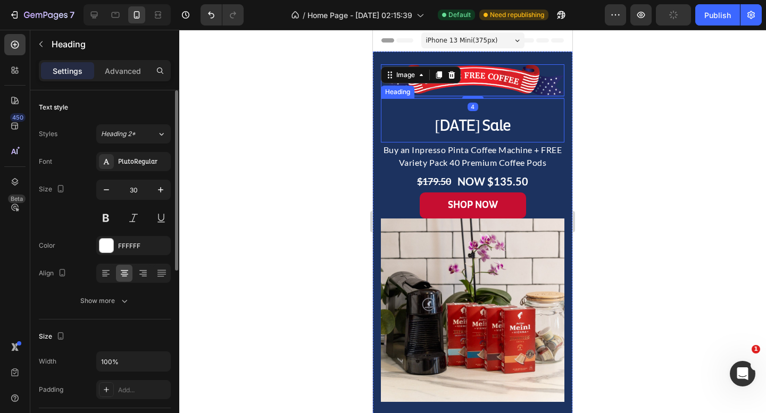
click at [495, 110] on div "[DATE] Sale Heading" at bounding box center [473, 120] width 184 height 44
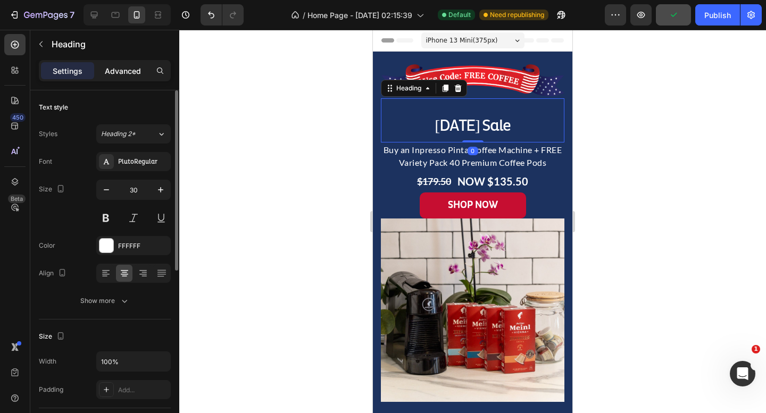
click at [124, 72] on p "Advanced" at bounding box center [123, 70] width 36 height 11
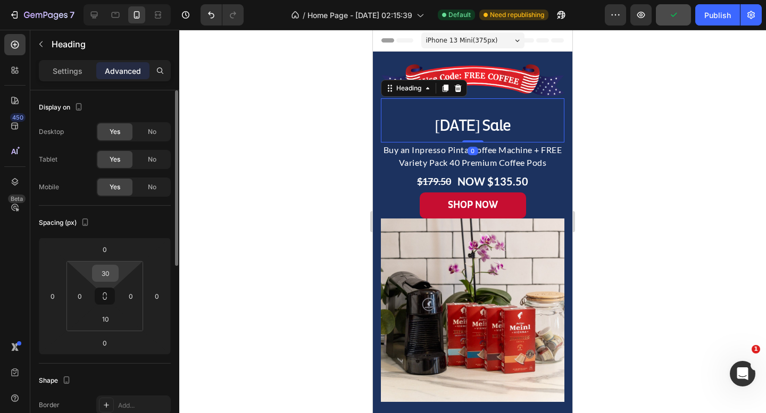
click at [113, 278] on input "30" at bounding box center [105, 273] width 21 height 16
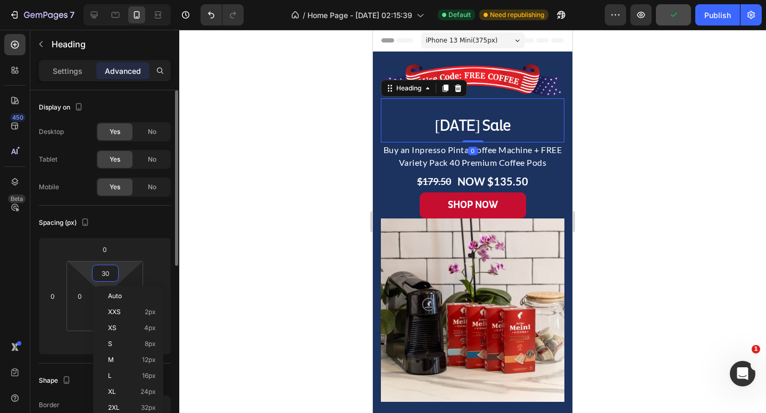
type input "0"
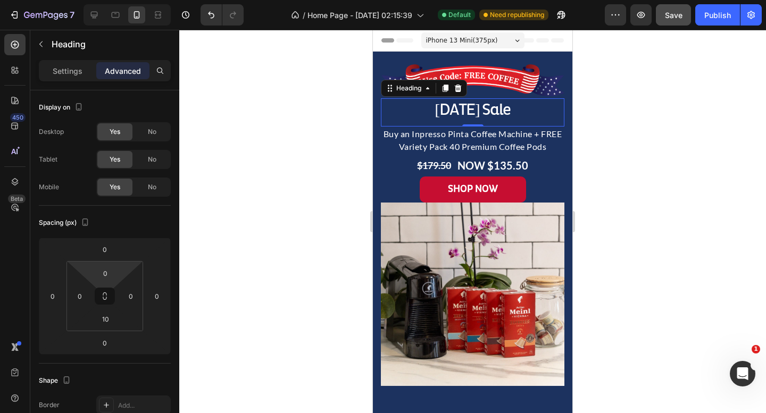
click at [638, 144] on div at bounding box center [472, 222] width 587 height 384
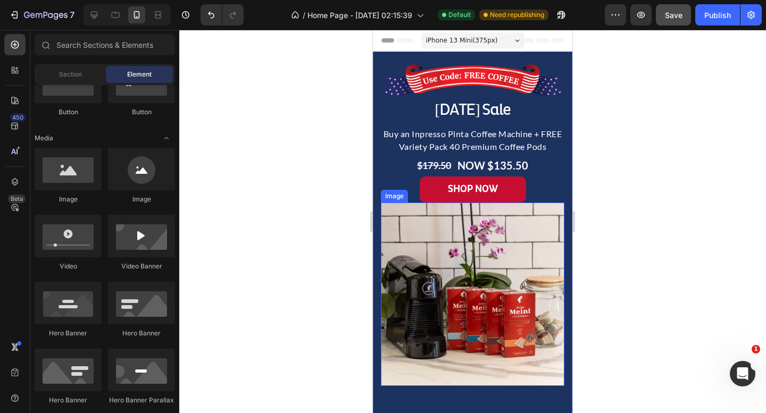
click at [526, 229] on img at bounding box center [473, 295] width 184 height 184
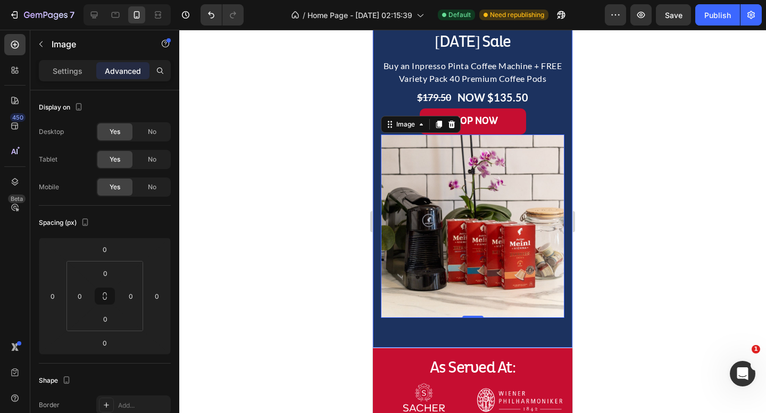
scroll to position [68, 0]
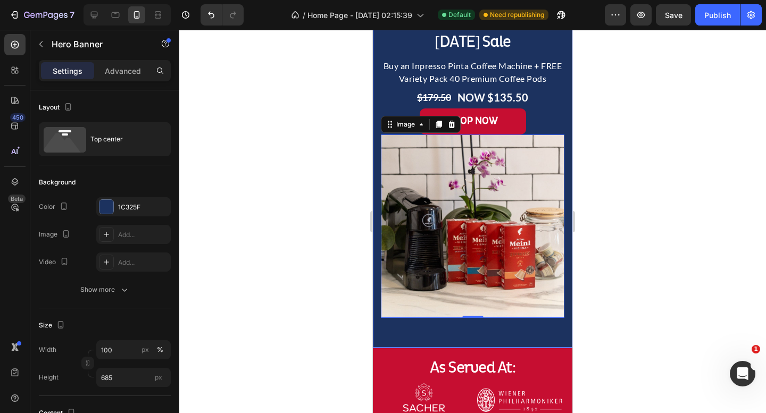
click at [461, 334] on div "Background Image" at bounding box center [473, 166] width 200 height 364
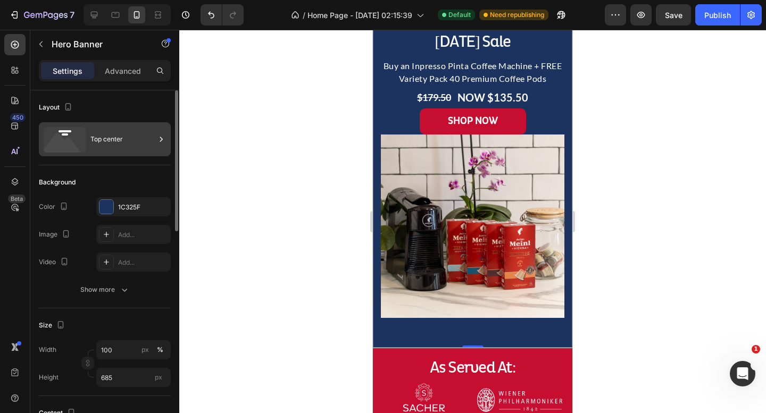
click at [106, 134] on div "Top center" at bounding box center [122, 139] width 65 height 24
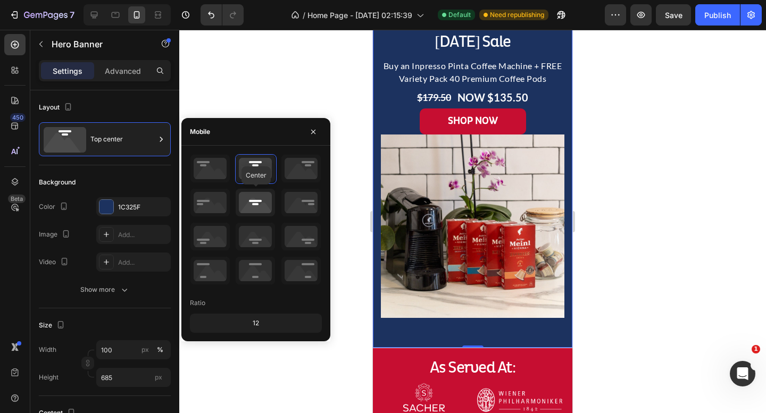
click at [263, 206] on icon at bounding box center [255, 203] width 39 height 28
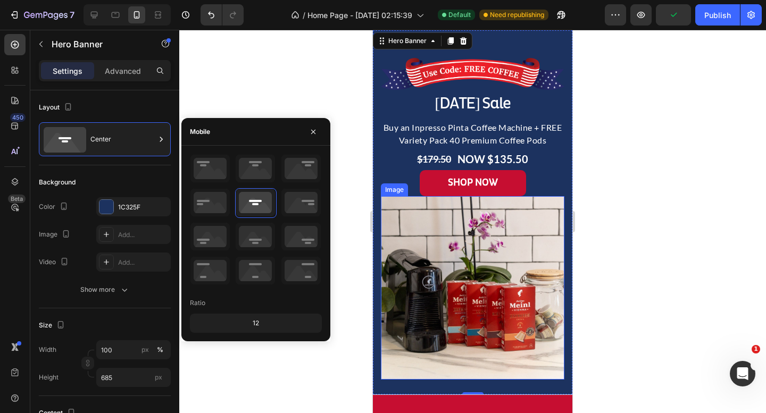
scroll to position [0, 0]
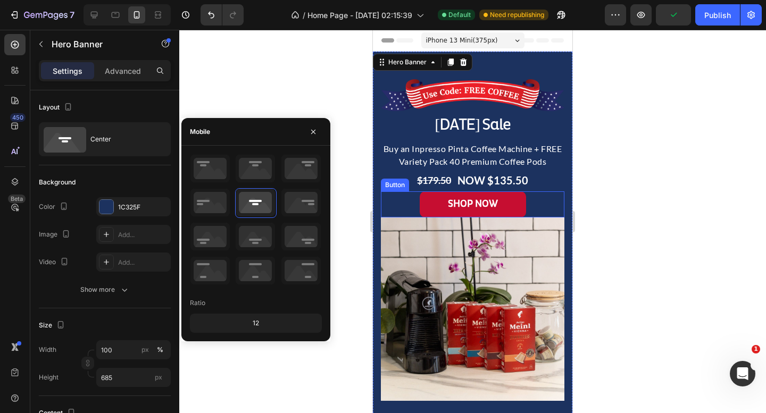
click at [641, 192] on div at bounding box center [472, 222] width 587 height 384
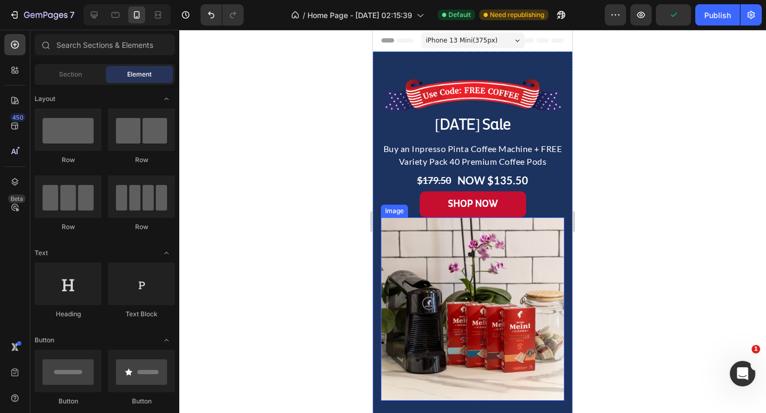
click at [546, 243] on img at bounding box center [473, 310] width 184 height 184
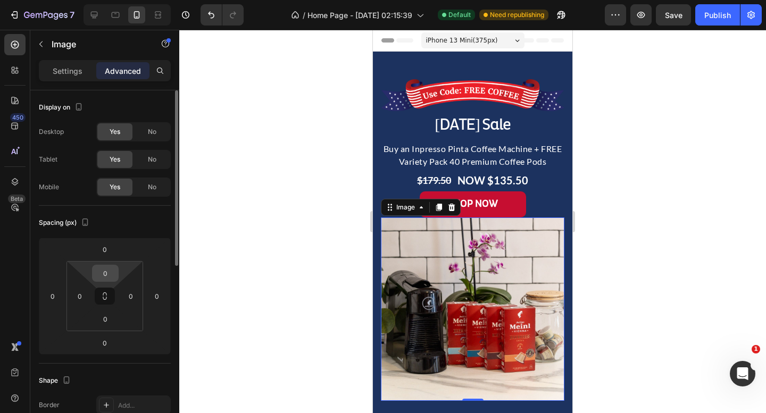
click at [106, 281] on div "0" at bounding box center [105, 273] width 27 height 17
click at [106, 279] on input "0" at bounding box center [105, 273] width 21 height 16
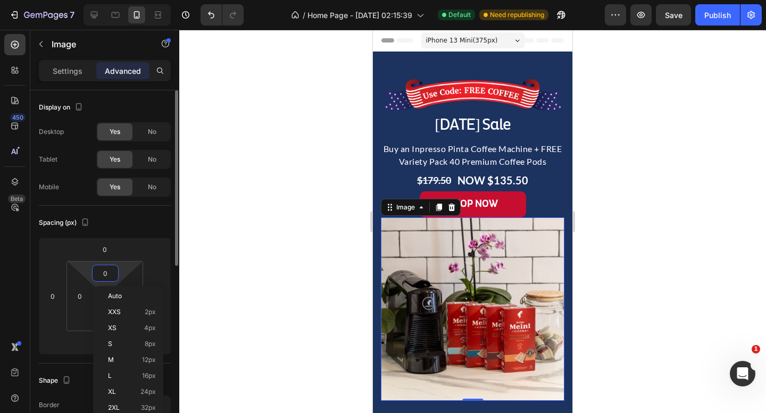
click at [106, 276] on input "0" at bounding box center [105, 273] width 21 height 16
type input "030"
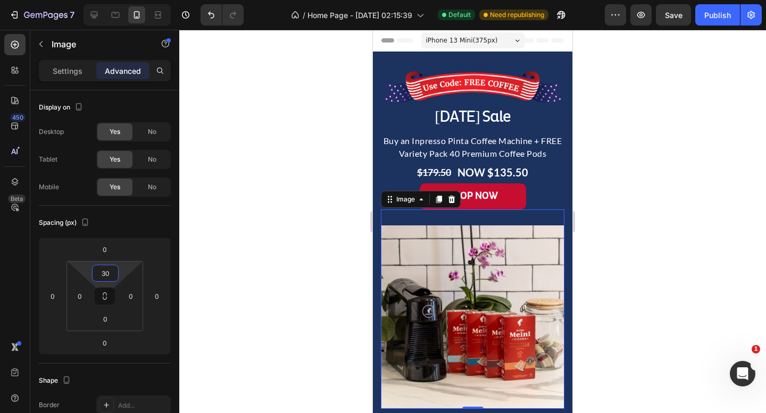
click at [699, 218] on div at bounding box center [472, 222] width 587 height 384
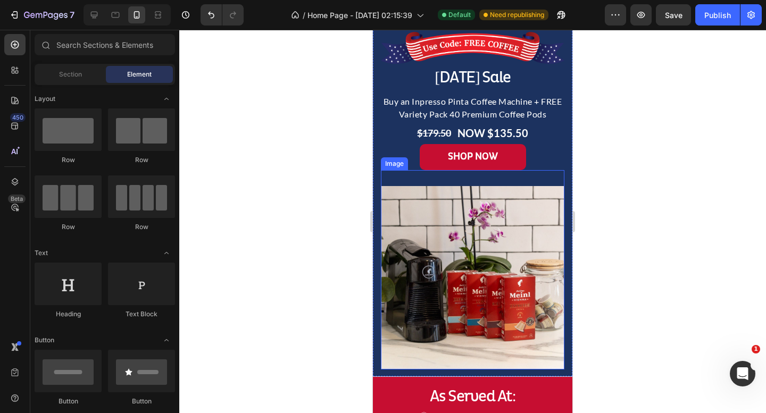
scroll to position [35, 0]
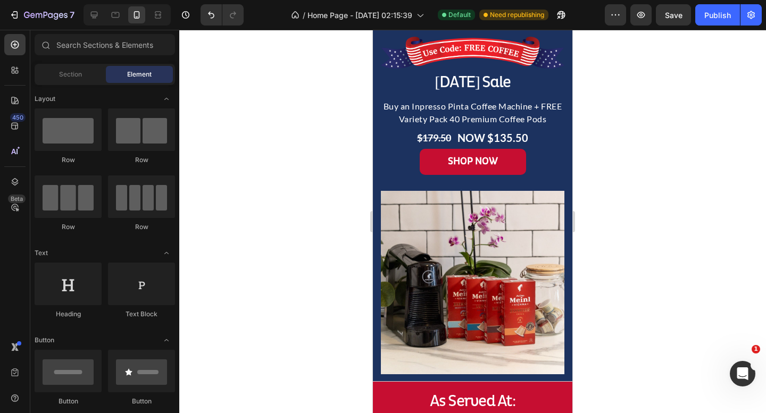
click at [681, 224] on div at bounding box center [472, 222] width 587 height 384
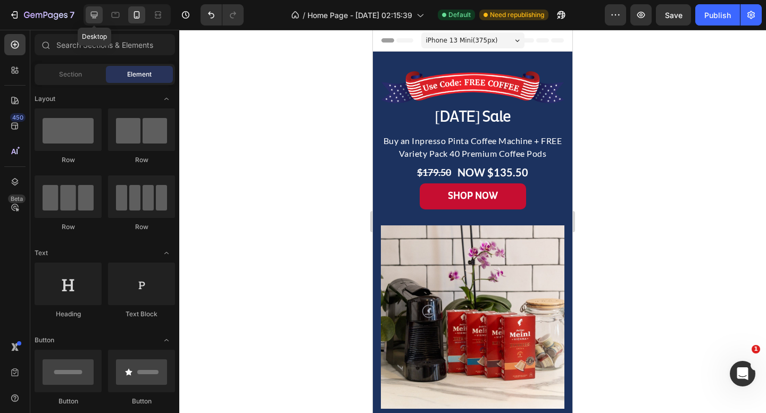
click at [92, 14] on icon at bounding box center [94, 15] width 11 height 11
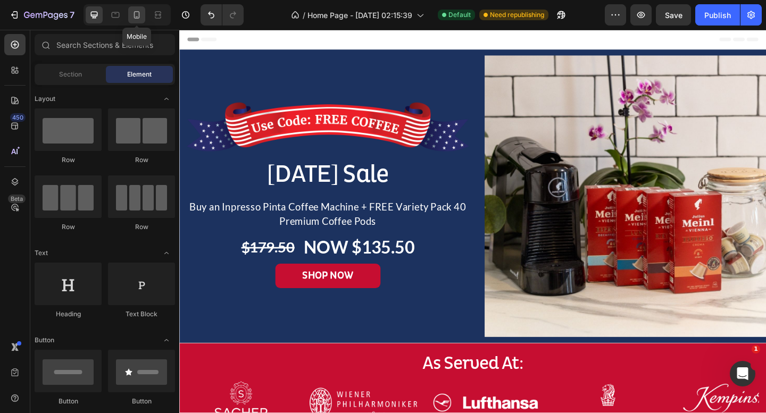
click at [136, 11] on icon at bounding box center [136, 15] width 11 height 11
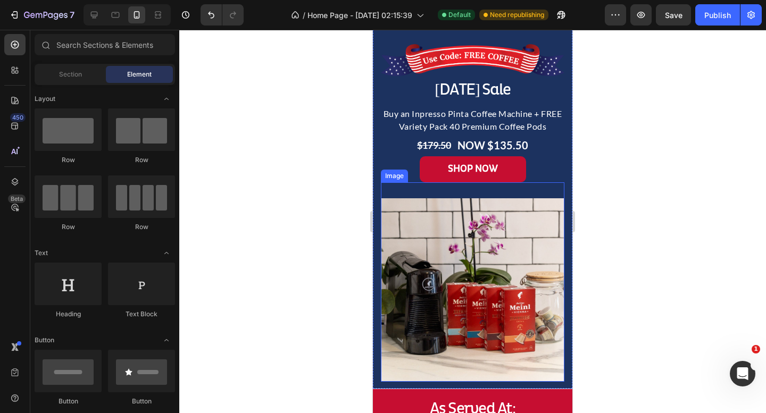
scroll to position [13, 0]
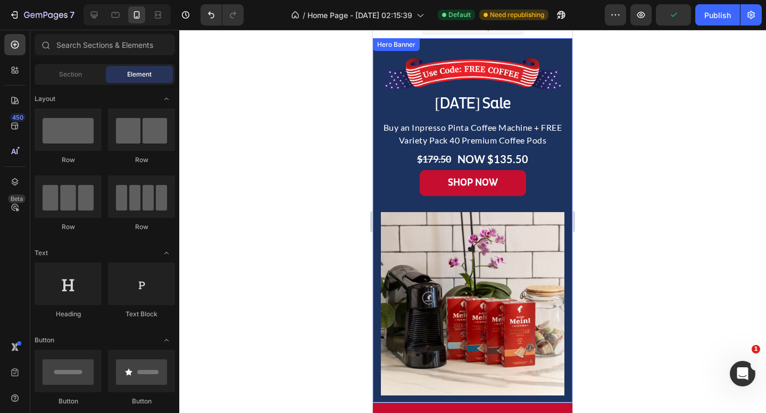
click at [375, 168] on div "Image Labor Day Sale Heading Buy an Inpresso Pinta Coffee Machine + FREE Variet…" at bounding box center [473, 220] width 200 height 351
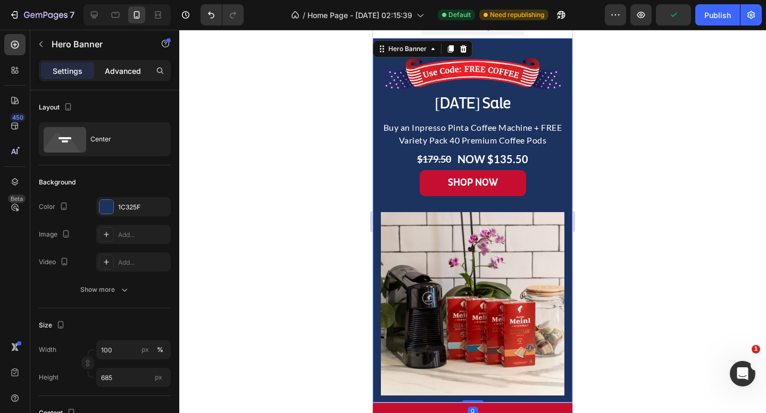
click at [121, 71] on p "Advanced" at bounding box center [123, 70] width 36 height 11
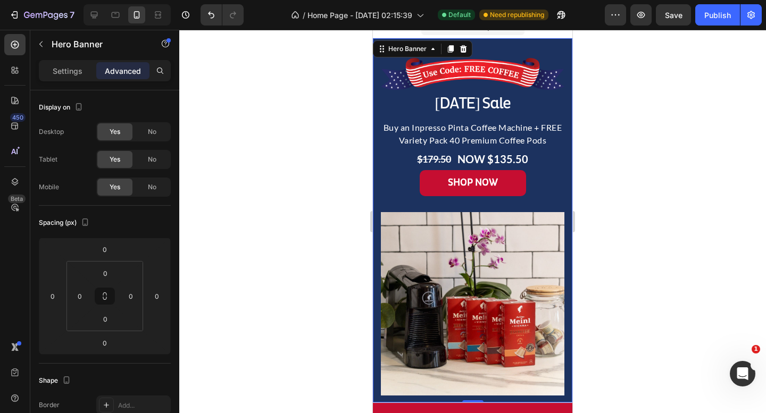
click at [405, 38] on div "Background Image" at bounding box center [473, 220] width 200 height 364
click at [405, 44] on div "Hero Banner" at bounding box center [407, 49] width 43 height 10
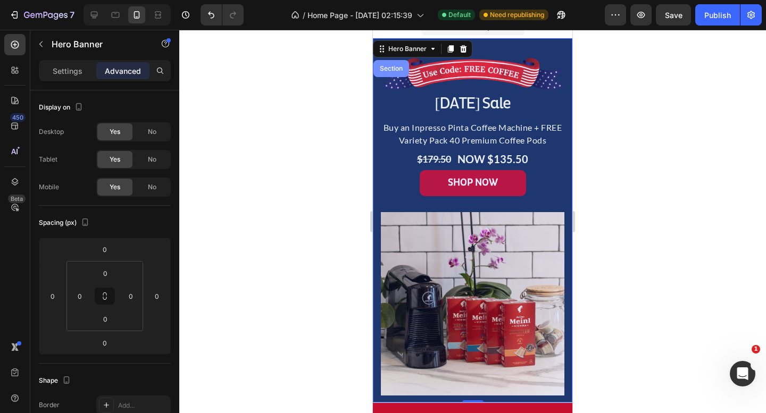
click at [392, 65] on div "Section" at bounding box center [391, 68] width 27 height 6
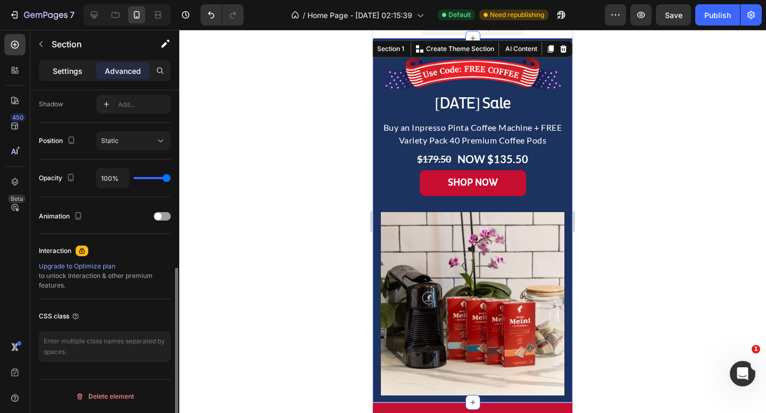
click at [64, 76] on div "Settings" at bounding box center [67, 70] width 53 height 17
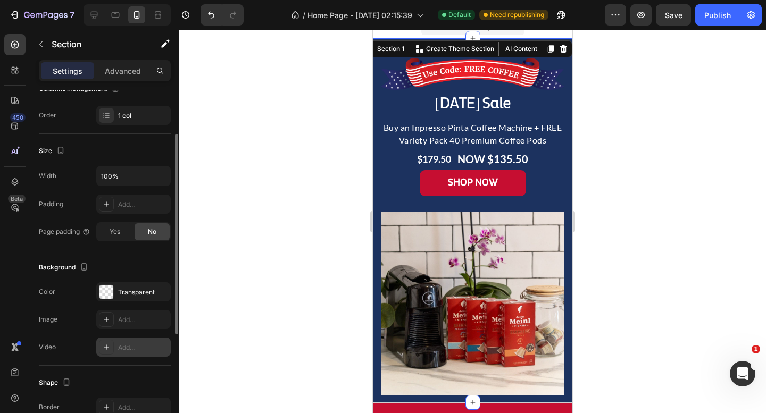
scroll to position [0, 0]
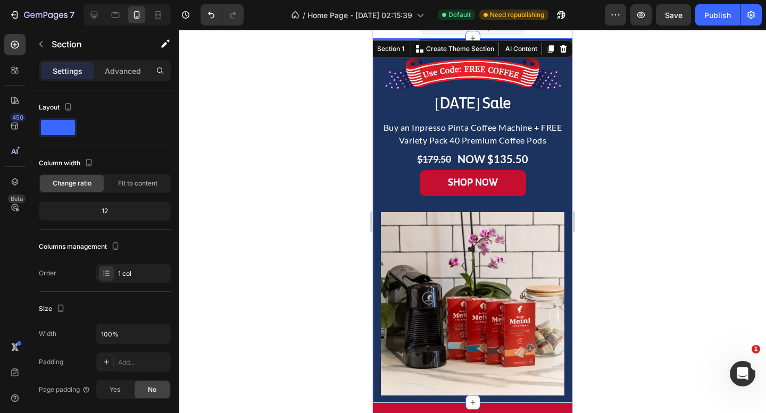
click at [378, 195] on div "Image Labor Day Sale Heading Buy an Inpresso Pinta Coffee Machine + FREE Variet…" at bounding box center [473, 220] width 200 height 351
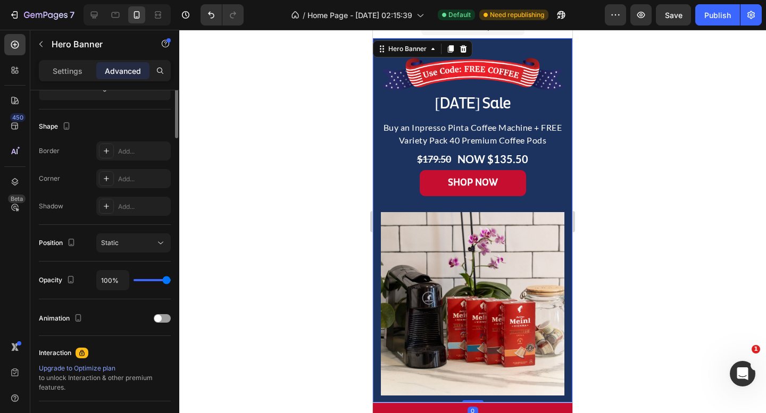
scroll to position [314, 0]
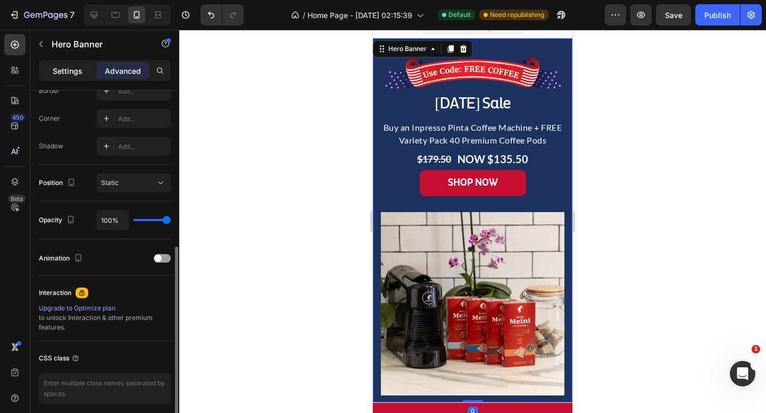
click at [73, 64] on div "Settings" at bounding box center [67, 70] width 53 height 17
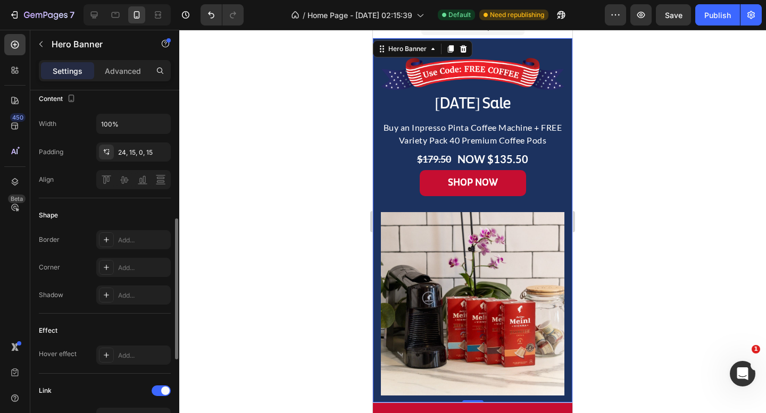
scroll to position [309, 0]
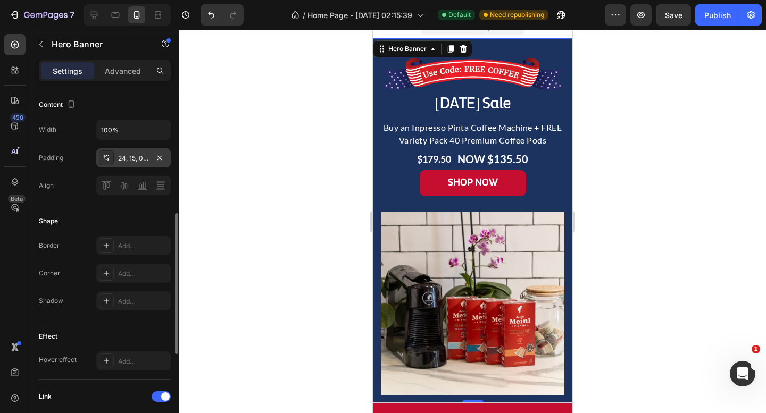
click at [136, 153] on div "24, 15, 0, 15" at bounding box center [133, 157] width 74 height 19
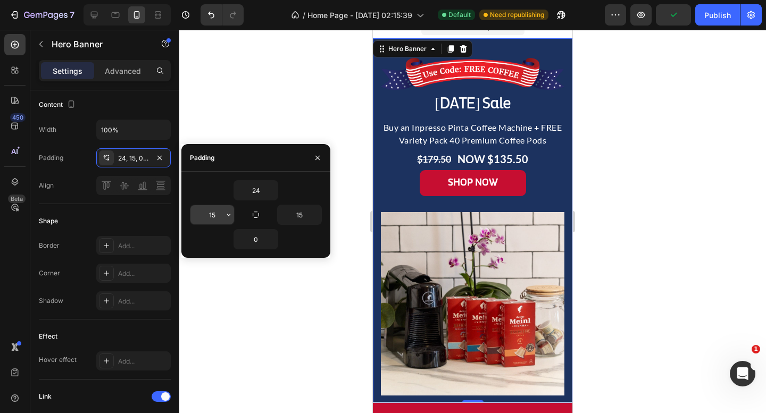
click at [222, 212] on input "15" at bounding box center [212, 214] width 44 height 19
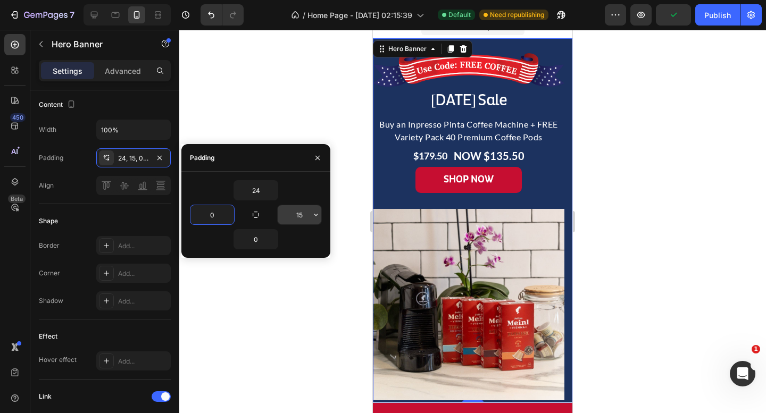
type input "0"
click at [308, 210] on input "15" at bounding box center [300, 214] width 44 height 19
type input "0"
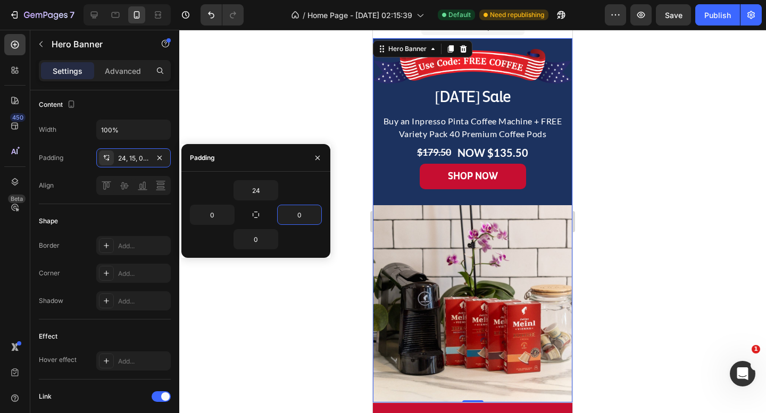
click at [689, 153] on div at bounding box center [472, 222] width 587 height 384
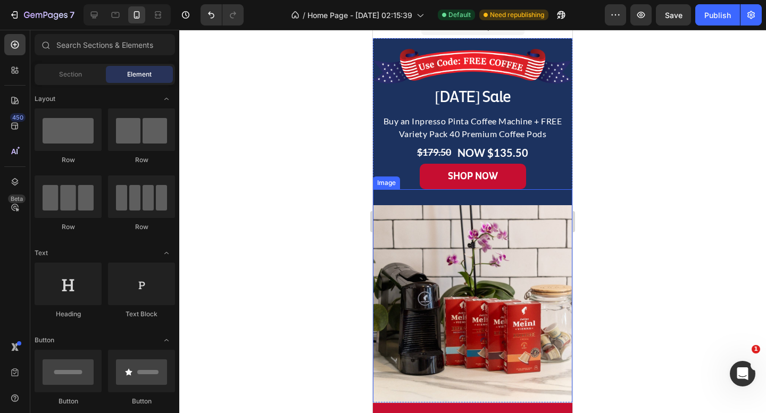
scroll to position [0, 0]
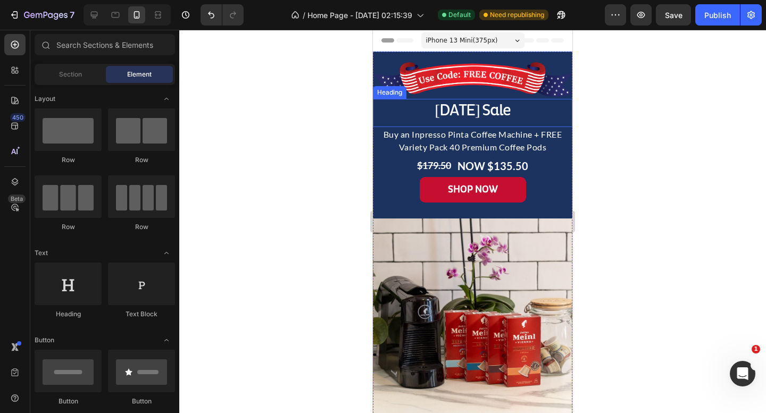
click at [479, 105] on h2 "[DATE] Sale" at bounding box center [473, 110] width 200 height 23
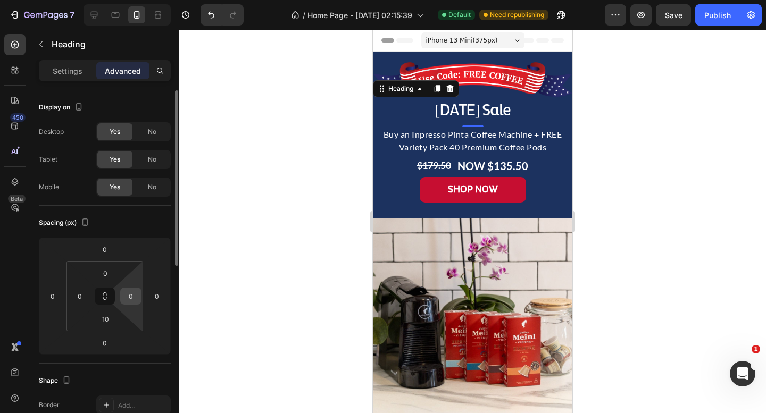
click at [131, 296] on input "0" at bounding box center [131, 296] width 16 height 16
type input "15"
click at [88, 293] on div "0" at bounding box center [79, 296] width 21 height 17
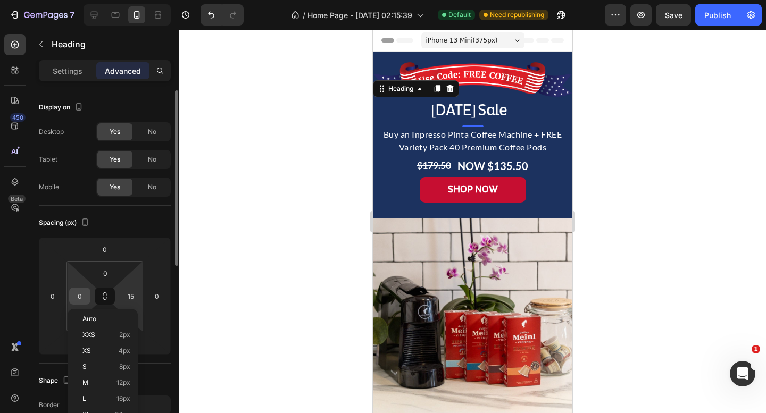
click at [78, 292] on input "0" at bounding box center [80, 296] width 16 height 16
type input "15"
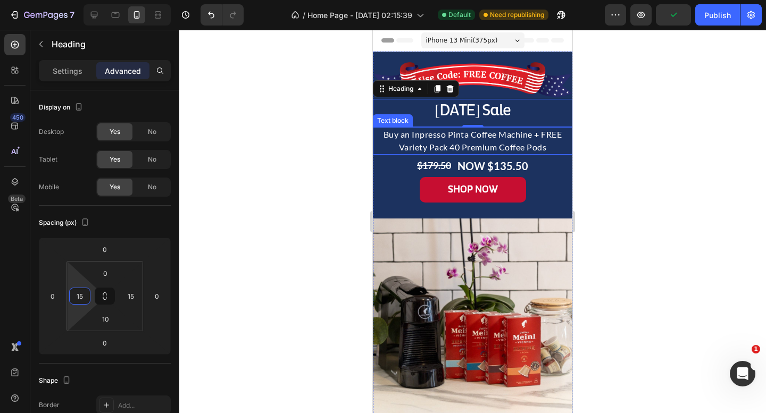
click at [462, 137] on p "Buy an Inpresso Pinta Coffee Machine + FREE Variety Pack 40 Premium Coffee Pods" at bounding box center [472, 141] width 197 height 26
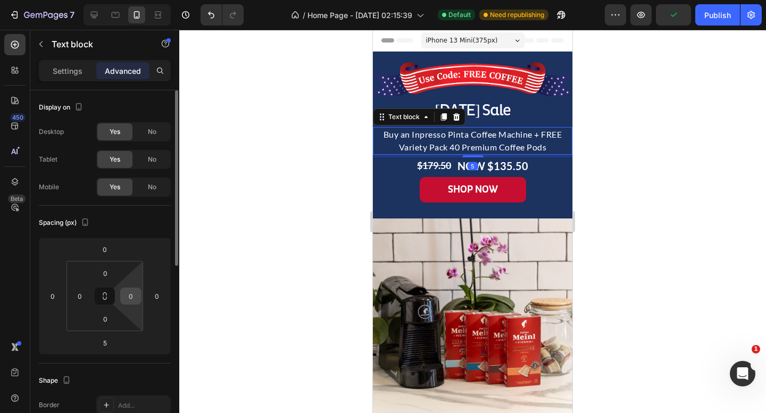
click at [132, 297] on input "0" at bounding box center [131, 296] width 16 height 16
type input "15"
click at [79, 296] on input "0" at bounding box center [80, 296] width 16 height 16
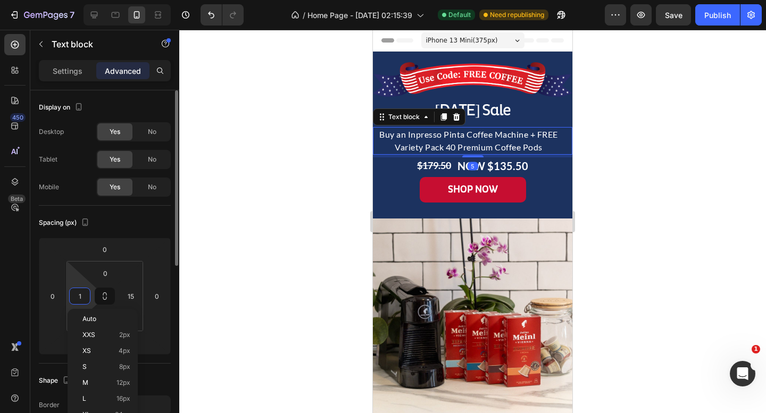
type input "15"
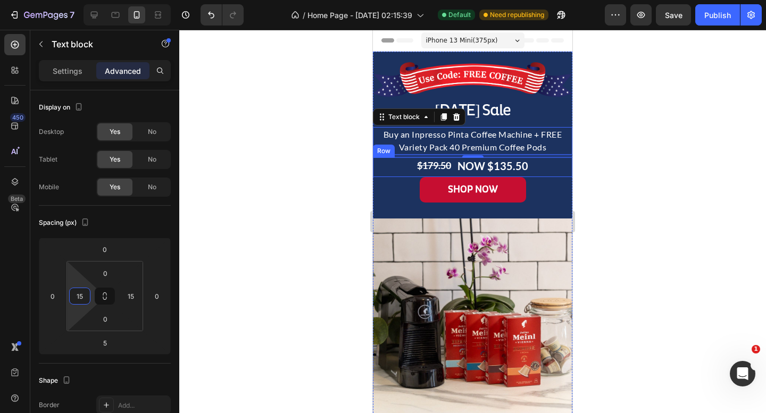
click at [409, 168] on div "⁠⁠⁠⁠⁠⁠⁠ $179.50 Heading NOW $135.50 Heading Row" at bounding box center [473, 167] width 200 height 20
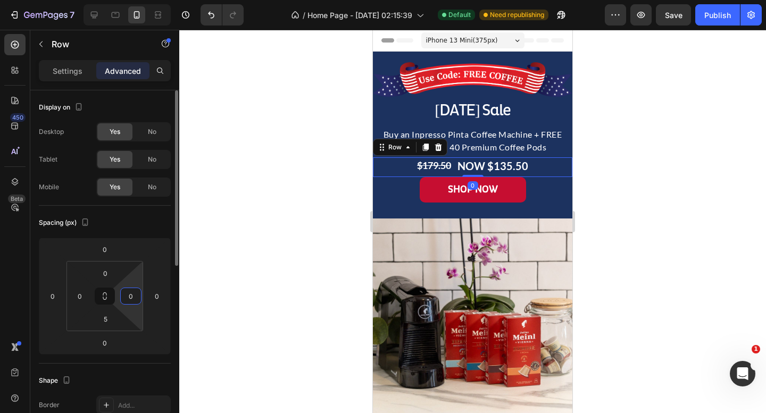
click at [129, 298] on input "0" at bounding box center [131, 296] width 16 height 16
type input "15"
click at [84, 293] on input "0" at bounding box center [80, 296] width 16 height 16
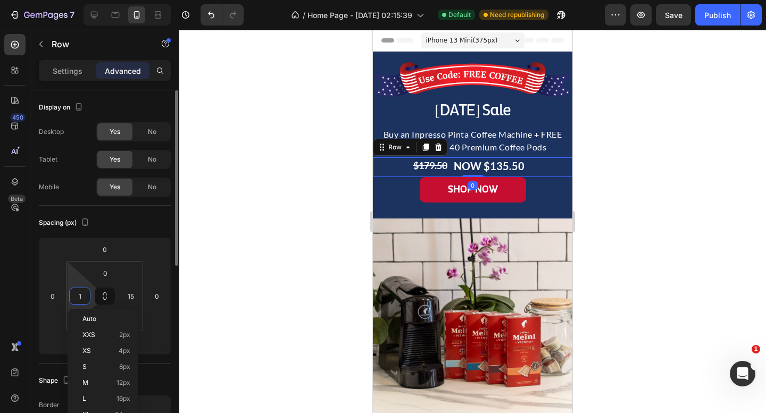
type input "15"
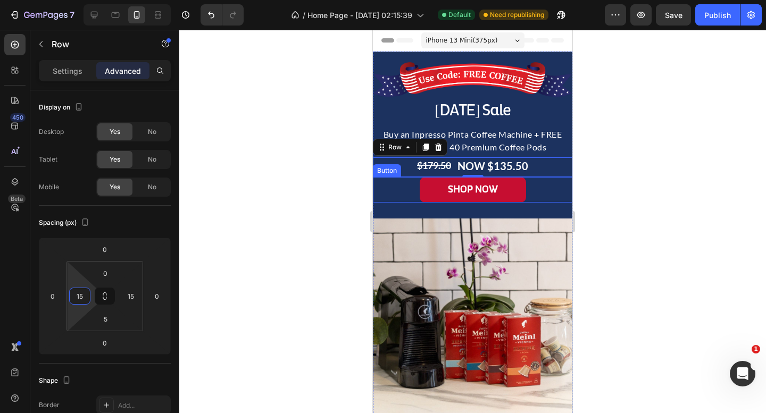
click at [538, 188] on div "SHOP NOW Button" at bounding box center [473, 190] width 200 height 26
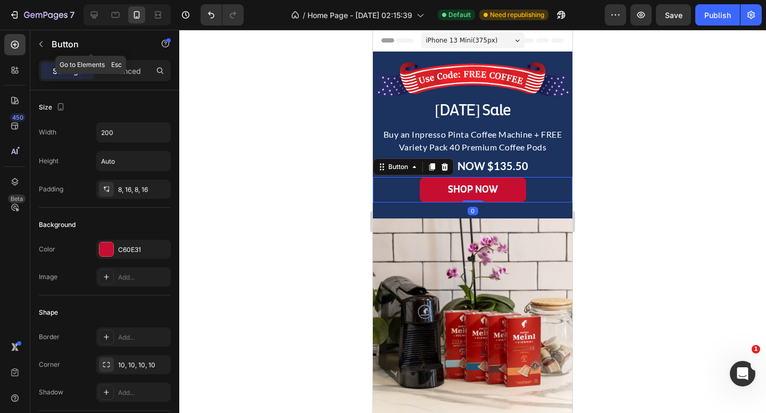
click at [124, 60] on div "Button" at bounding box center [90, 45] width 121 height 30
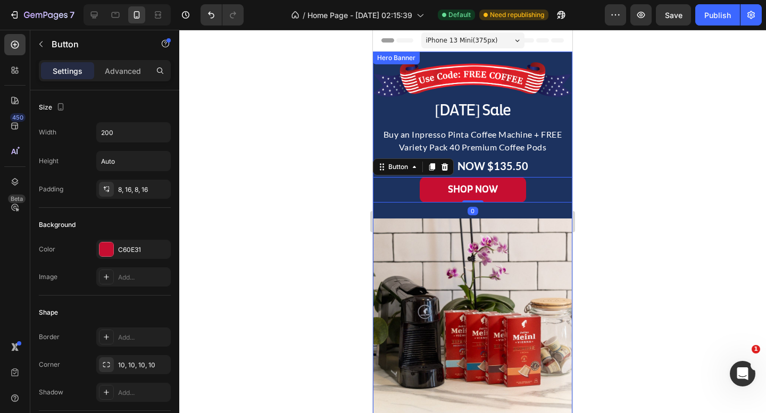
click at [478, 65] on img at bounding box center [473, 79] width 200 height 35
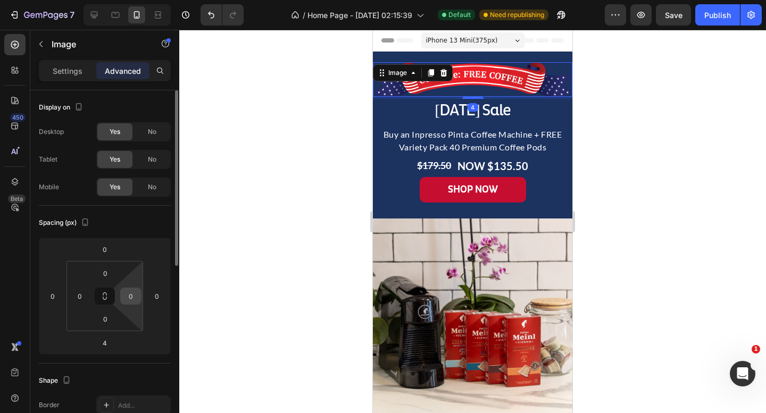
click at [129, 304] on div "0" at bounding box center [130, 296] width 21 height 17
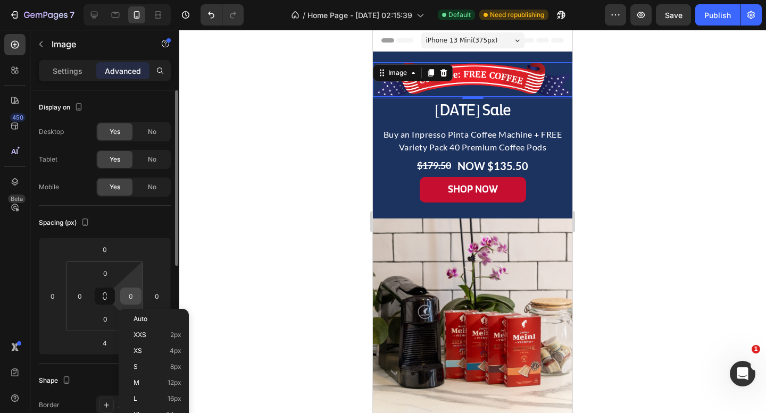
click at [133, 296] on input "0" at bounding box center [131, 296] width 16 height 16
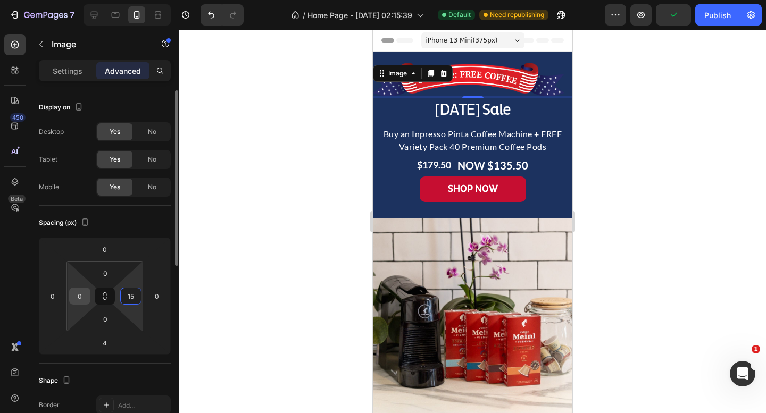
type input "15"
click at [83, 293] on input "0" at bounding box center [80, 296] width 16 height 16
type input "15"
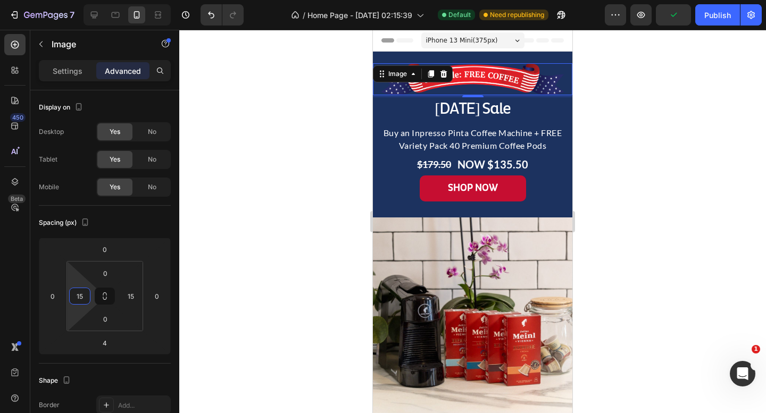
click at [342, 190] on div at bounding box center [472, 222] width 587 height 384
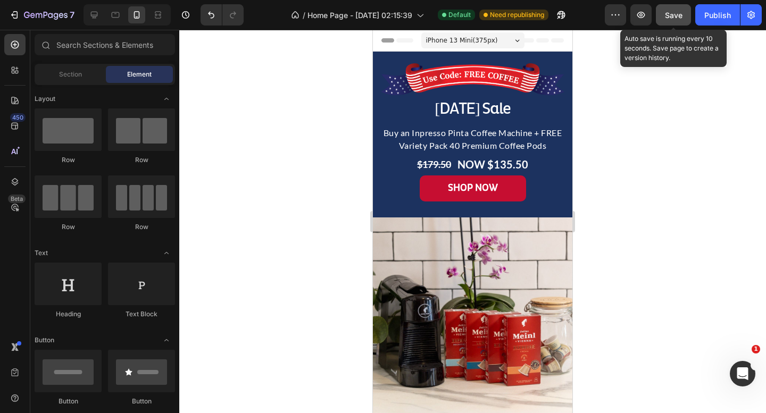
click at [687, 19] on button "Save" at bounding box center [673, 14] width 35 height 21
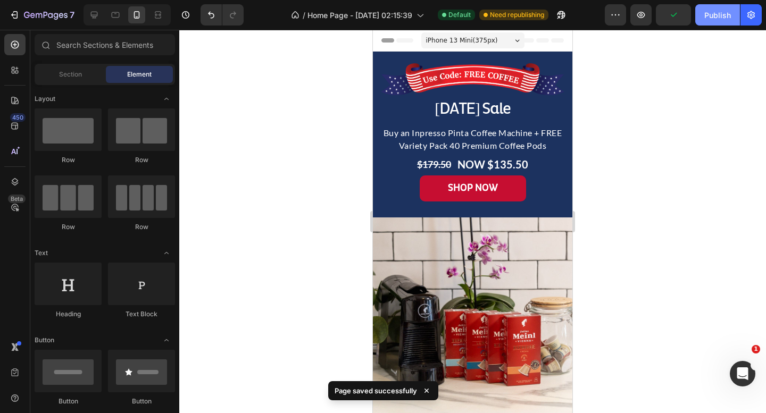
click at [724, 14] on div "Publish" at bounding box center [717, 15] width 27 height 11
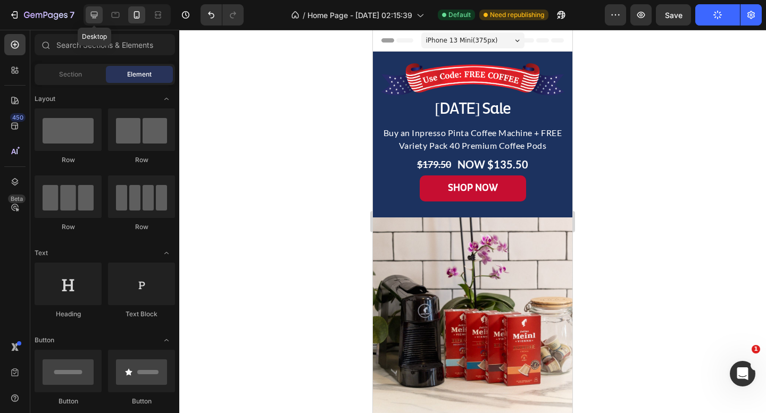
click at [93, 17] on icon at bounding box center [94, 15] width 7 height 7
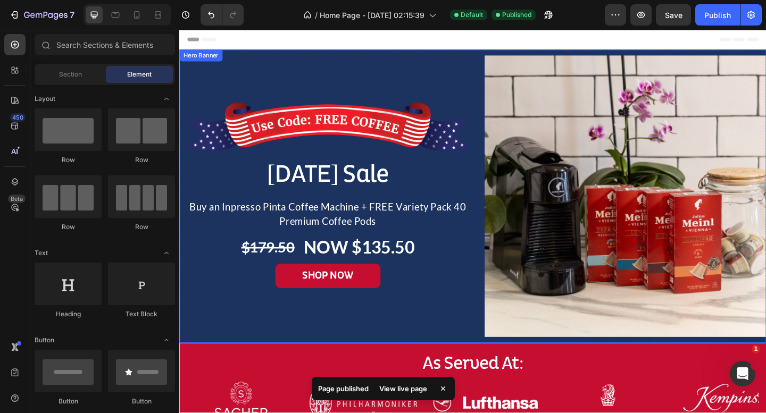
click at [497, 84] on div "Image Labor Day Sale Heading Buy an Inpresso Pinta Coffee Machine + FREE Variet…" at bounding box center [498, 211] width 638 height 307
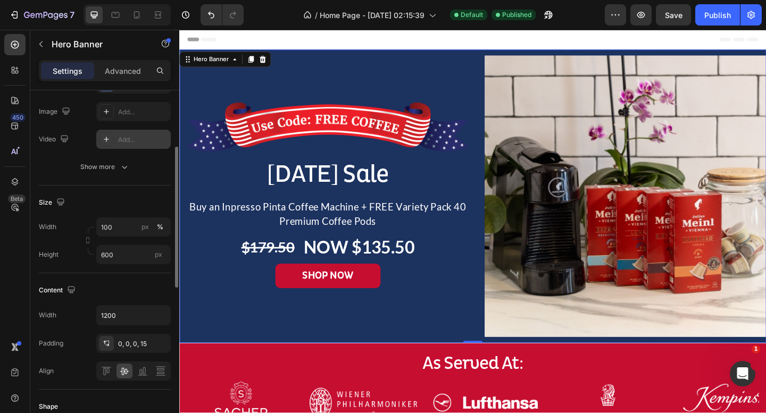
scroll to position [128, 0]
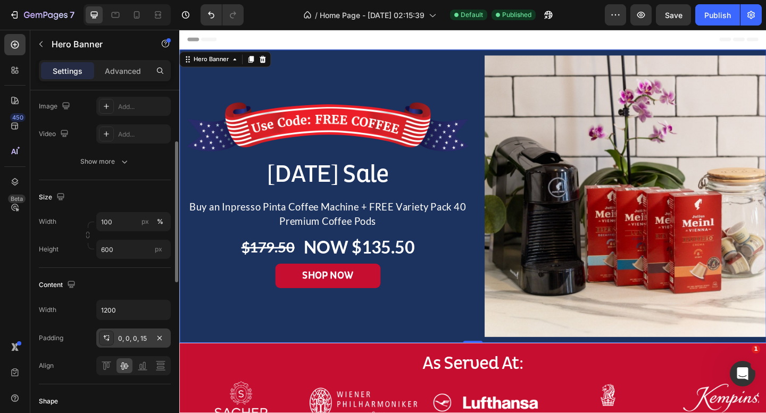
click at [128, 338] on div "0, 0, 0, 15" at bounding box center [133, 339] width 31 height 10
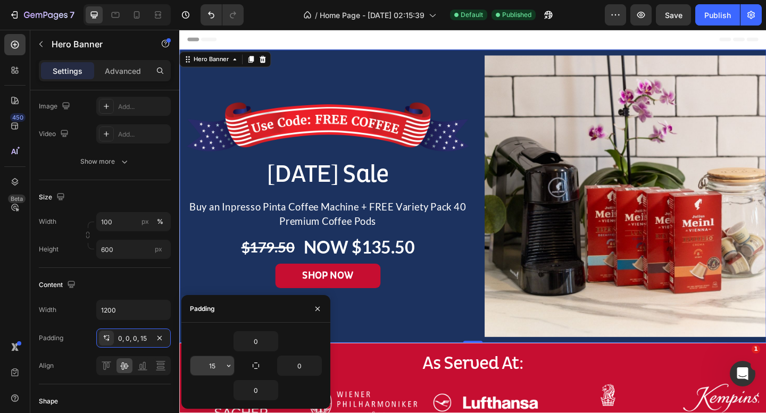
click at [214, 370] on input "15" at bounding box center [212, 365] width 44 height 19
type input "0"
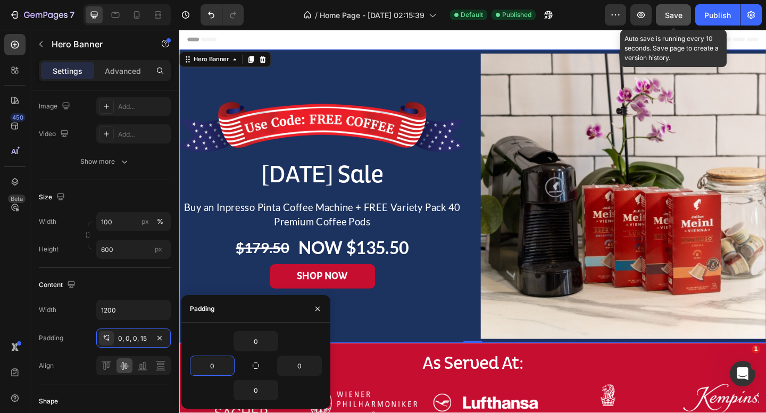
click at [671, 18] on span "Save" at bounding box center [674, 15] width 18 height 9
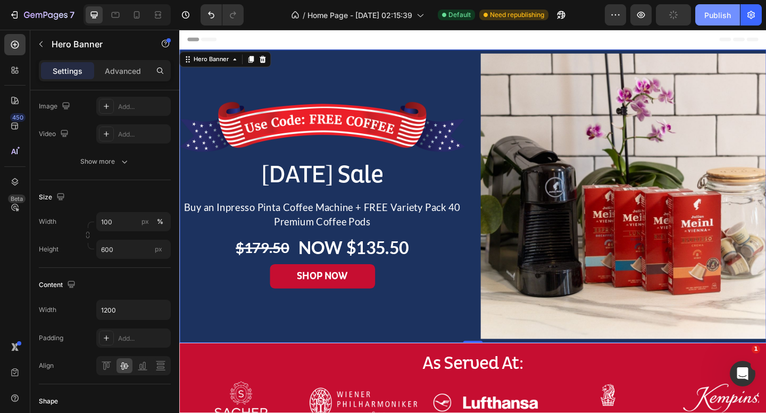
click at [722, 12] on div "Publish" at bounding box center [717, 15] width 27 height 11
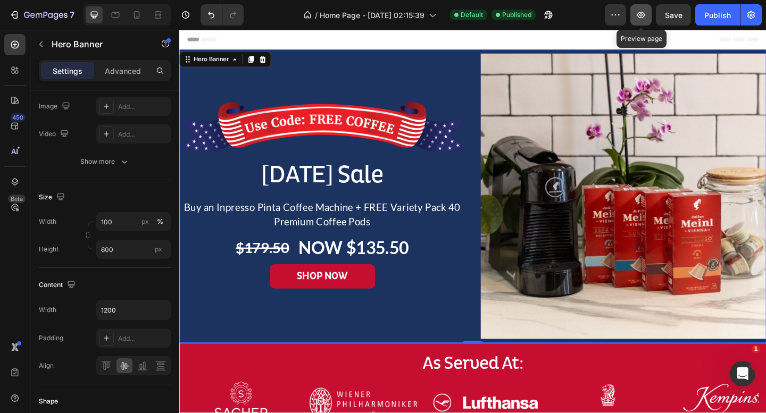
click at [637, 19] on icon "button" at bounding box center [641, 15] width 11 height 11
click at [568, 113] on img at bounding box center [662, 211] width 311 height 311
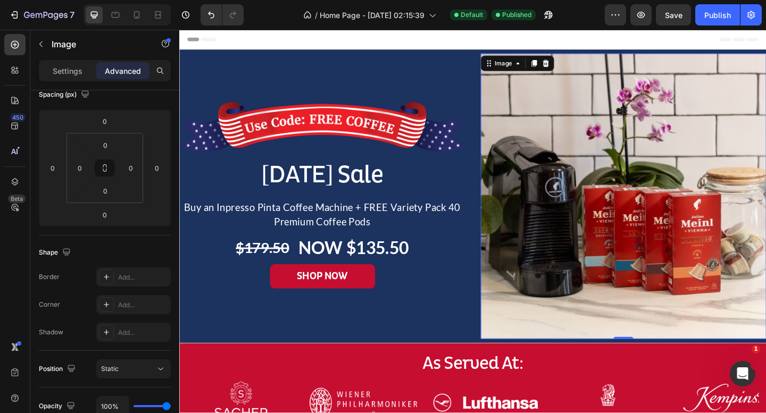
scroll to position [0, 0]
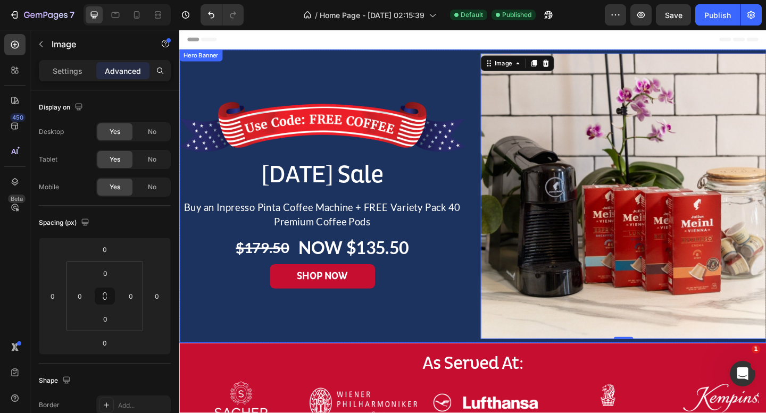
click at [494, 56] on div "Image Labor Day Sale Heading Buy an Inpresso Pinta Coffee Machine + FREE Variet…" at bounding box center [498, 211] width 638 height 311
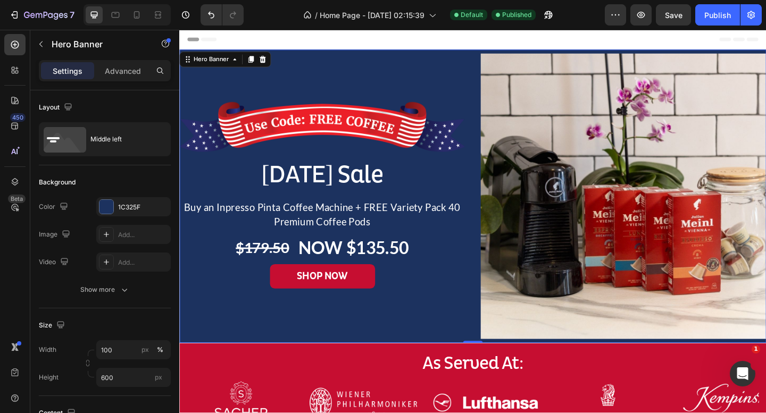
click at [468, 62] on div "Image [DATE] Sale Heading Buy an Inpresso Pinta Coffee Machine + FREE Variety P…" at bounding box center [334, 211] width 311 height 311
click at [546, 81] on img at bounding box center [662, 211] width 311 height 311
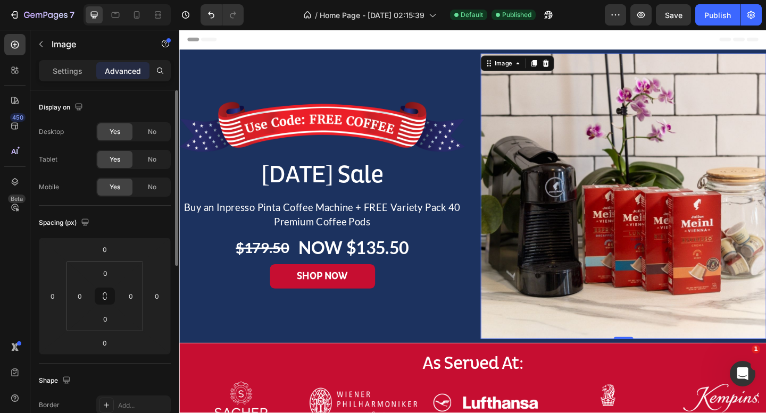
click at [155, 138] on div "No" at bounding box center [152, 131] width 35 height 17
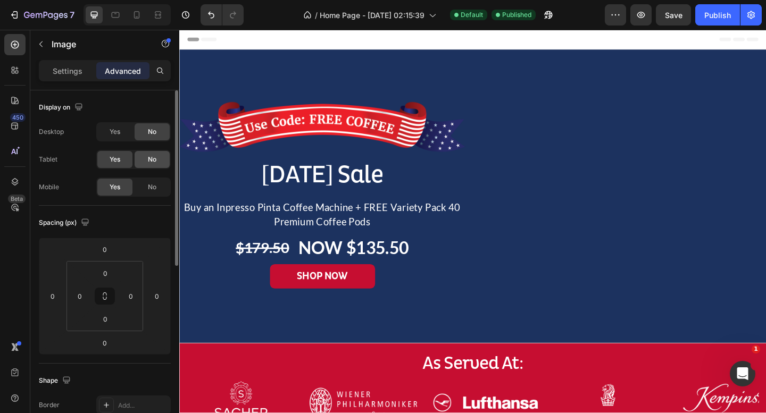
click at [155, 164] on div "No" at bounding box center [152, 159] width 35 height 17
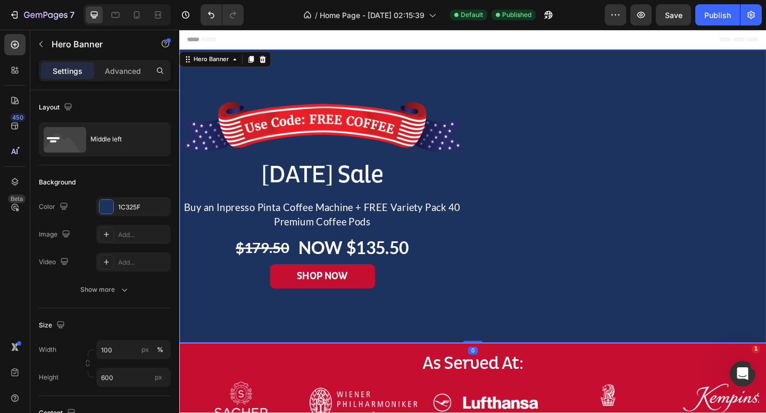
click at [441, 65] on div "Background Image" at bounding box center [498, 211] width 638 height 319
click at [124, 230] on div "Add..." at bounding box center [143, 235] width 50 height 10
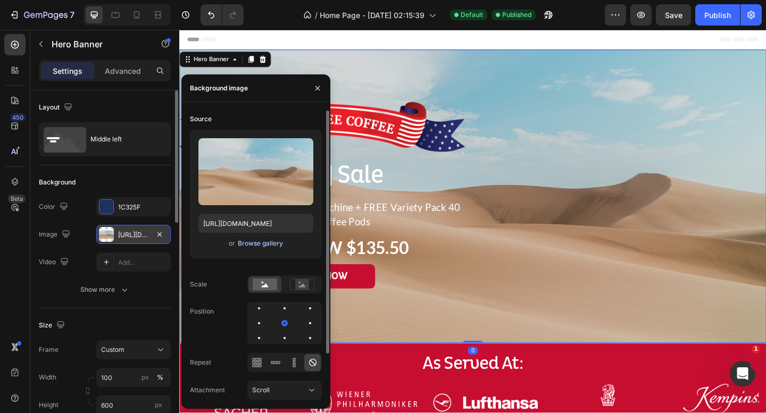
click at [273, 239] on div "Browse gallery" at bounding box center [260, 244] width 45 height 10
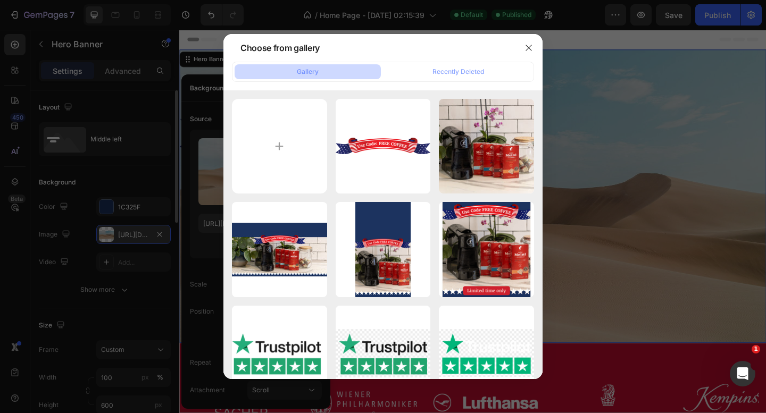
type input "C:\fakepath\hero new labor day desktop.png"
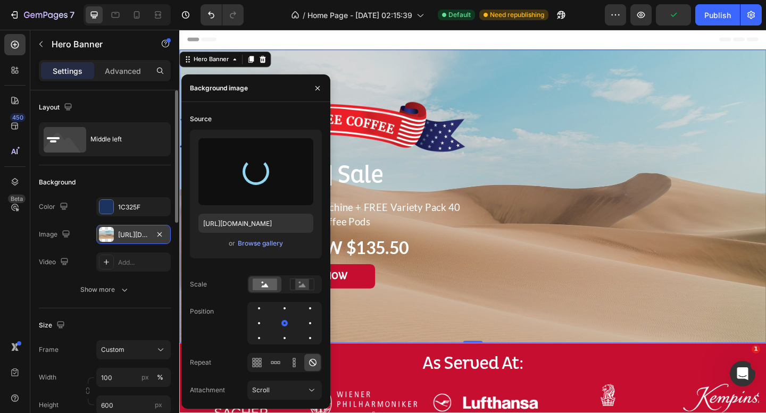
type input "https://cdn.shopify.com/s/files/1/0943/4080/8985/files/gempages_567413769269937…"
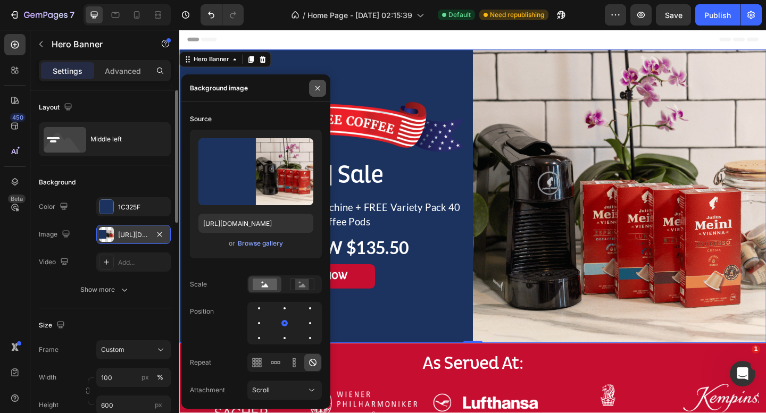
click at [321, 85] on icon "button" at bounding box center [317, 88] width 9 height 9
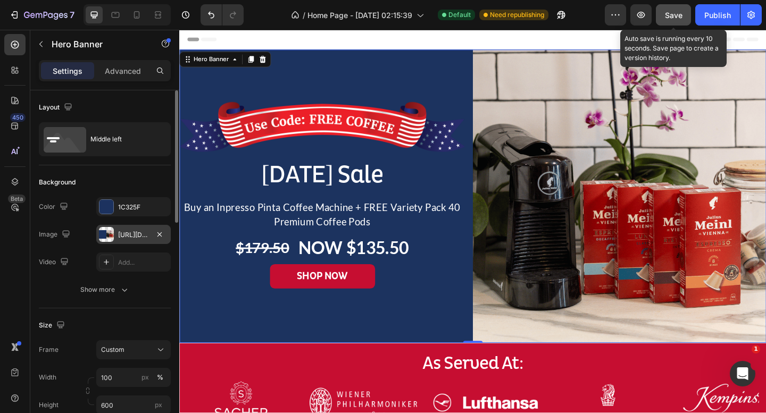
click at [684, 15] on button "Save" at bounding box center [673, 14] width 35 height 21
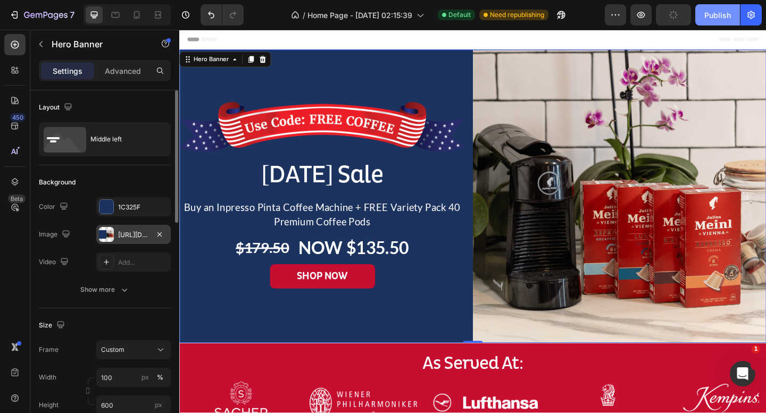
click at [716, 19] on div "Publish" at bounding box center [717, 15] width 27 height 11
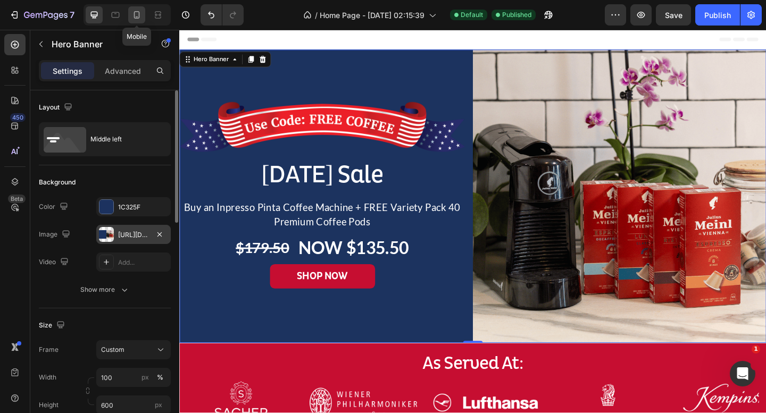
click at [140, 10] on icon at bounding box center [136, 15] width 11 height 11
type input "685"
type input "100%"
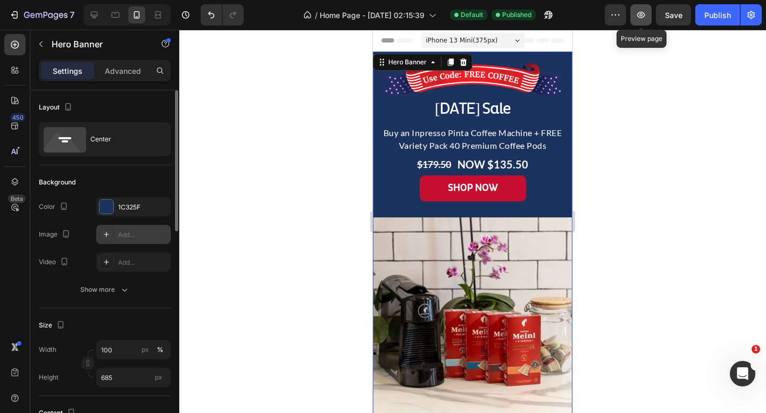
click at [646, 21] on button "button" at bounding box center [640, 14] width 21 height 21
click at [99, 15] on icon at bounding box center [94, 15] width 11 height 11
type input "600"
type input "1200"
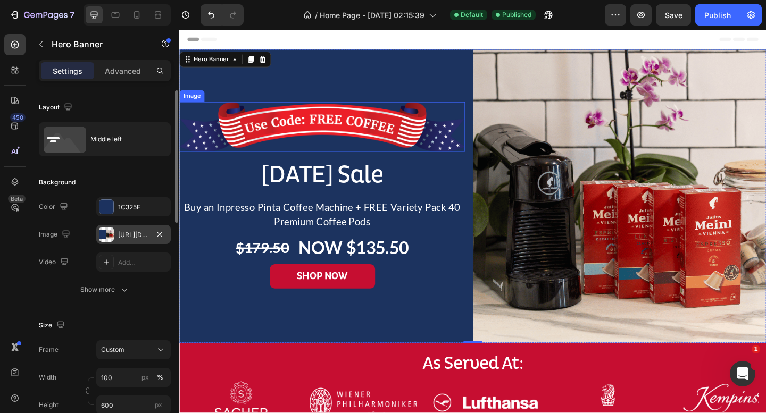
click at [305, 117] on img at bounding box center [334, 136] width 311 height 54
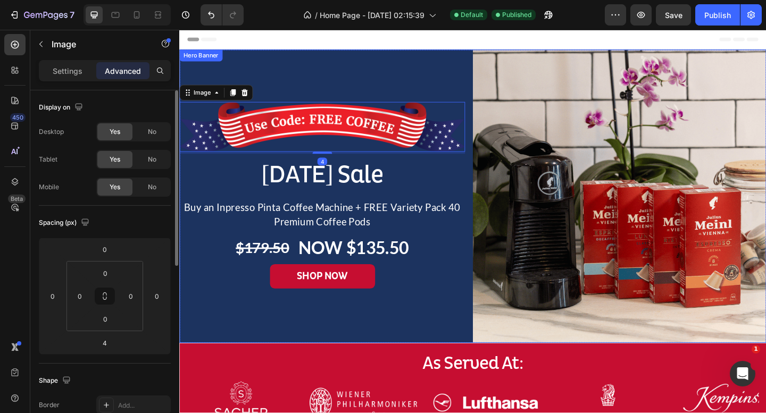
click at [483, 76] on div "Background Image" at bounding box center [498, 211] width 638 height 319
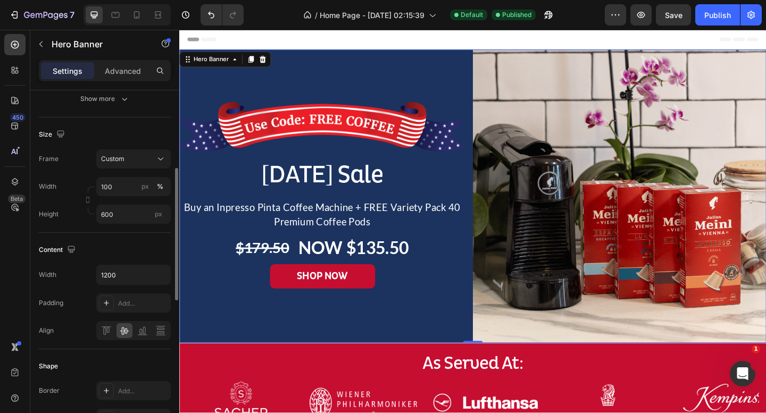
scroll to position [195, 0]
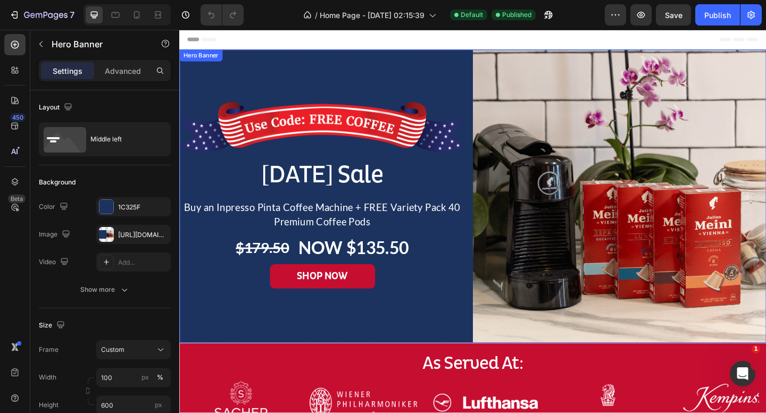
click at [470, 340] on div "Background Image" at bounding box center [498, 211] width 638 height 319
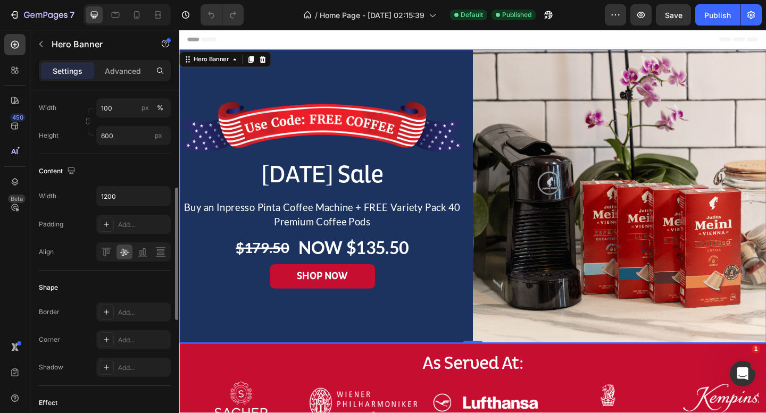
scroll to position [234, 0]
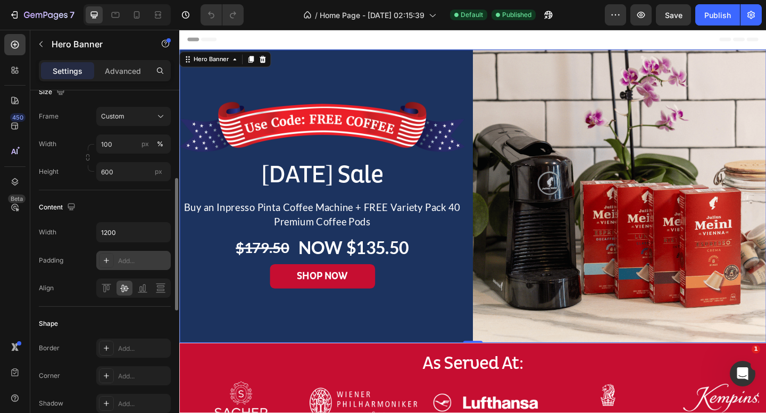
click at [108, 261] on icon at bounding box center [106, 260] width 9 height 9
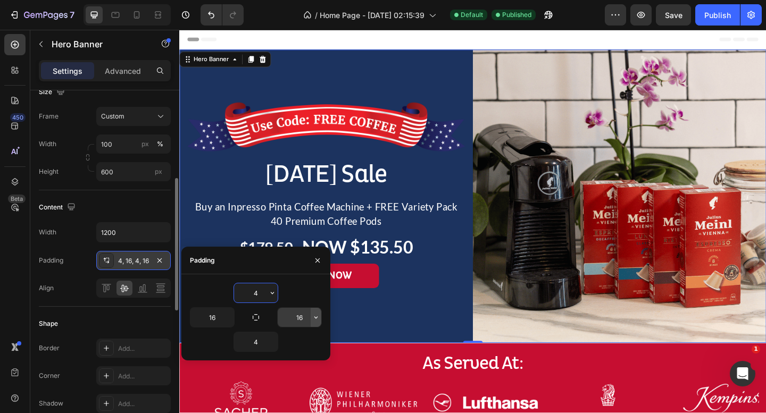
click at [312, 322] on button "button" at bounding box center [316, 317] width 11 height 19
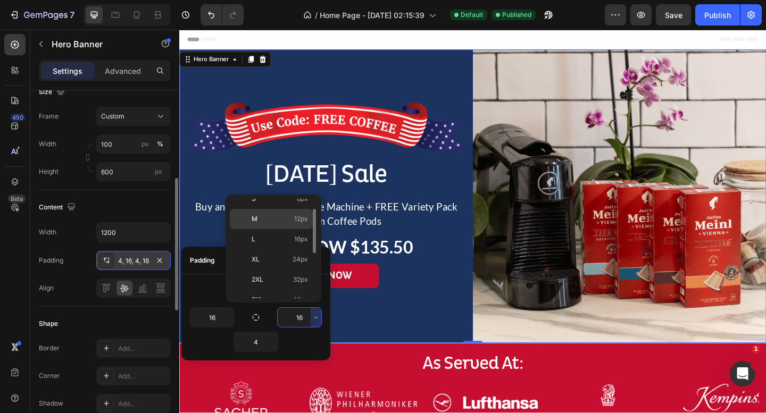
scroll to position [75, 0]
click at [295, 259] on span "24px" at bounding box center [300, 256] width 15 height 10
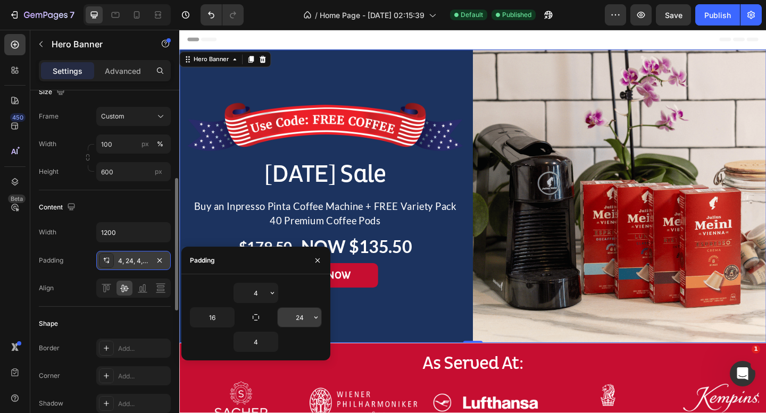
click at [302, 320] on input "24" at bounding box center [300, 317] width 44 height 19
click at [313, 319] on icon "button" at bounding box center [316, 317] width 9 height 9
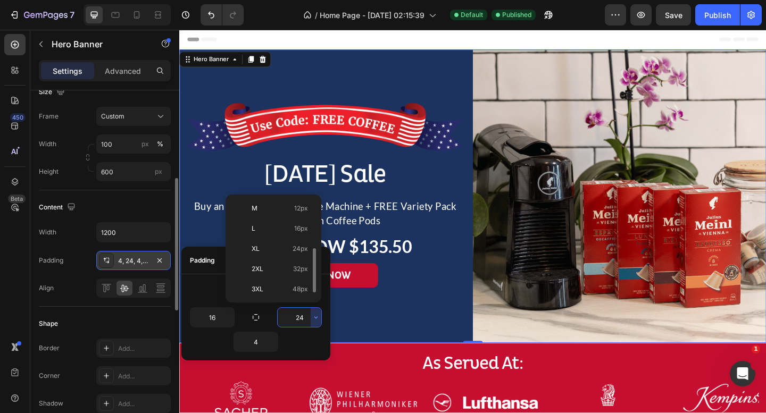
scroll to position [97, 0]
click at [293, 273] on span "48px" at bounding box center [300, 274] width 15 height 10
type input "48"
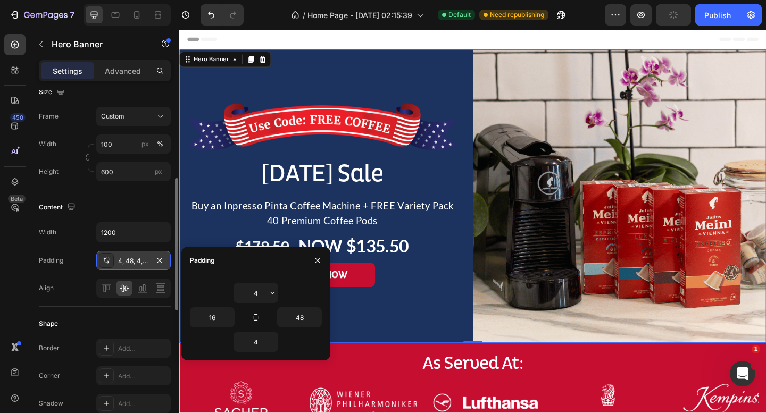
click at [297, 339] on div "4" at bounding box center [256, 342] width 132 height 20
click at [216, 319] on input "16" at bounding box center [212, 317] width 44 height 19
type input "15"
click at [293, 339] on div "4" at bounding box center [256, 342] width 132 height 20
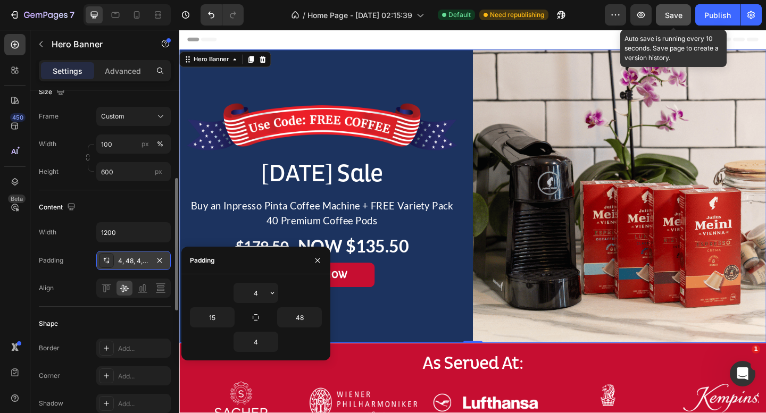
click at [678, 18] on span "Save" at bounding box center [674, 15] width 18 height 9
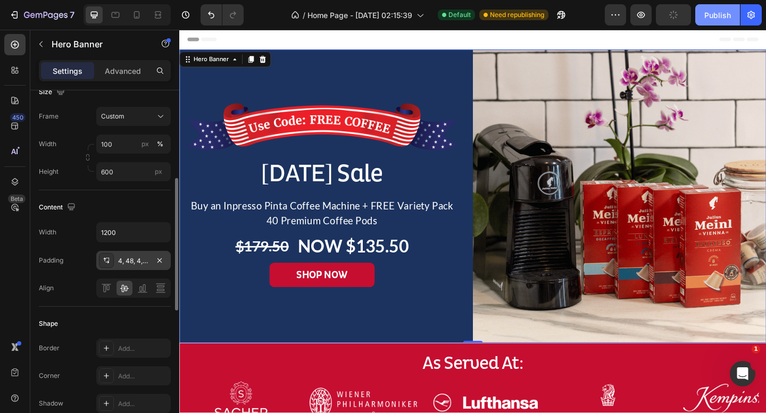
click at [716, 18] on div "Publish" at bounding box center [717, 15] width 27 height 11
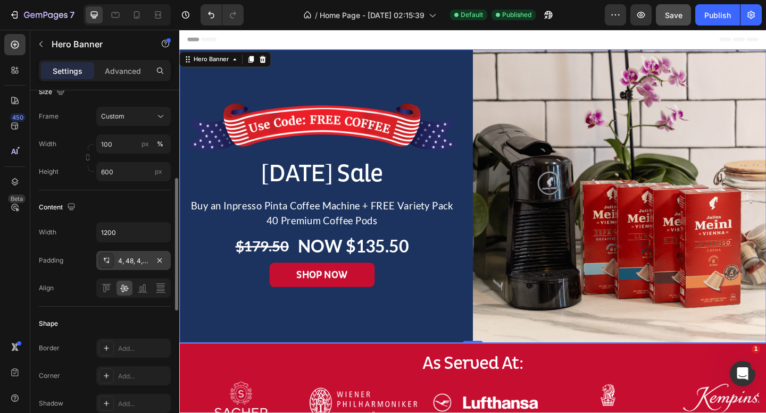
click at [137, 267] on div "4, 48, 4, 15" at bounding box center [133, 260] width 74 height 19
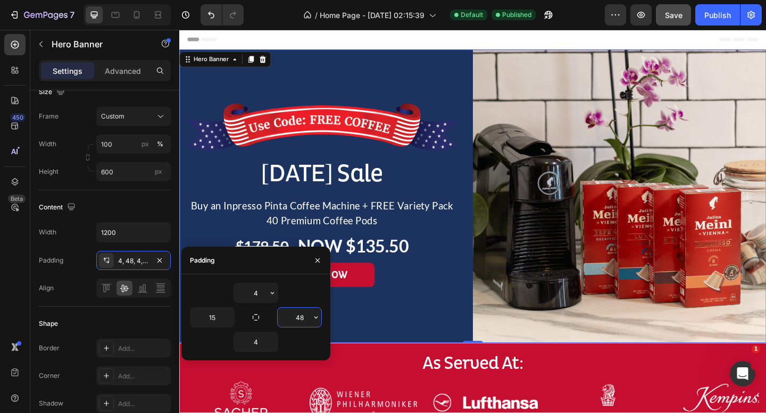
click at [304, 316] on input "48" at bounding box center [300, 317] width 44 height 19
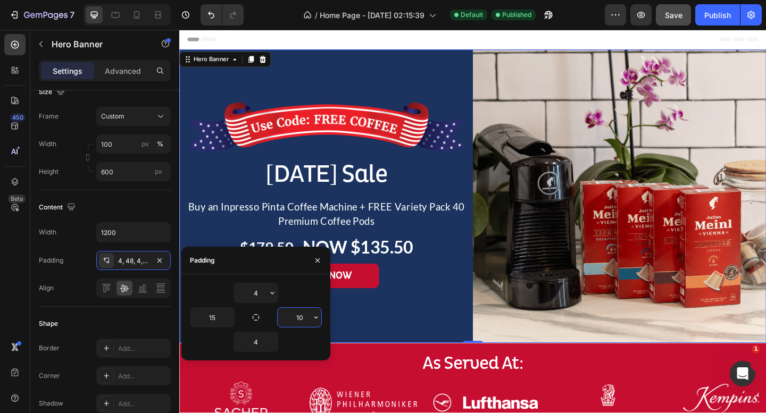
type input "100"
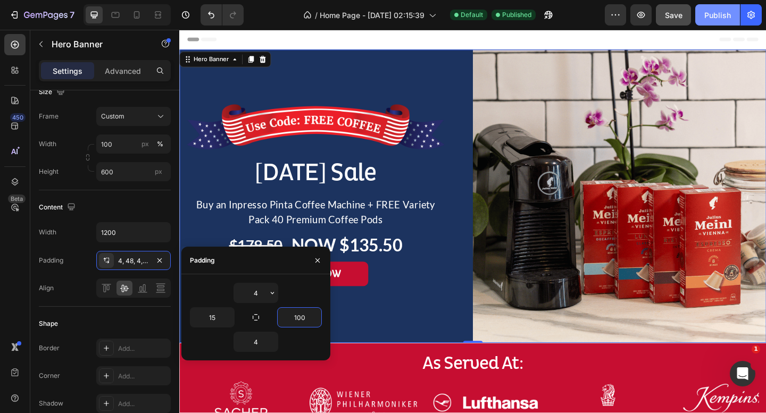
click at [712, 15] on div "Publish" at bounding box center [717, 15] width 27 height 11
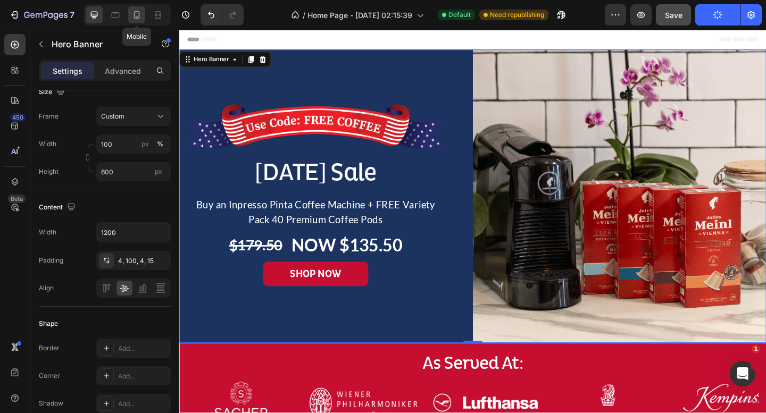
click at [137, 16] on icon at bounding box center [137, 14] width 6 height 7
type input "685"
type input "100%"
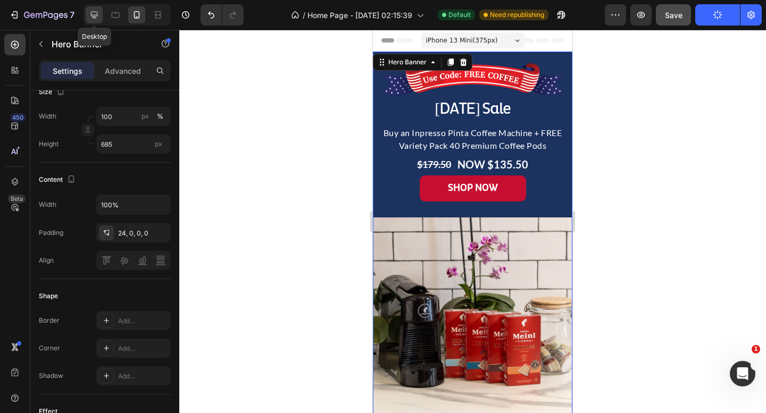
click at [89, 15] on icon at bounding box center [94, 15] width 11 height 11
type input "600"
type input "1200"
